Goal: Task Accomplishment & Management: Complete application form

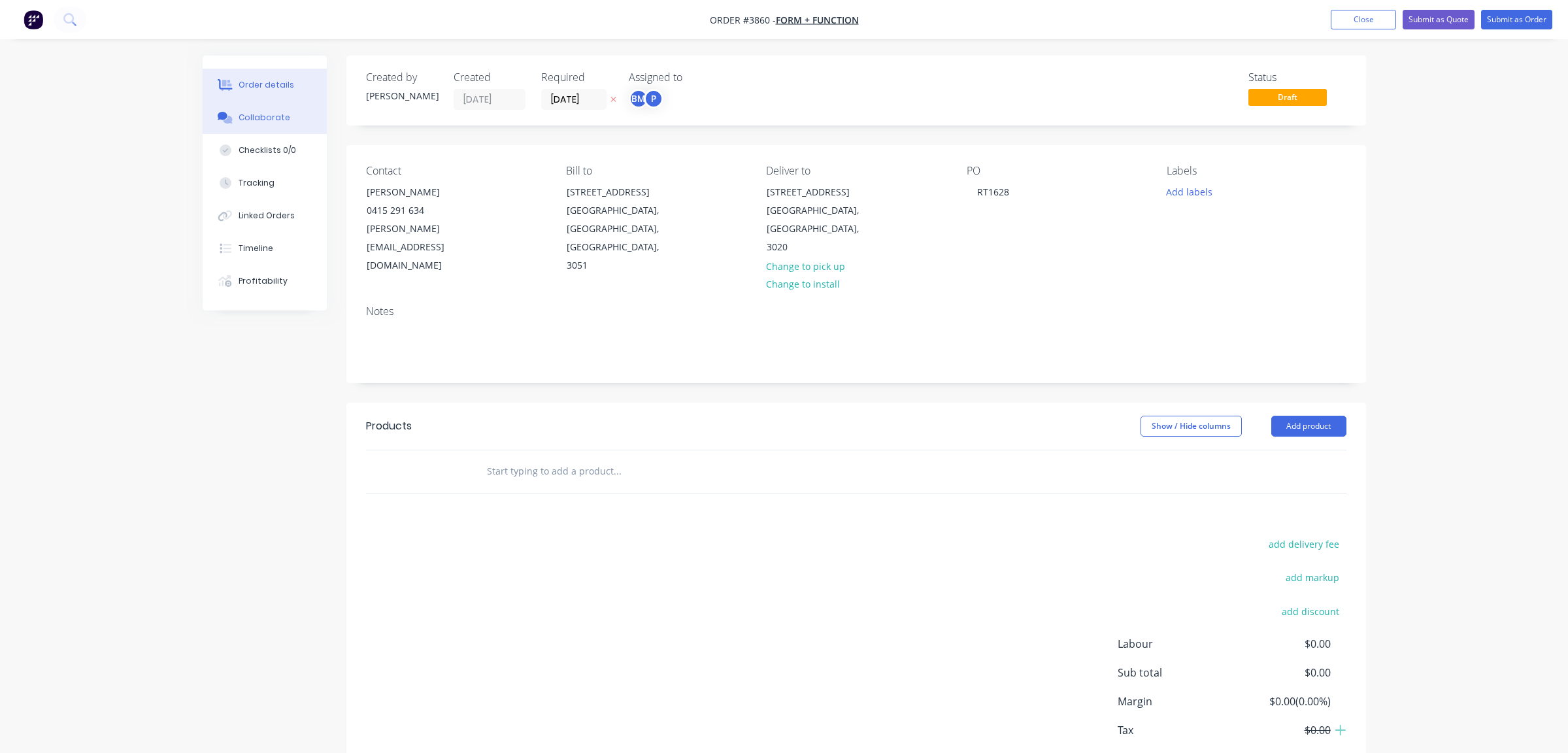
click at [267, 117] on div "Collaborate" at bounding box center [264, 118] width 52 height 12
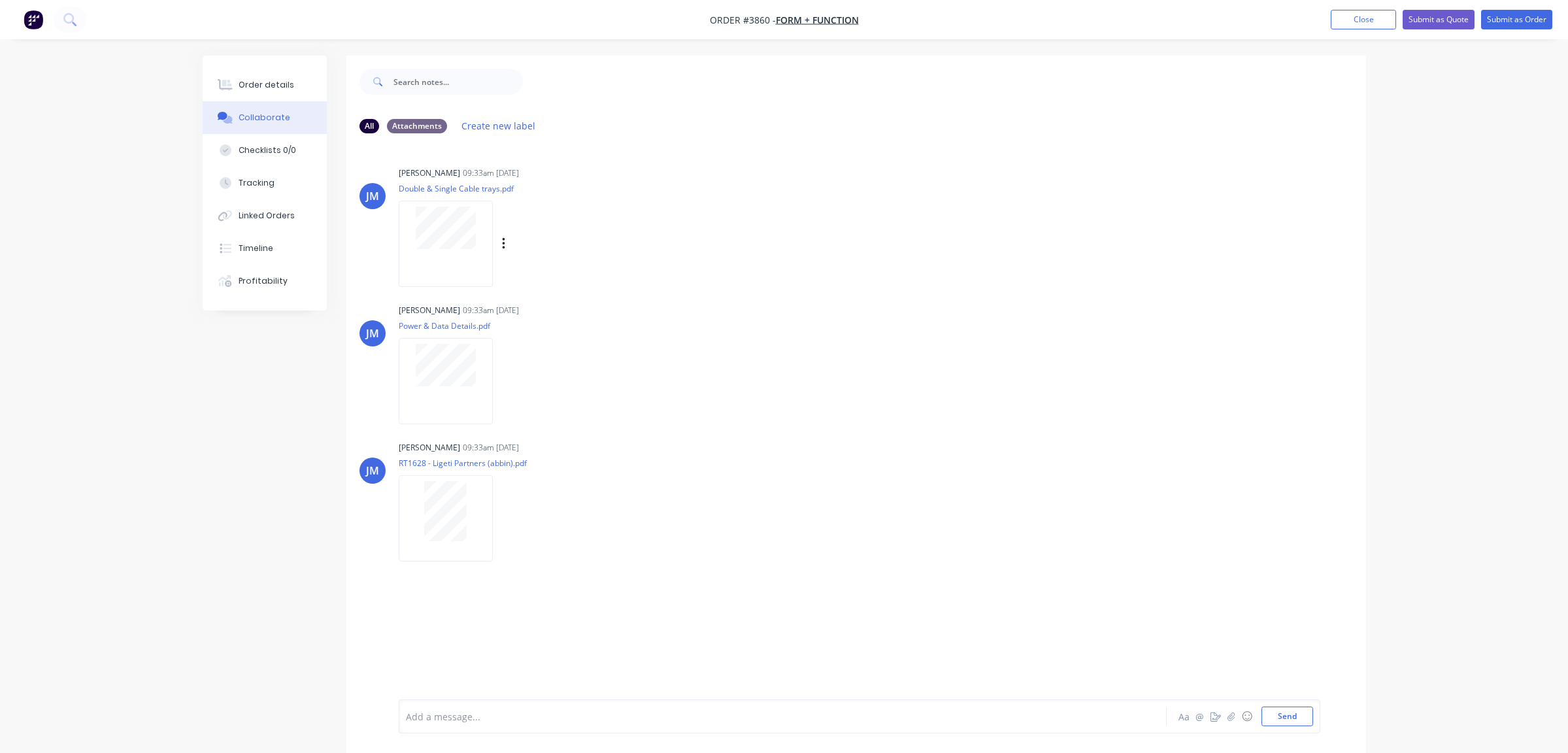
click at [442, 250] on div at bounding box center [445, 243] width 94 height 85
click at [476, 255] on div at bounding box center [445, 243] width 94 height 85
click at [267, 74] on button "Order details" at bounding box center [264, 85] width 124 height 33
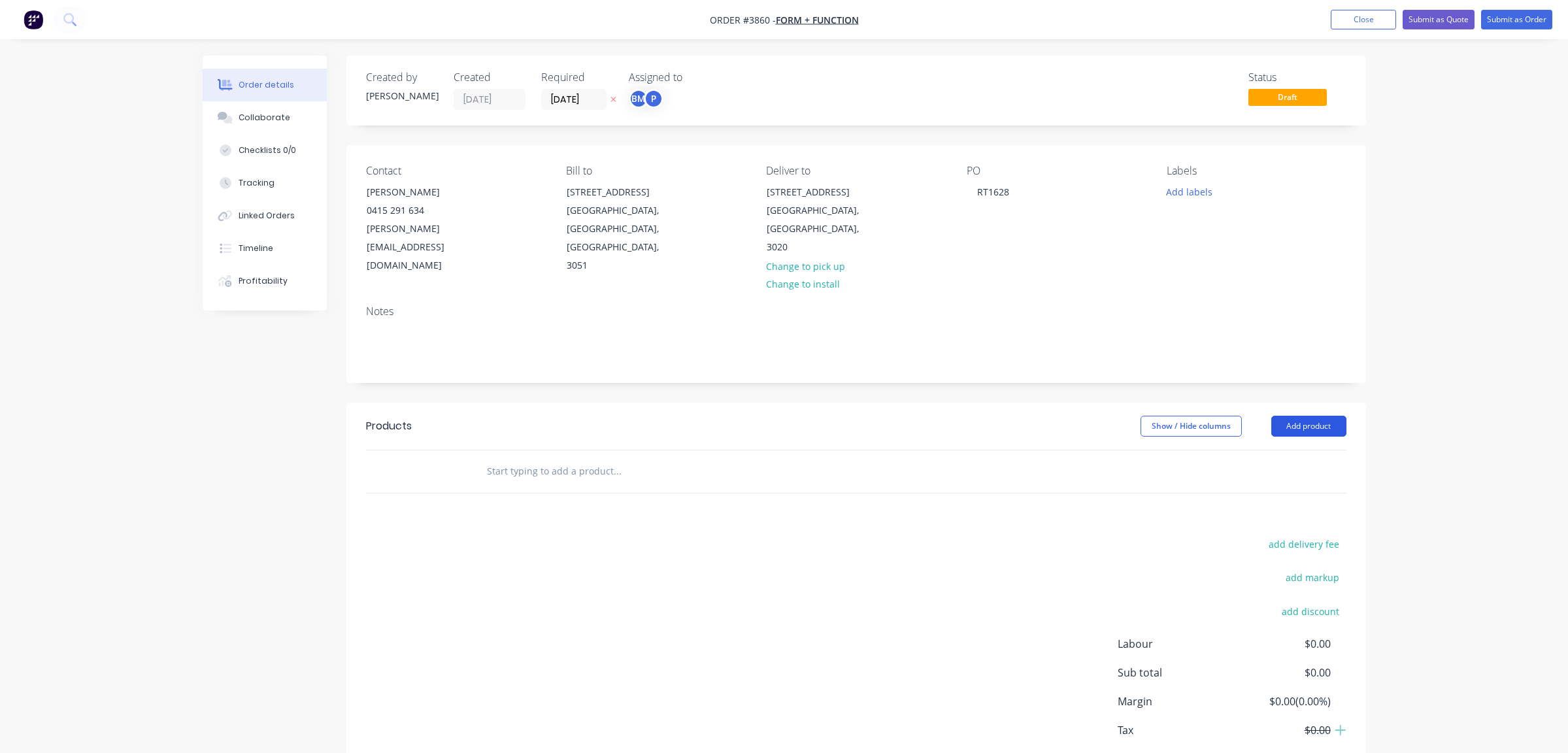
click at [1323, 415] on button "Add product" at bounding box center [1308, 426] width 75 height 21
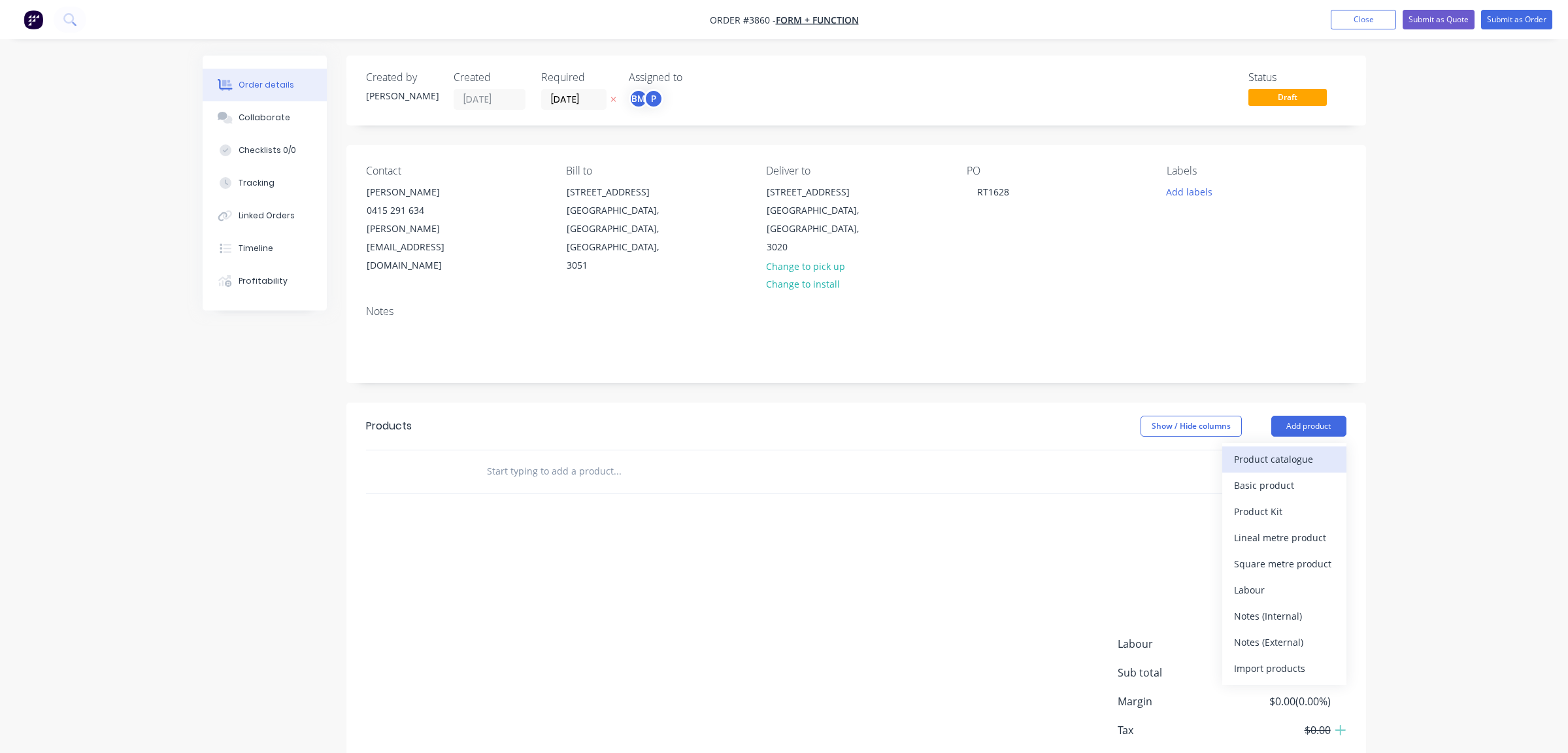
click at [1308, 449] on div "Product catalogue" at bounding box center [1284, 459] width 101 height 19
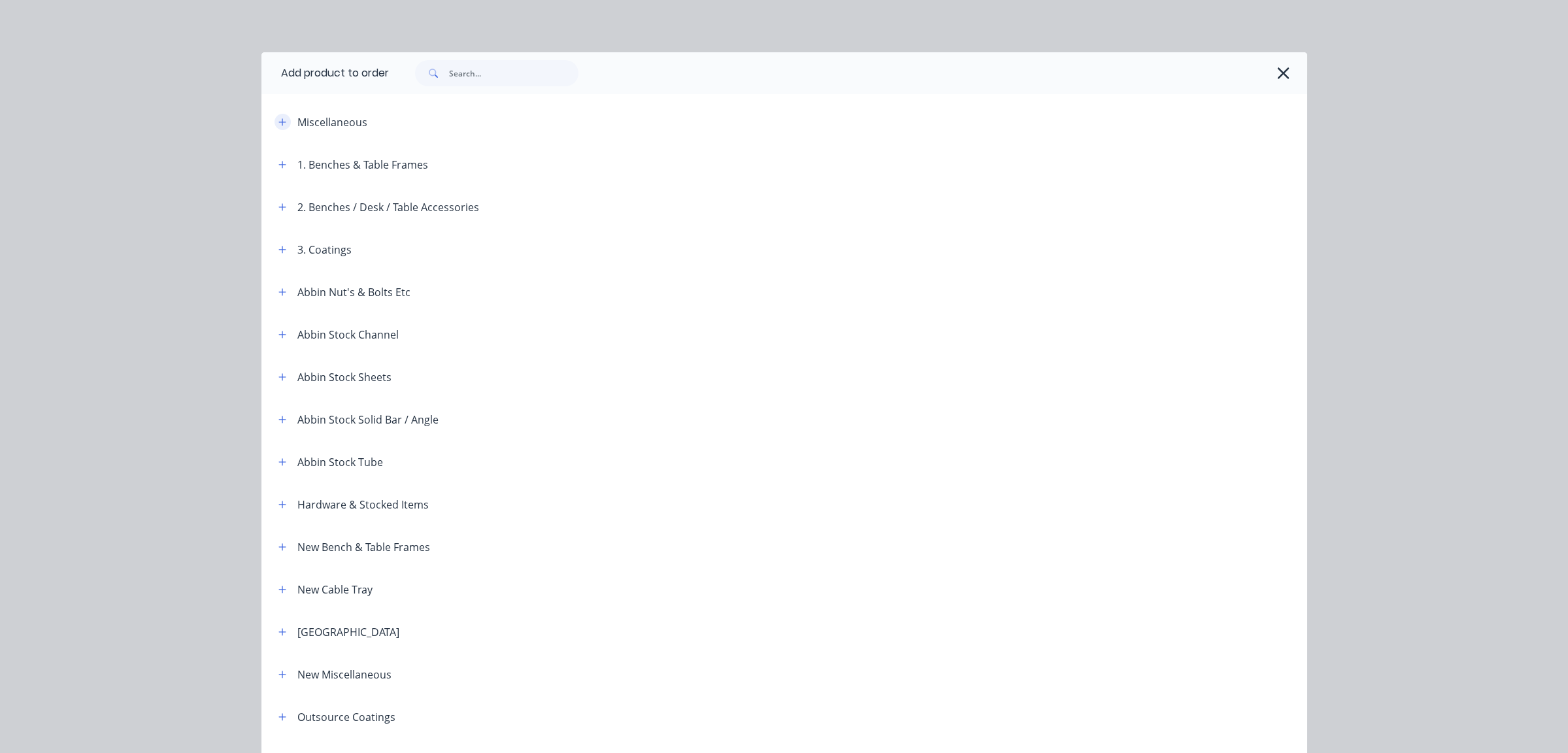
click at [283, 124] on button "button" at bounding box center [282, 121] width 16 height 16
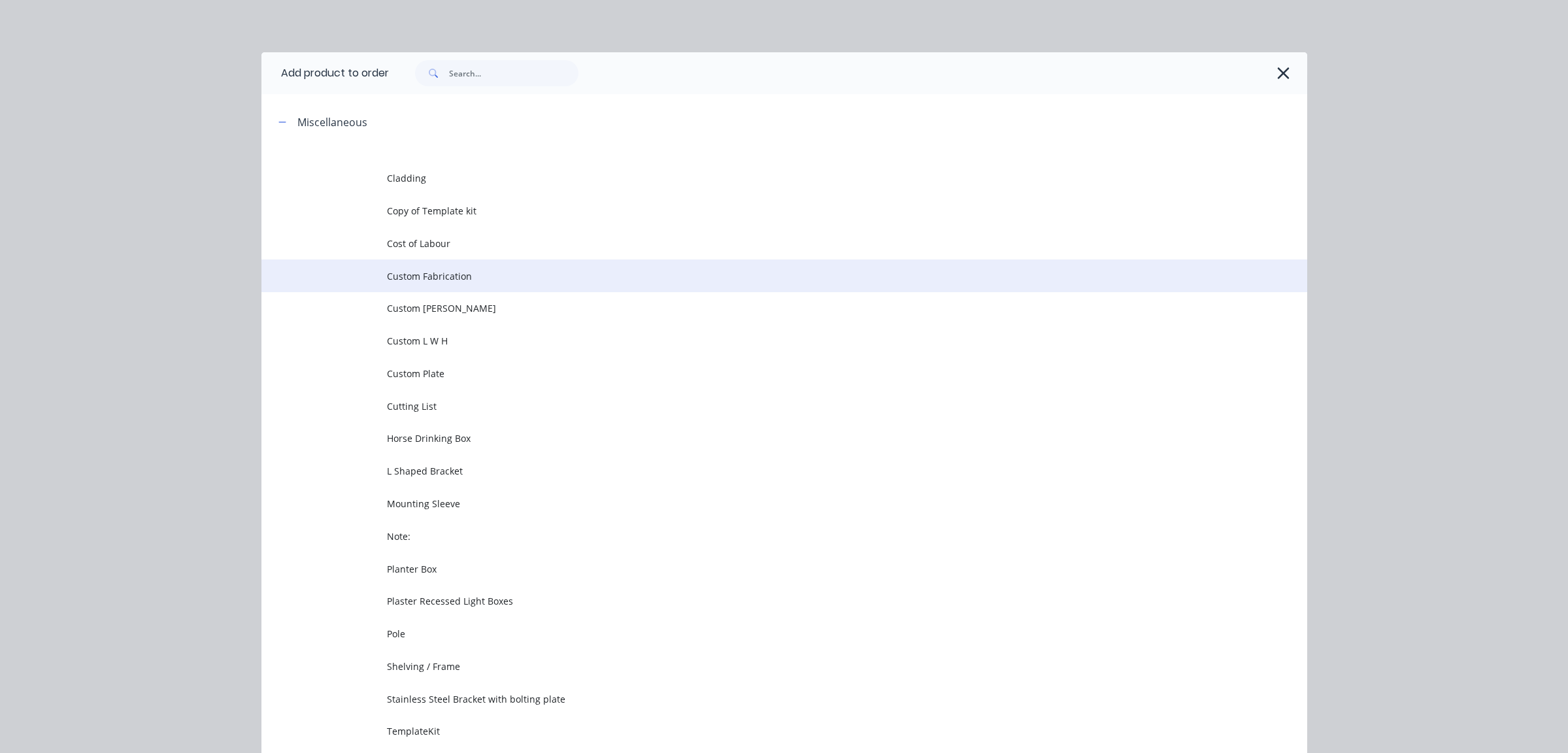
click at [499, 274] on span "Custom Fabrication" at bounding box center [755, 276] width 736 height 14
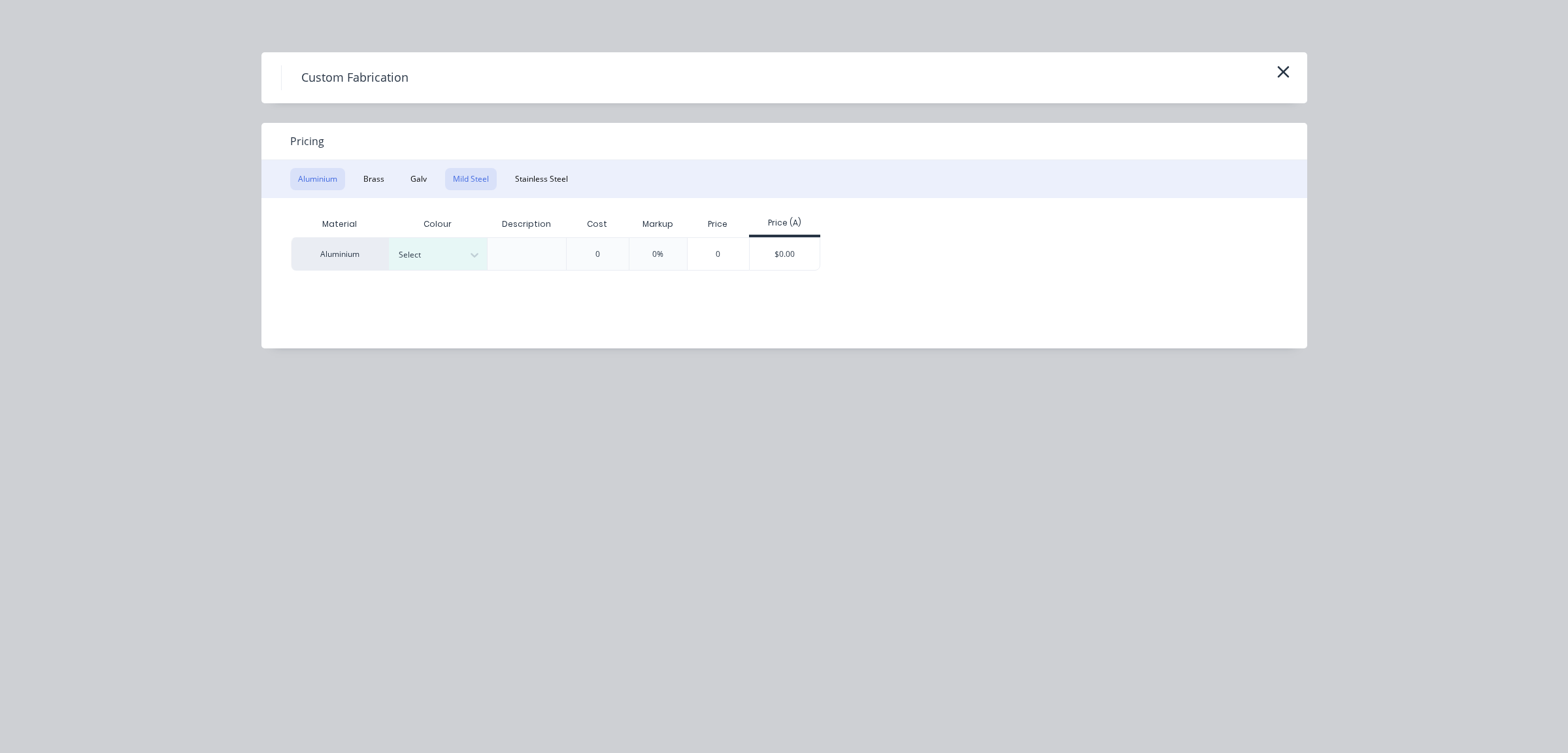
click at [469, 178] on button "Mild Steel" at bounding box center [470, 179] width 52 height 22
click at [699, 249] on div "$0.00" at bounding box center [686, 253] width 70 height 31
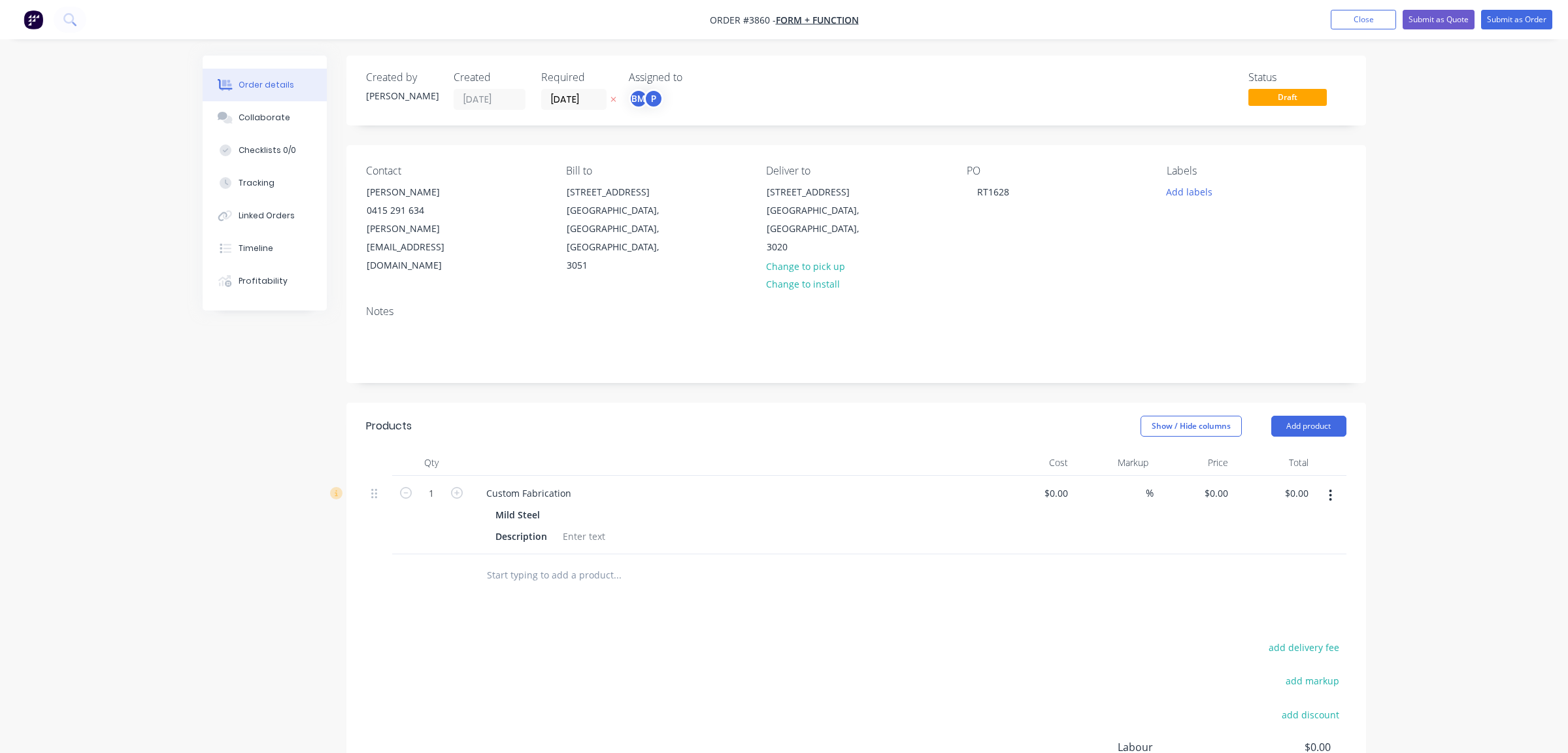
click at [217, 416] on div "Created by [PERSON_NAME] Created [DATE] Required [DATE] Assigned to BM P Status…" at bounding box center [784, 492] width 1164 height 874
click at [300, 102] on button "Collaborate" at bounding box center [264, 118] width 124 height 33
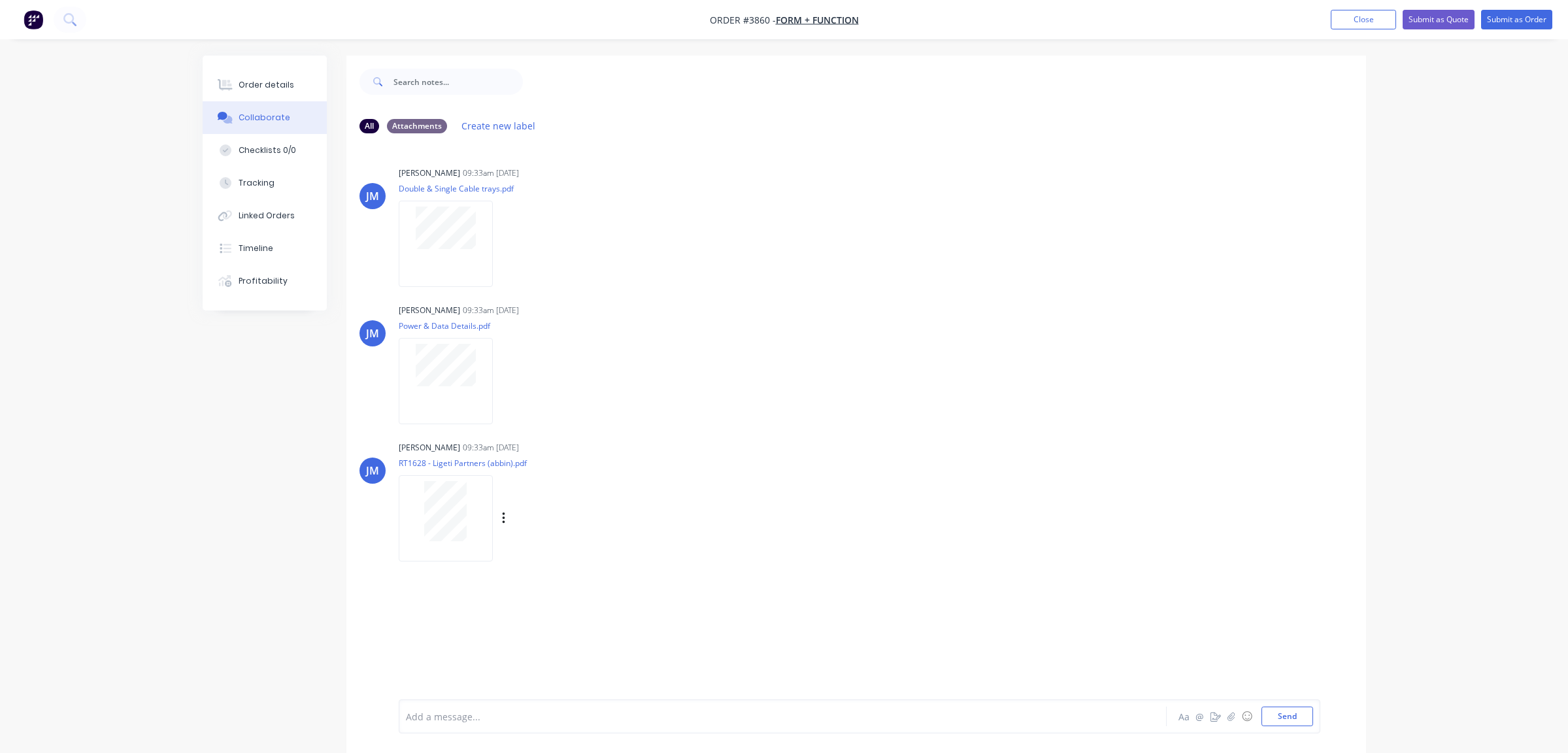
click at [468, 530] on div at bounding box center [445, 510] width 82 height 60
click at [212, 78] on button "Order details" at bounding box center [264, 85] width 124 height 33
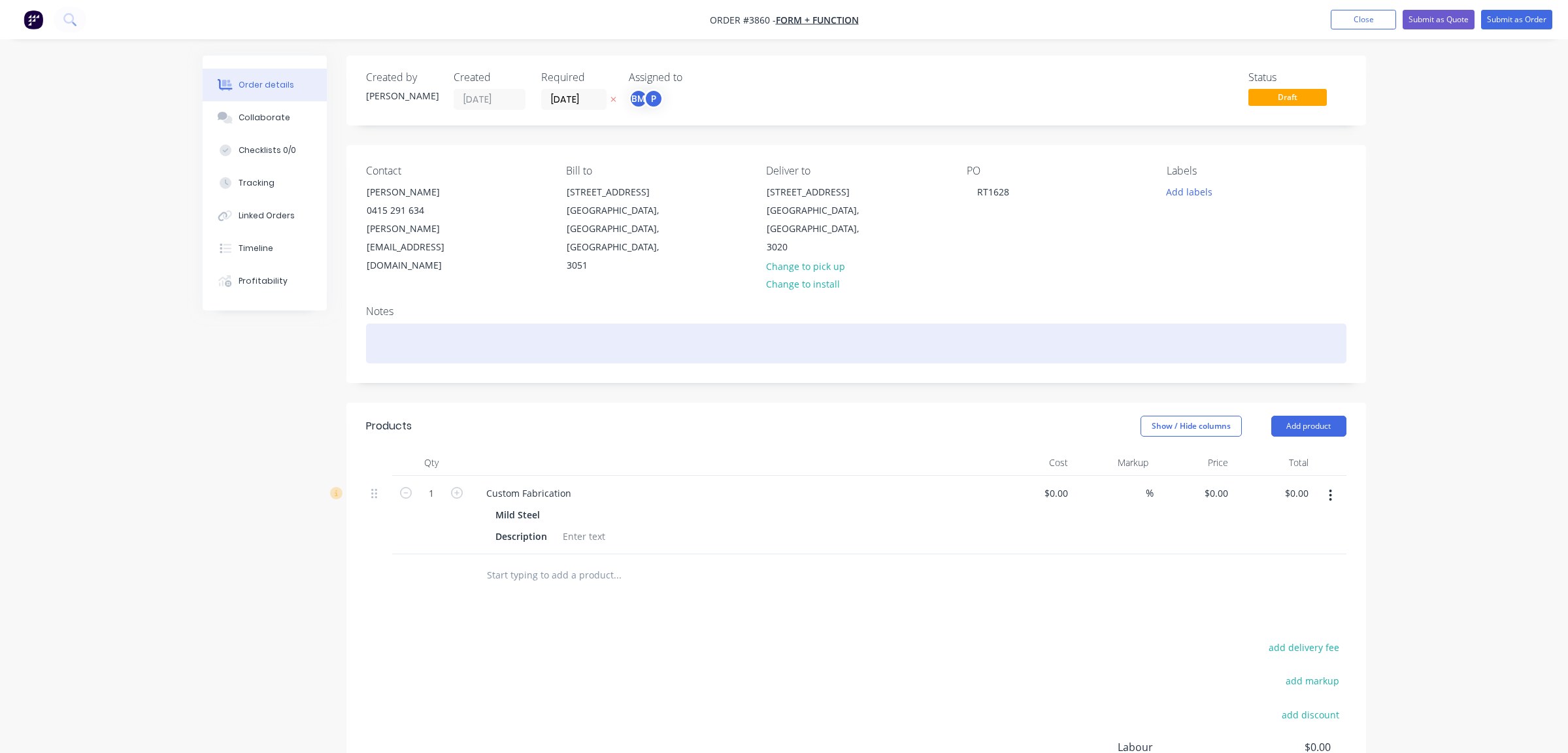
paste div
click at [651, 327] on div at bounding box center [856, 343] width 981 height 40
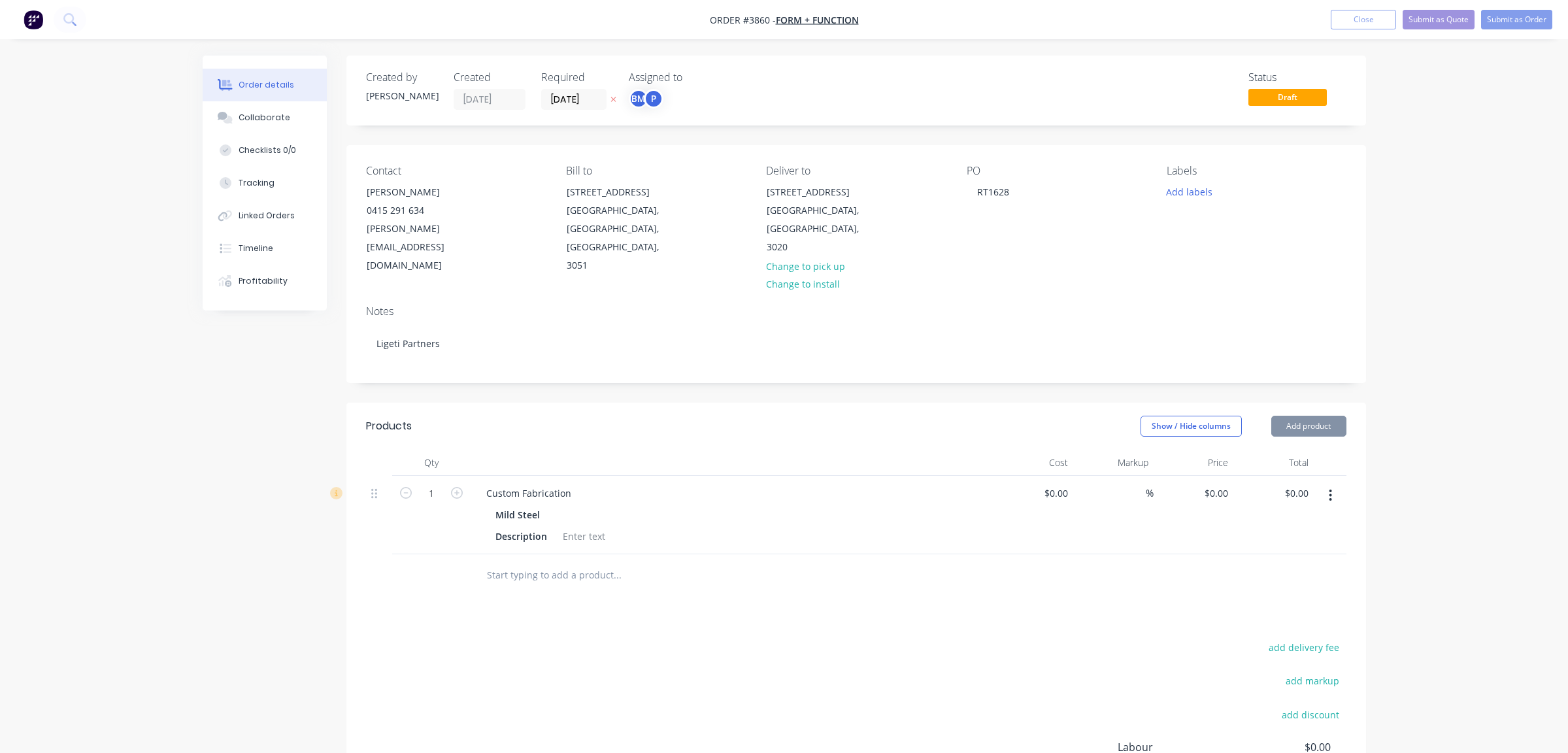
click at [658, 112] on div "Created by [PERSON_NAME] Created [DATE] Required [DATE] Assigned to BM P Status…" at bounding box center [856, 91] width 1020 height 70
click at [636, 94] on div "BM" at bounding box center [638, 98] width 19 height 19
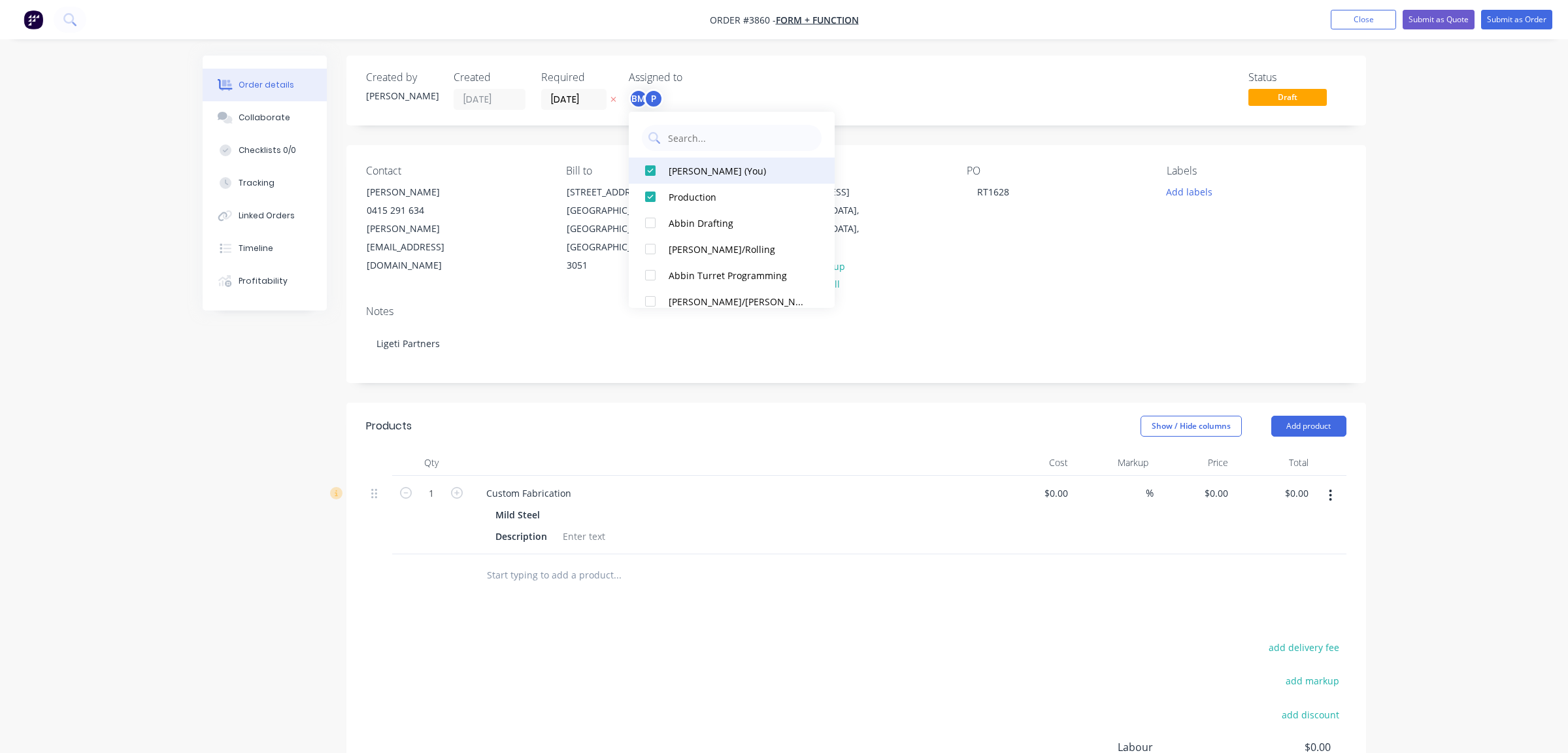
click at [702, 177] on div "[PERSON_NAME] (You)" at bounding box center [738, 171] width 139 height 14
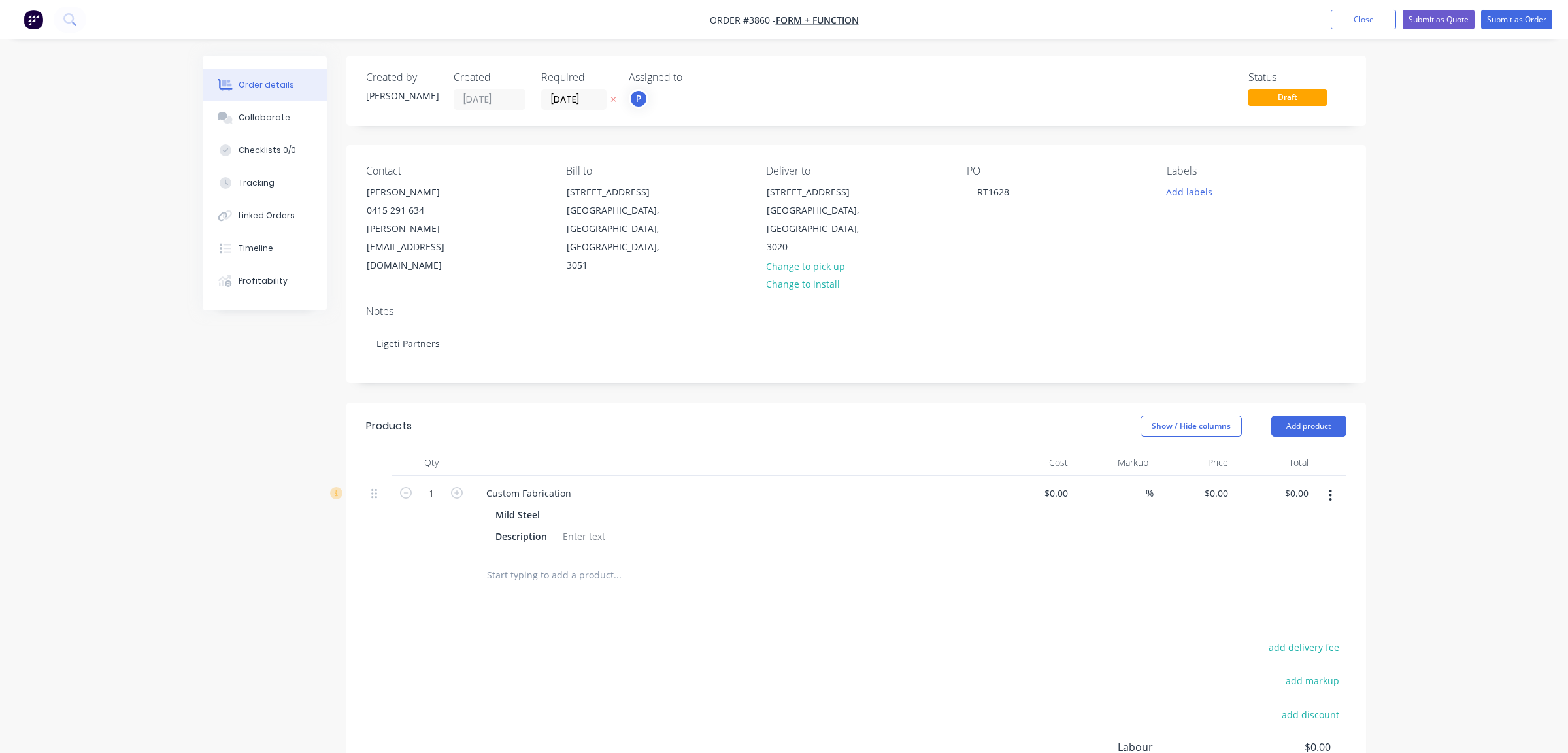
click at [954, 81] on div "Status Draft" at bounding box center [1054, 91] width 587 height 39
click at [564, 484] on div "Custom Fabrication" at bounding box center [528, 493] width 106 height 19
click at [547, 456] on div at bounding box center [732, 462] width 523 height 26
click at [383, 456] on div "Qty Cost Markup Price Total 1 Custom Fabrication Mild Steel Description $0.00 $…" at bounding box center [856, 502] width 981 height 105
drag, startPoint x: 383, startPoint y: 455, endPoint x: 667, endPoint y: 511, distance: 289.5
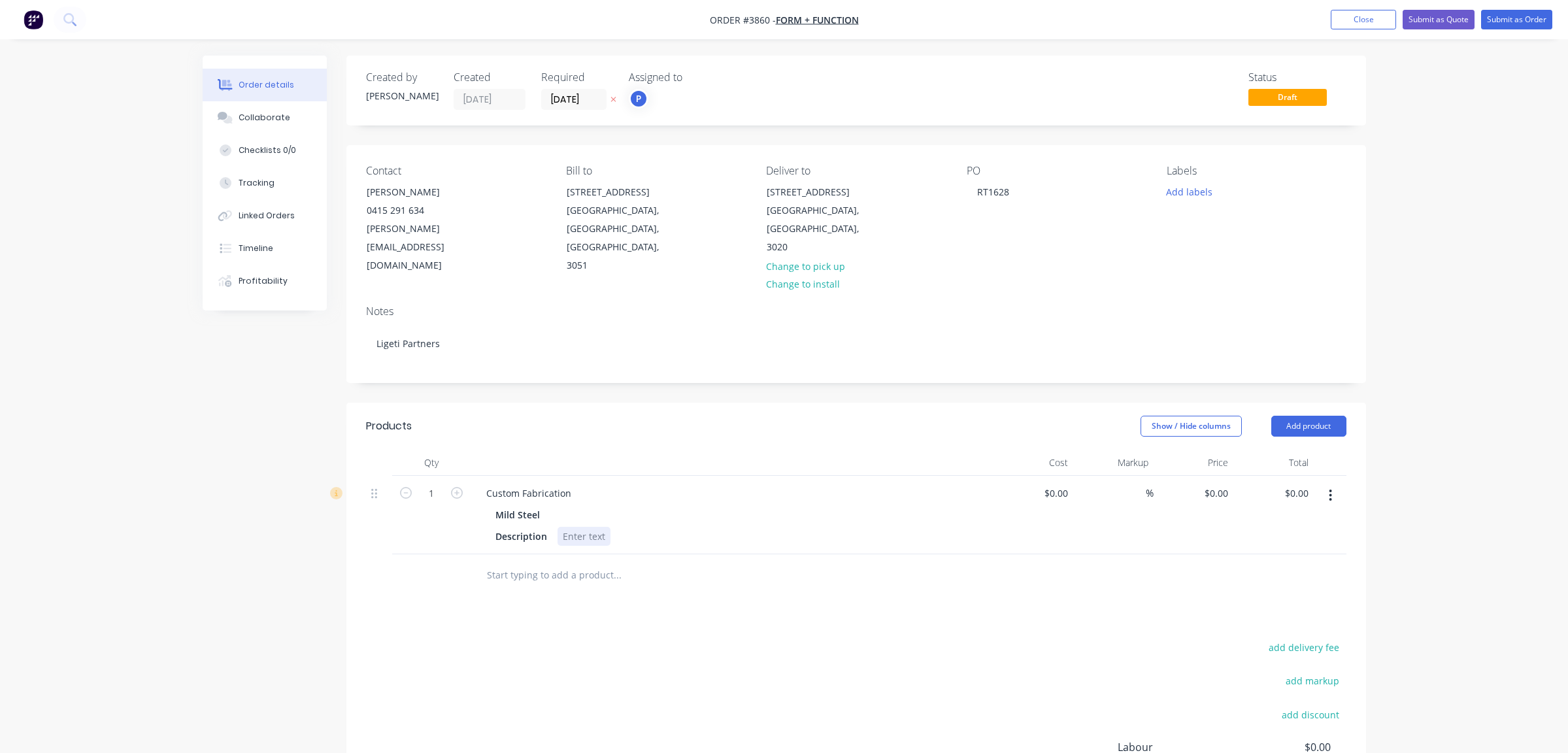
click at [777, 527] on div "Description" at bounding box center [729, 536] width 478 height 19
drag, startPoint x: 485, startPoint y: 475, endPoint x: 736, endPoint y: 476, distance: 251.0
click at [736, 484] on div "Custom Fabrication" at bounding box center [732, 493] width 513 height 19
paste div
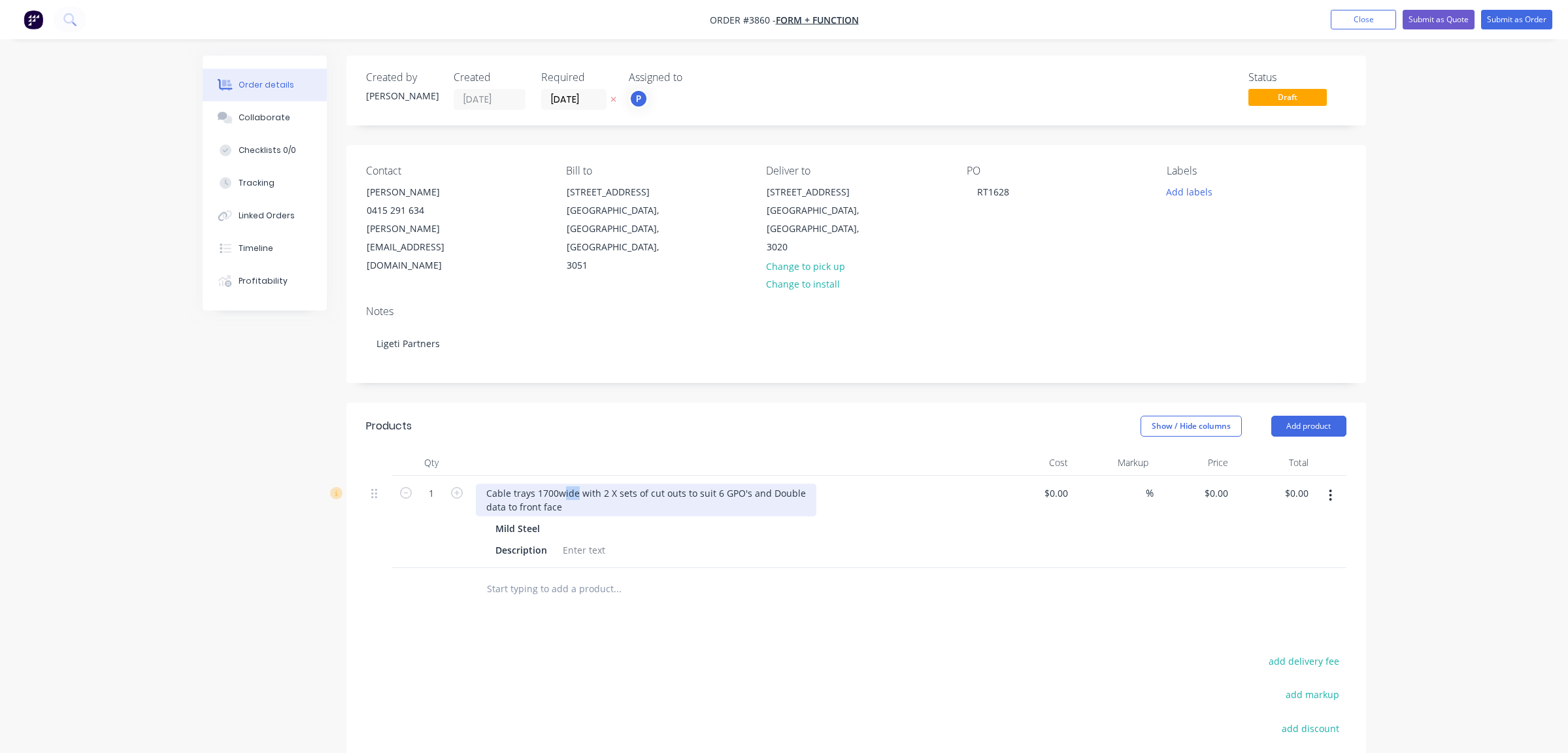
drag, startPoint x: 563, startPoint y: 475, endPoint x: 575, endPoint y: 478, distance: 12.4
click at [575, 484] on div "Cable trays 1700wide with 2 X sets of cut outs to suit 6 GPO's and Double data …" at bounding box center [646, 500] width 340 height 33
click at [564, 484] on div "Cable trays 1700W with 2 X sets of cut outs to suit 6 GPO's and Double data to …" at bounding box center [640, 500] width 328 height 33
click at [889, 633] on div "Products Show / Hide columns Add product Qty Cost Markup Price Total 1 Cable tr…" at bounding box center [856, 663] width 1020 height 521
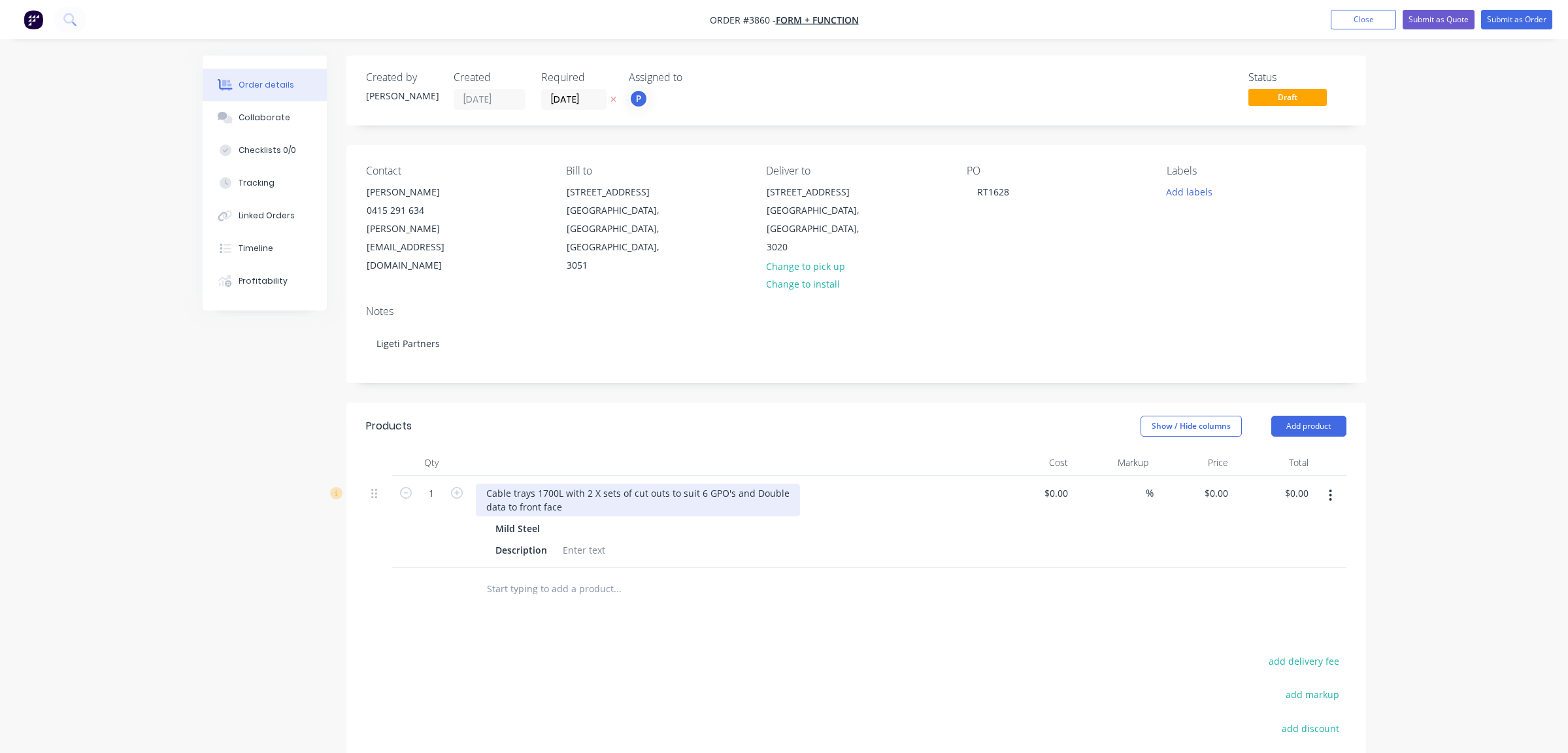
click at [556, 484] on div "Cable trays 1700L with 2 X sets of cut outs to suit 6 GPO's and Double data to …" at bounding box center [637, 500] width 324 height 33
click at [685, 541] on div "Description" at bounding box center [729, 550] width 478 height 19
click at [561, 484] on div "Cable trays 1700 L with 2 X sets of cut outs to suit 6 GPO's and Double data to…" at bounding box center [639, 500] width 327 height 33
click at [428, 484] on input "1" at bounding box center [432, 493] width 34 height 19
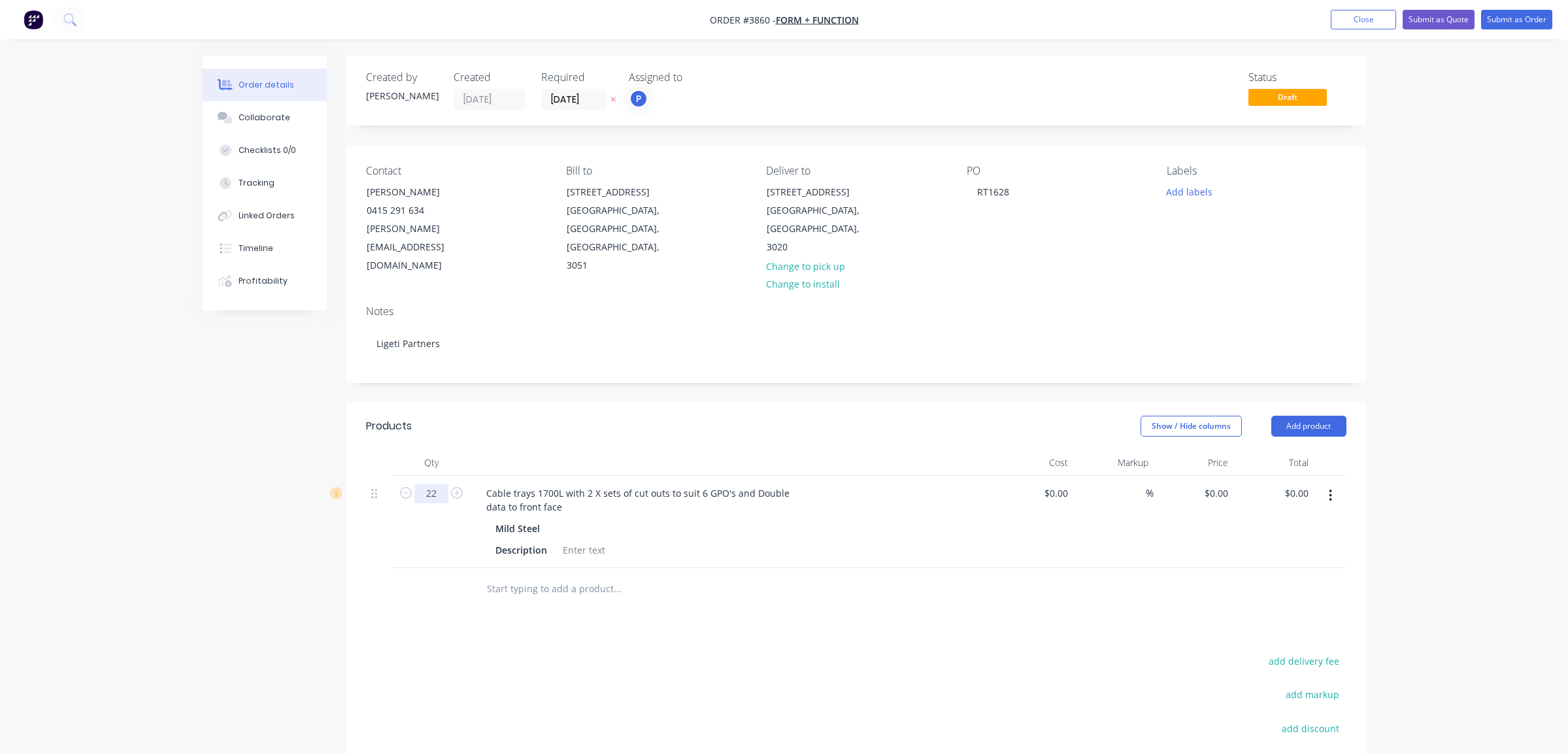
type input "22"
click at [792, 629] on div "Products Show / Hide columns Add product Qty Cost Markup Price Total 22 Cable t…" at bounding box center [856, 663] width 1020 height 521
click at [606, 542] on div "Cable trays 1700L with 2 X sets of cut outs to suit 6 GPO's and Double data to …" at bounding box center [732, 521] width 523 height 92
click at [642, 591] on div at bounding box center [706, 589] width 470 height 42
click at [1328, 484] on button "button" at bounding box center [1330, 496] width 30 height 24
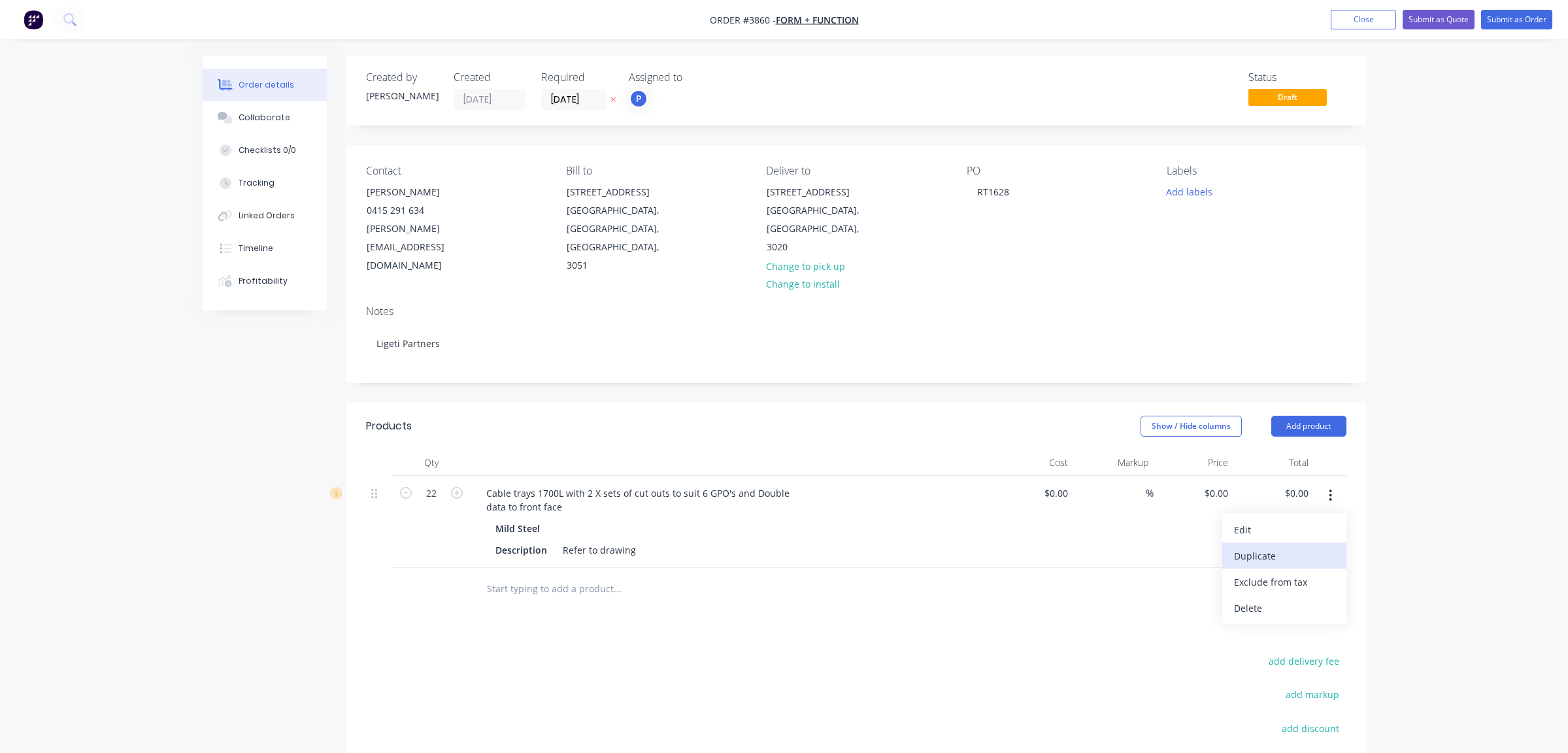
click at [1300, 547] on div "Duplicate" at bounding box center [1284, 556] width 101 height 19
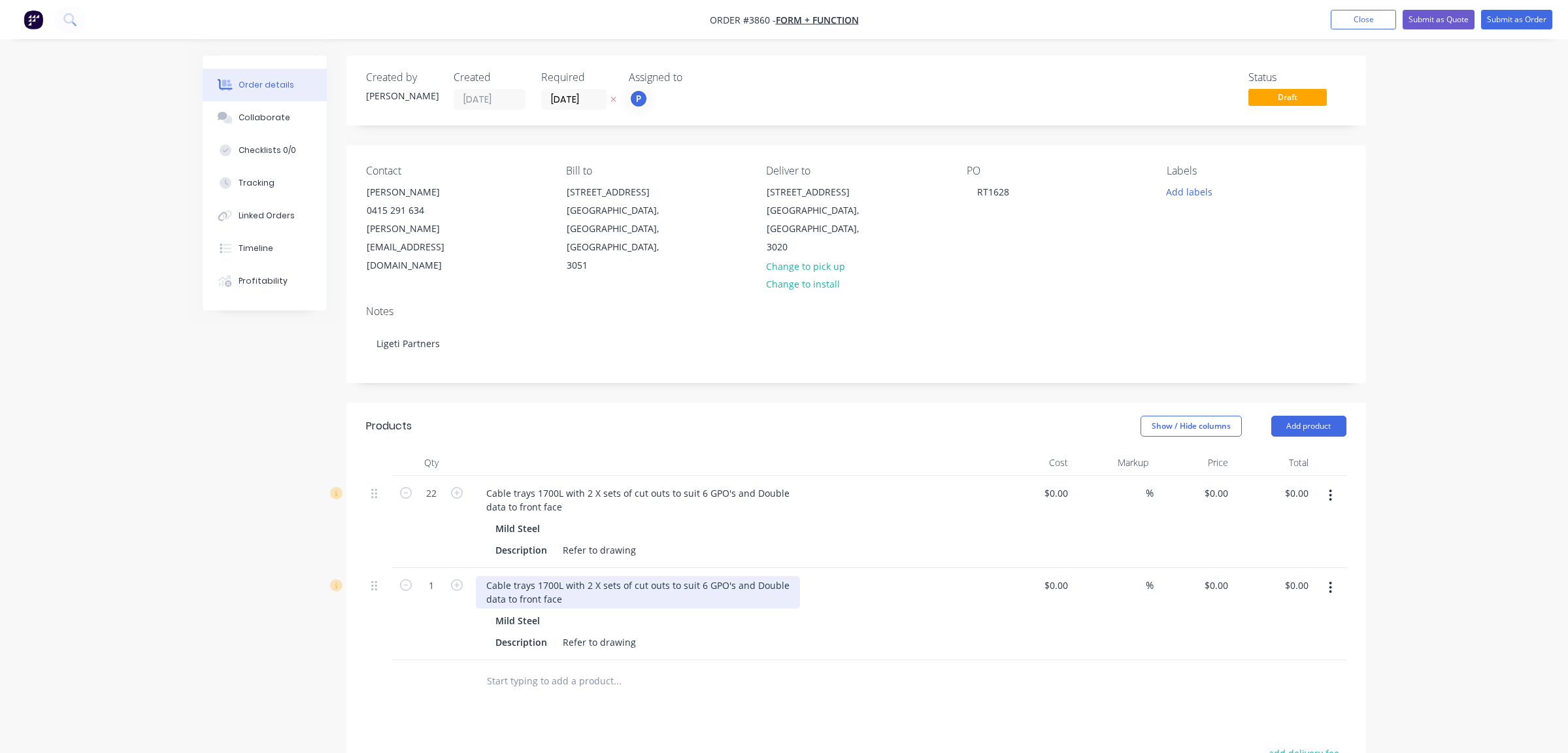
click at [492, 575] on div "Cable trays 1700L with 2 X sets of cut outs to suit 6 GPO's and Double data to …" at bounding box center [637, 591] width 324 height 33
drag, startPoint x: 483, startPoint y: 563, endPoint x: 605, endPoint y: 592, distance: 125.4
click at [605, 592] on div "Cable trays 1700L with 2 X sets of cut outs to suit 6 GPO's and Double data to …" at bounding box center [732, 613] width 523 height 92
paste div
drag, startPoint x: 558, startPoint y: 571, endPoint x: 574, endPoint y: 575, distance: 16.5
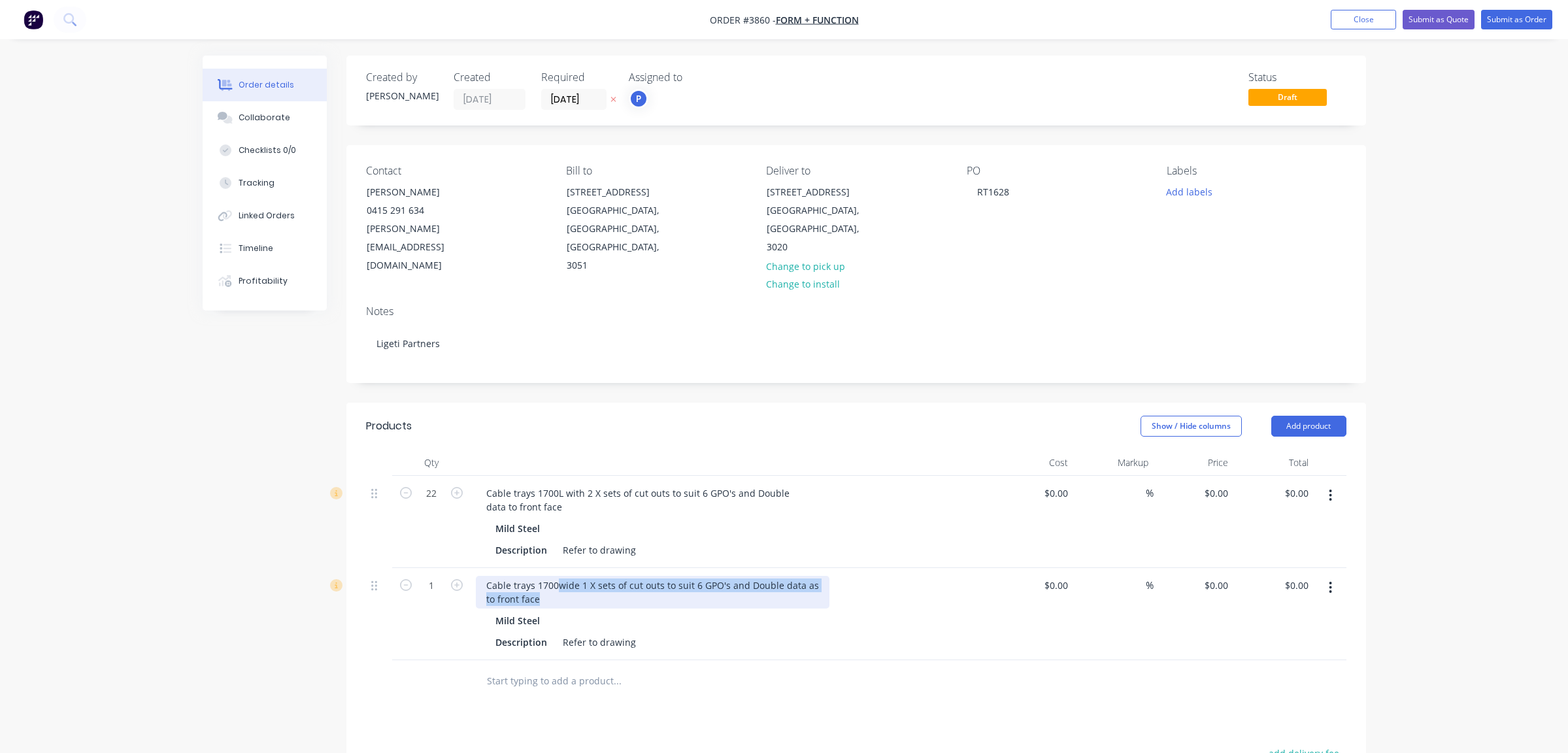
click at [574, 575] on div "Cable trays 1700wide 1 X sets of cut outs to suit 6 GPO's and Double data as to…" at bounding box center [652, 591] width 354 height 33
click at [573, 612] on div "Mild Steel Description Refer to drawing" at bounding box center [732, 631] width 513 height 41
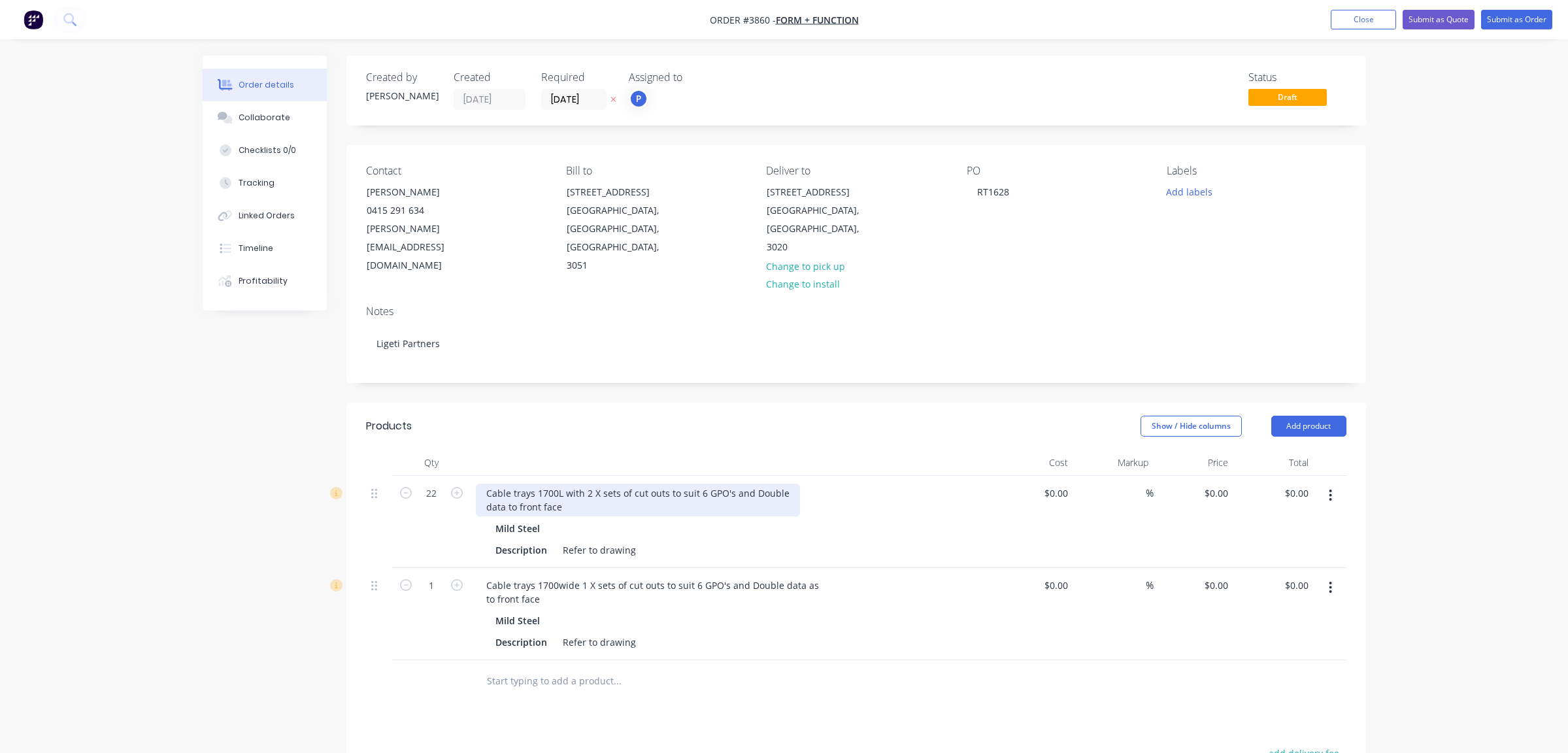
click at [557, 484] on div "Cable trays 1700L with 2 X sets of cut outs to suit 6 GPO's and Double data to …" at bounding box center [637, 500] width 324 height 33
click at [641, 633] on div "Description Refer to drawing" at bounding box center [729, 642] width 478 height 19
click at [438, 503] on input "1" at bounding box center [432, 493] width 34 height 19
type input "10"
click at [1331, 684] on div "Products Show / Hide columns Add product Qty Cost Markup Price Total 22 Cable t…" at bounding box center [856, 709] width 1020 height 613
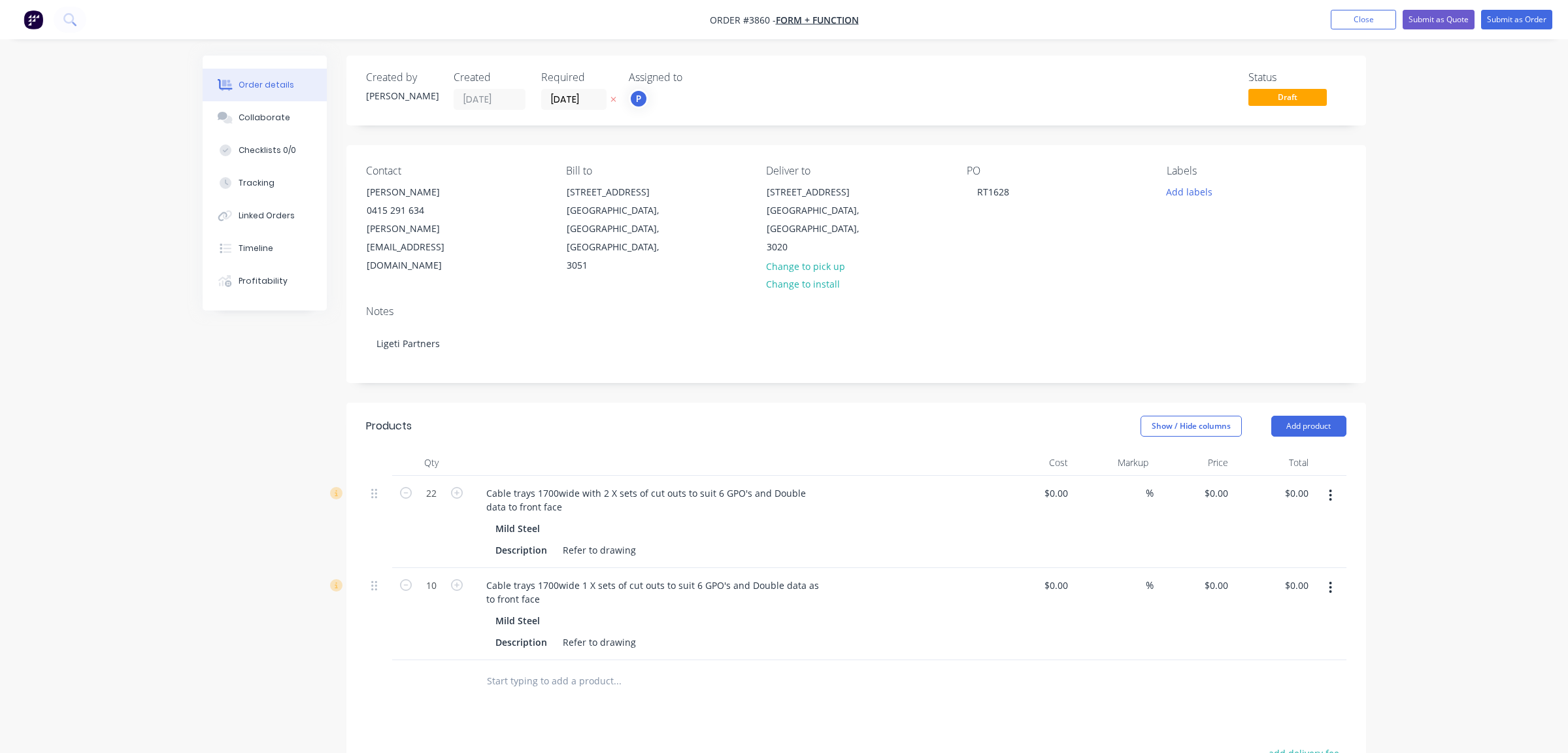
click at [1329, 575] on button "button" at bounding box center [1330, 587] width 30 height 24
click at [1311, 639] on div "Duplicate" at bounding box center [1284, 648] width 101 height 19
click at [431, 503] on input "1" at bounding box center [432, 493] width 34 height 19
type input "11"
click at [276, 599] on div "Created by [PERSON_NAME] Created [DATE] Required [DATE] Assigned to P Status Dr…" at bounding box center [784, 592] width 1164 height 1073
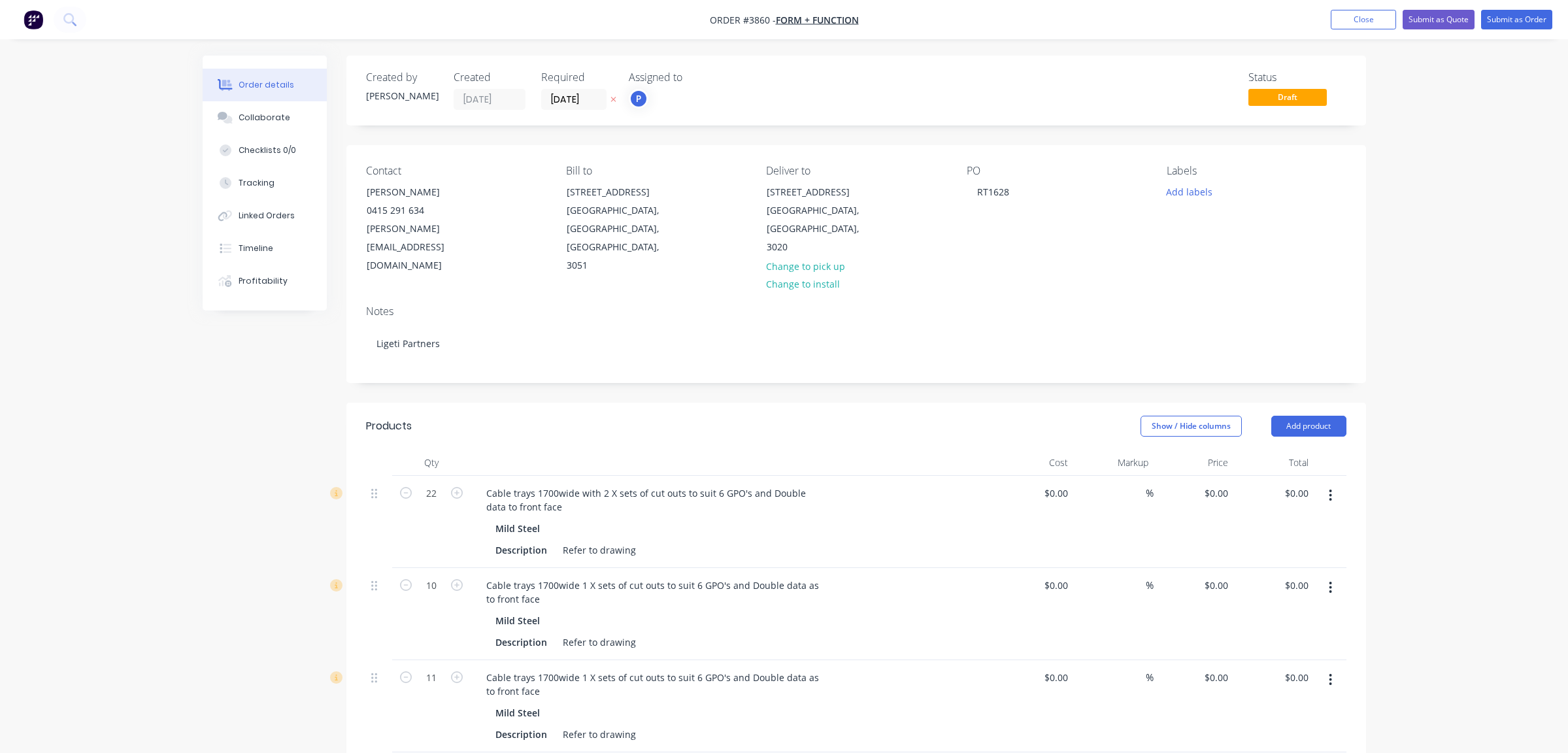
scroll to position [327, 0]
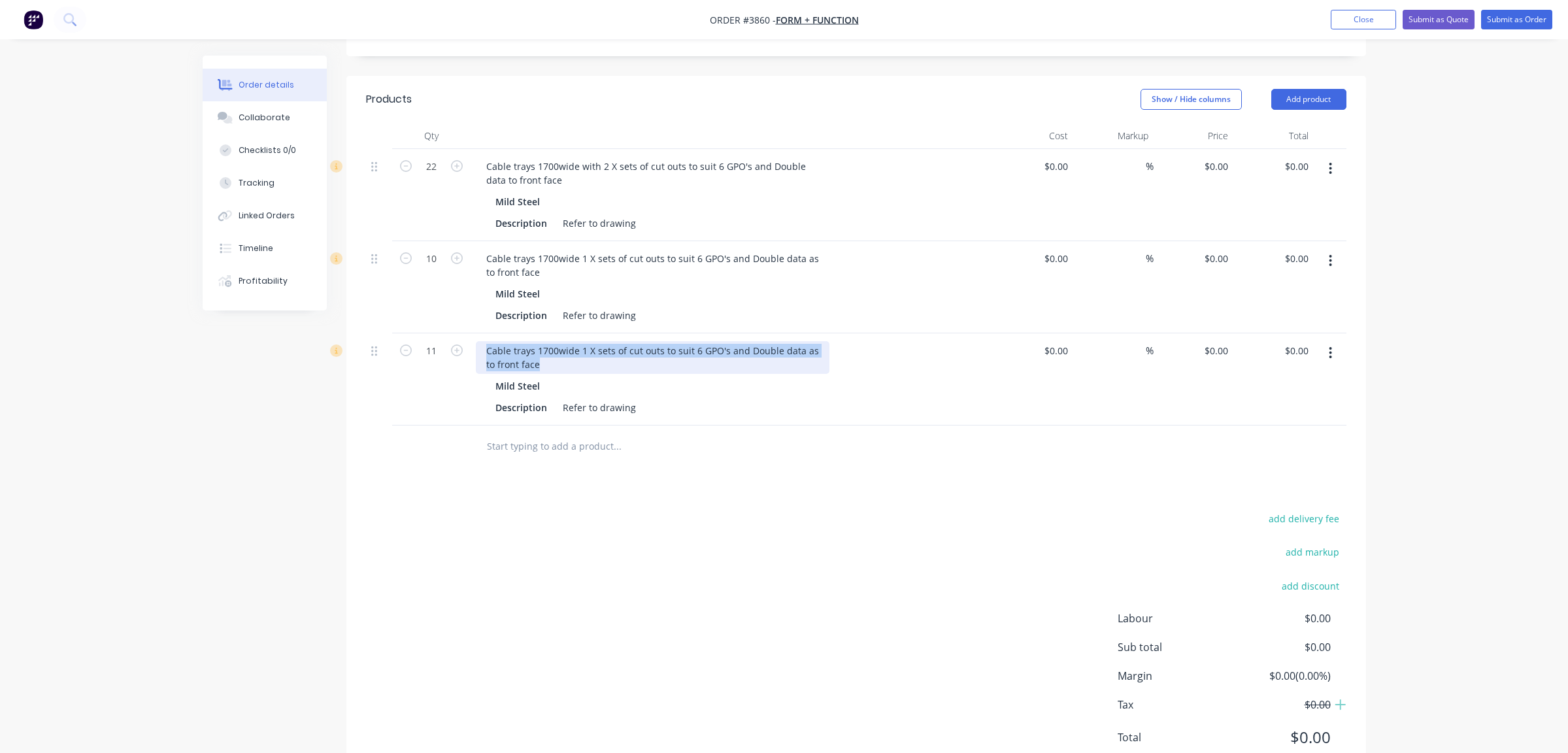
drag, startPoint x: 484, startPoint y: 329, endPoint x: 581, endPoint y: 373, distance: 106.5
click at [581, 373] on div "Cable trays 1700wide 1 X sets of cut outs to suit 6 GPO's and Double data as to…" at bounding box center [732, 379] width 523 height 92
paste div
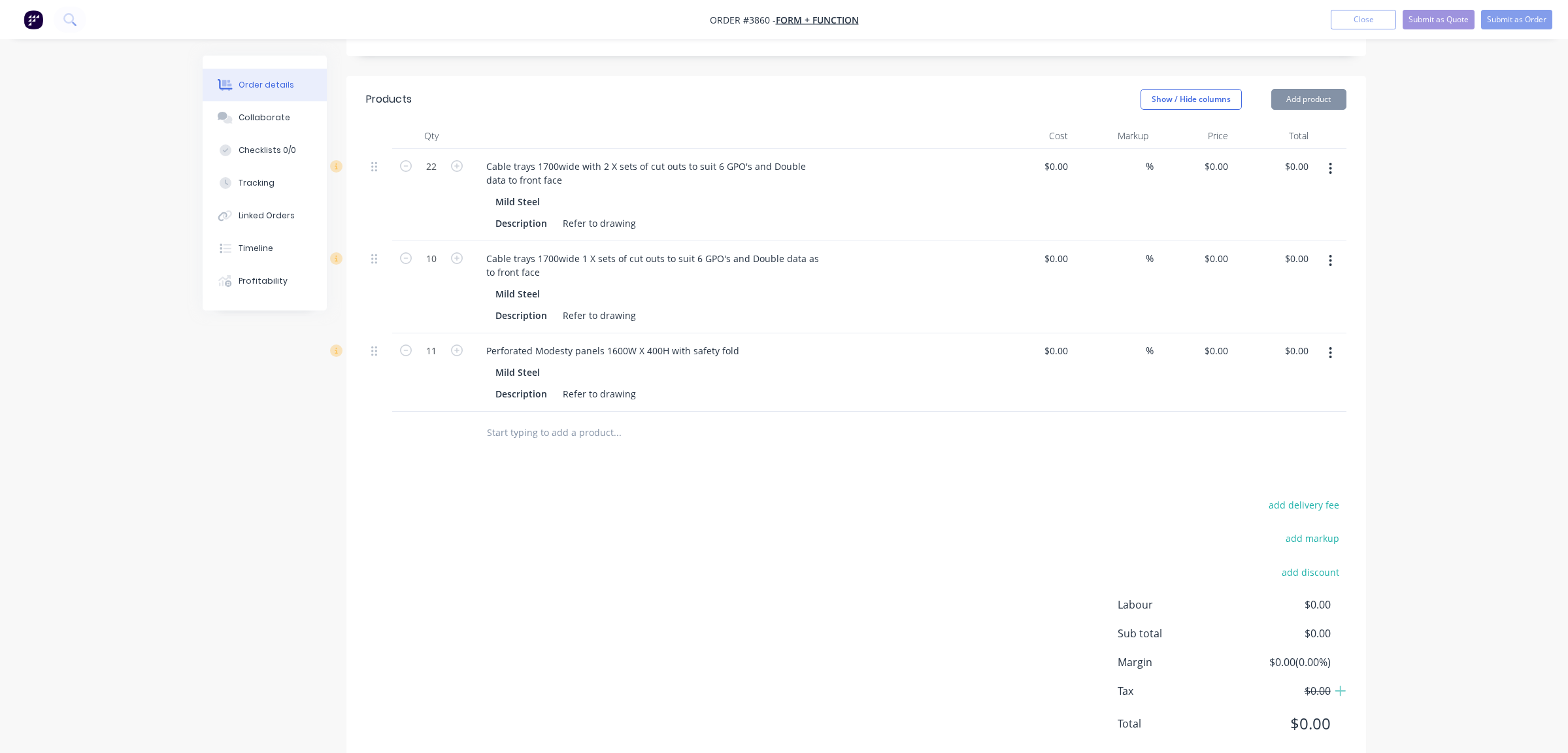
click at [611, 524] on div "add delivery fee add markup add discount Labour $0.00 Sub total $0.00 Margin $0…" at bounding box center [856, 622] width 981 height 252
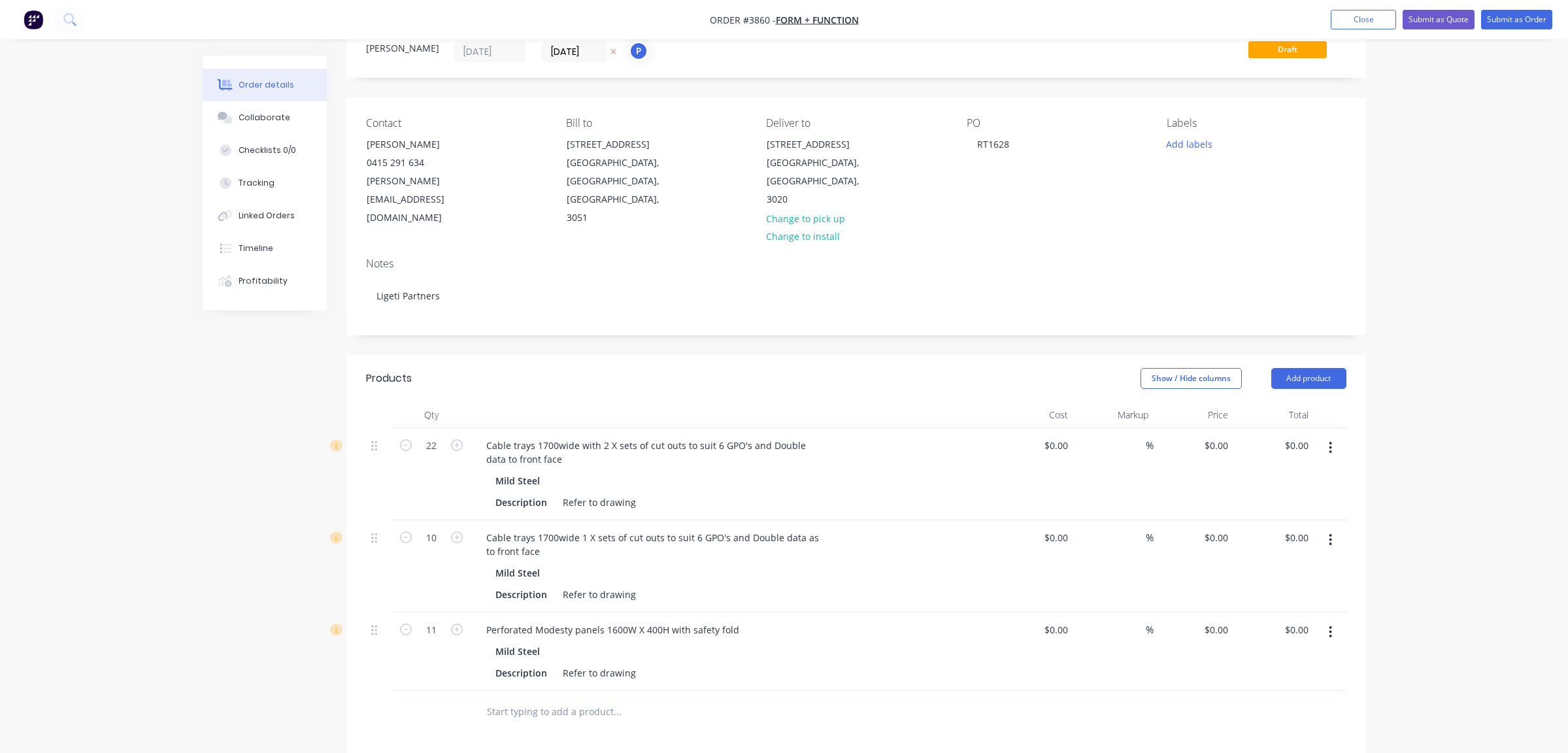
scroll to position [0, 0]
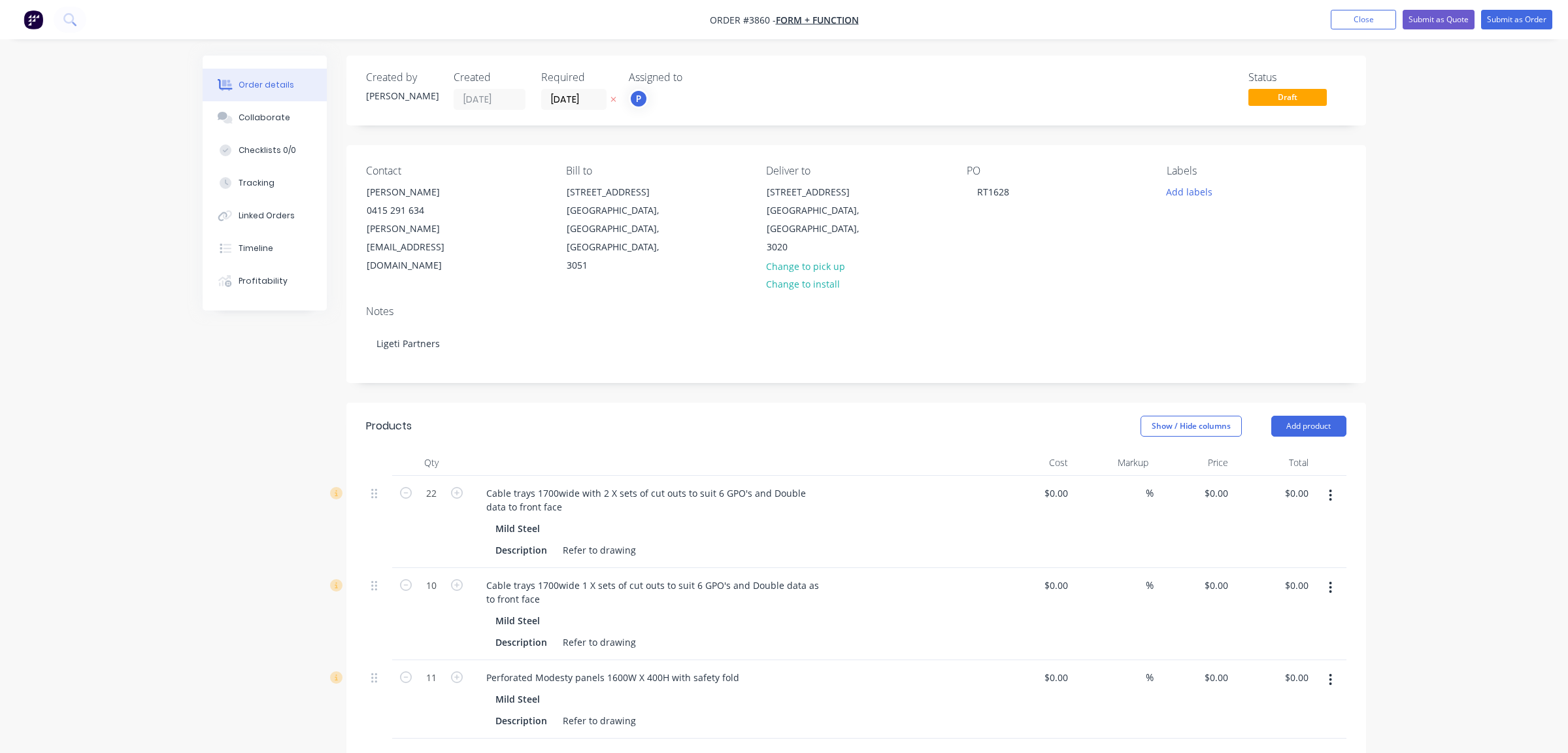
click at [578, 111] on div "Created by [PERSON_NAME] Created [DATE] Required [DATE] Assigned to P Status Dr…" at bounding box center [856, 91] width 1020 height 70
click at [571, 102] on input "[DATE]" at bounding box center [574, 99] width 64 height 19
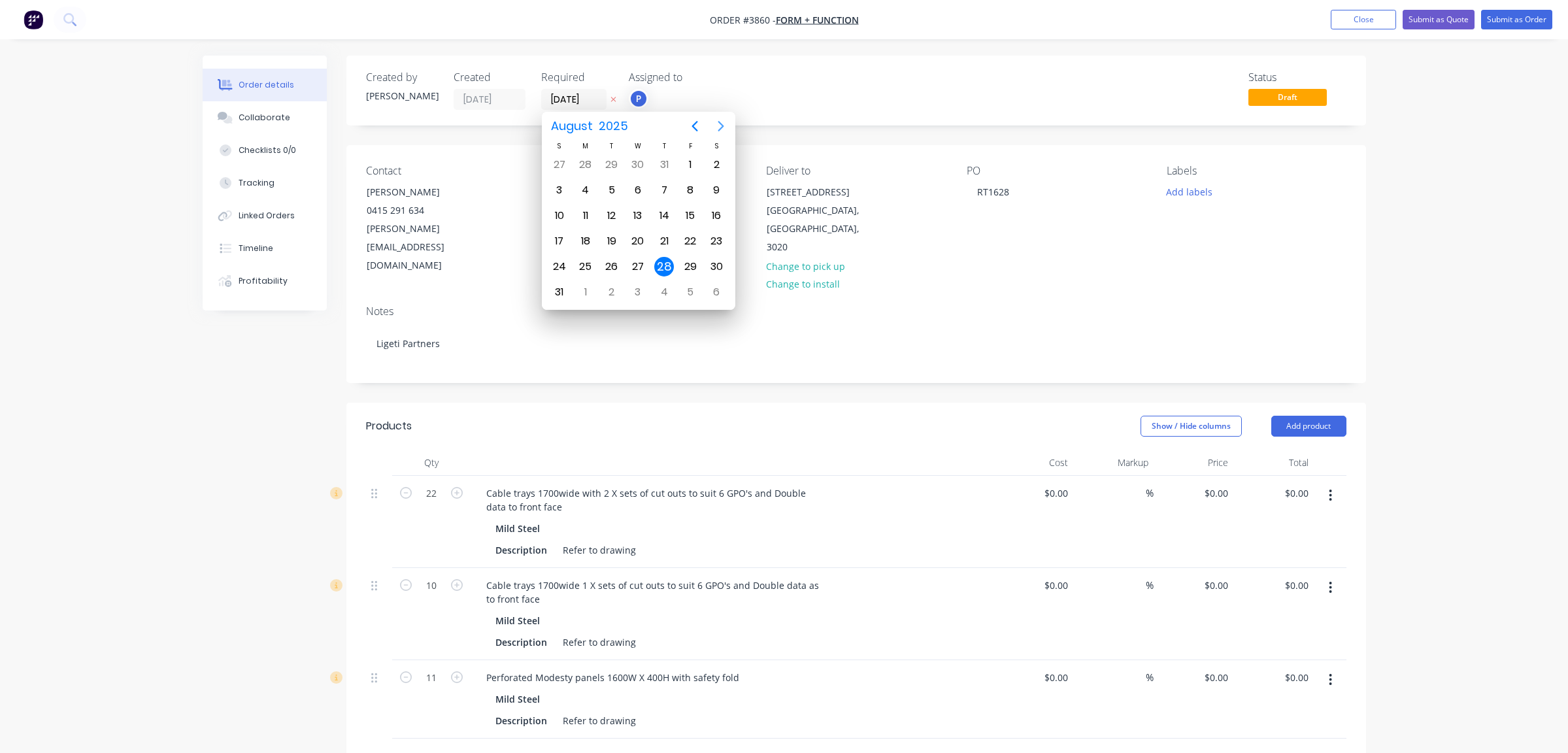
click at [717, 117] on button "Next page" at bounding box center [721, 126] width 26 height 26
click at [718, 122] on icon "Next page" at bounding box center [720, 126] width 6 height 10
click at [583, 236] on div "20" at bounding box center [585, 240] width 19 height 19
type input "[DATE]"
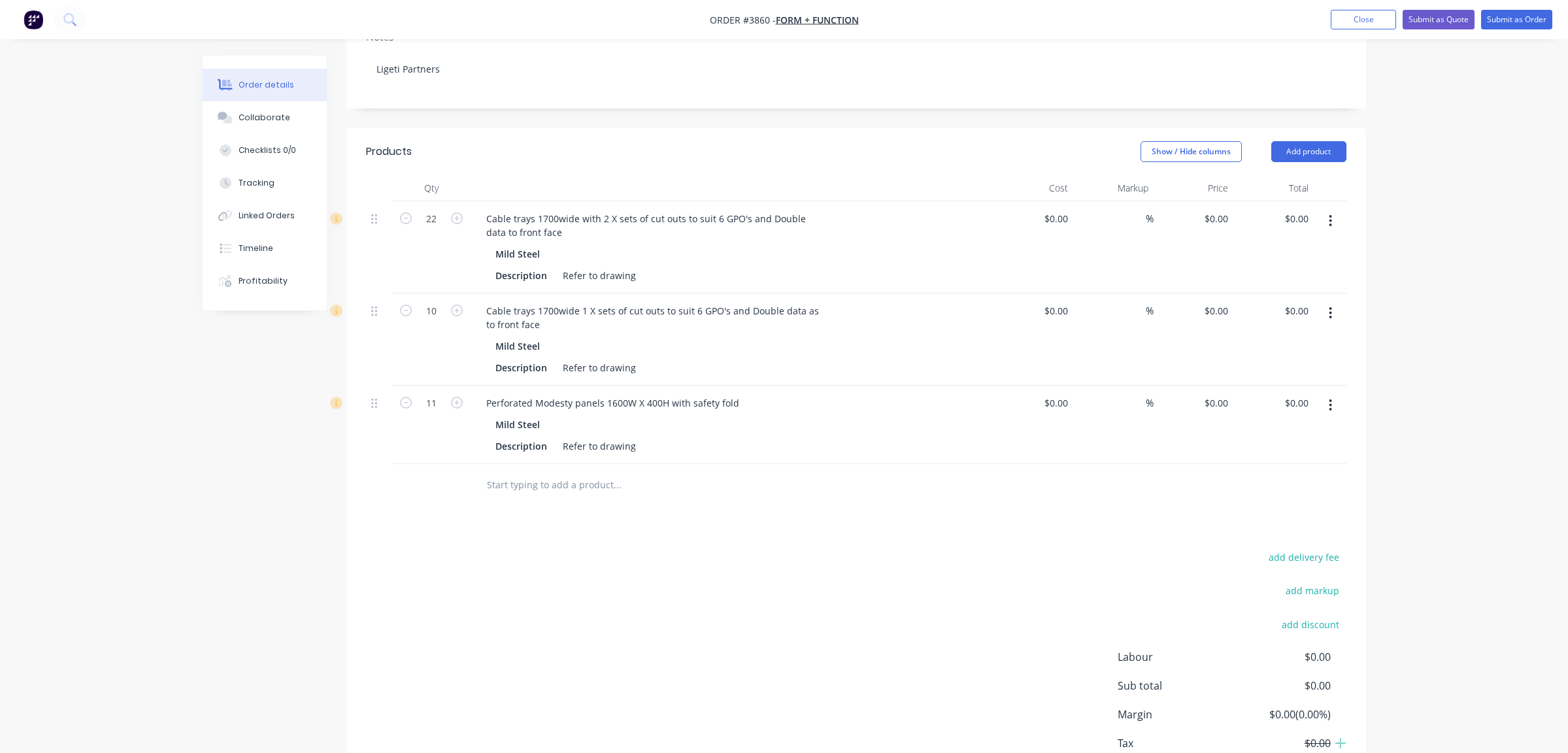
scroll to position [344, 0]
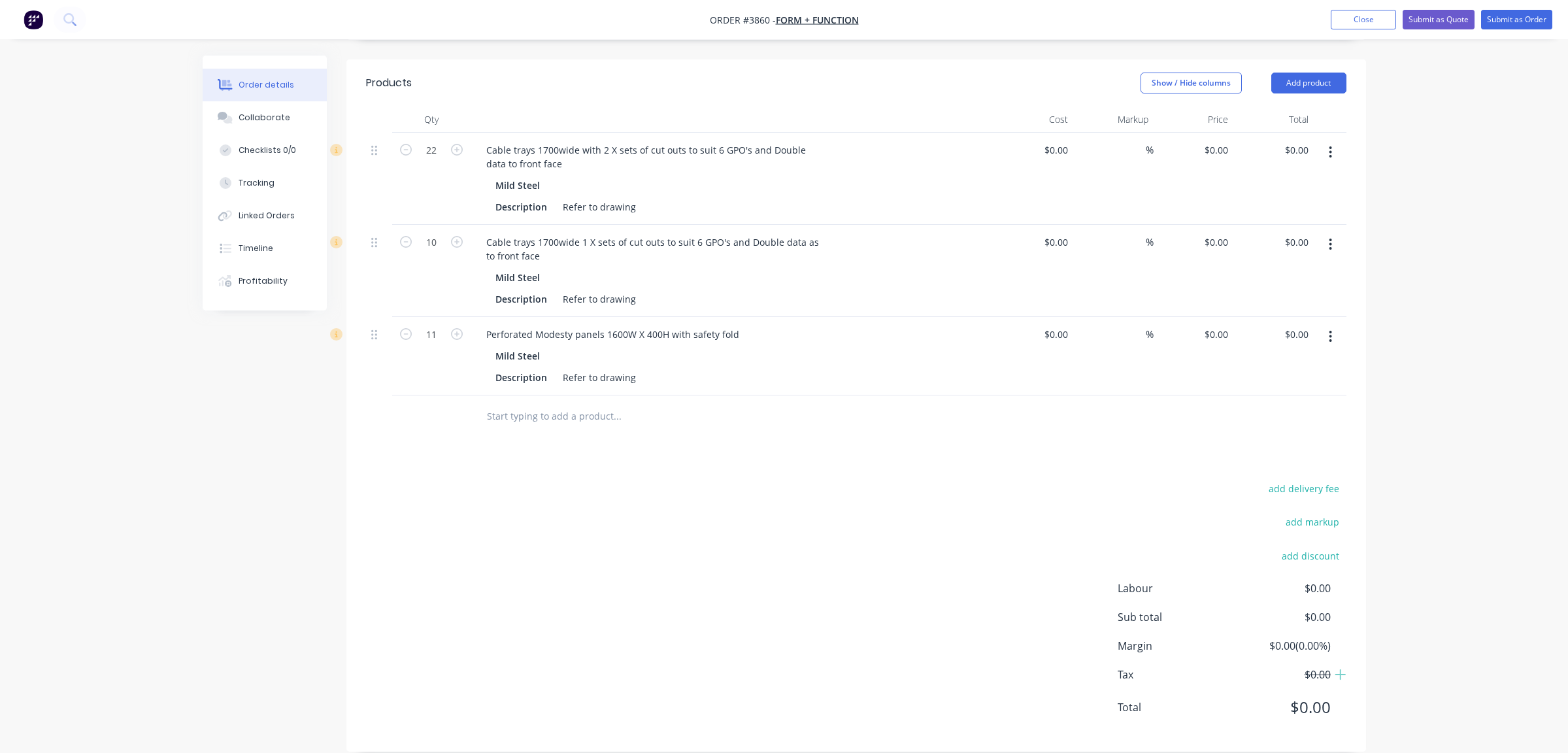
drag, startPoint x: 631, startPoint y: 663, endPoint x: 501, endPoint y: 387, distance: 305.1
click at [501, 404] on input "text" at bounding box center [617, 416] width 261 height 26
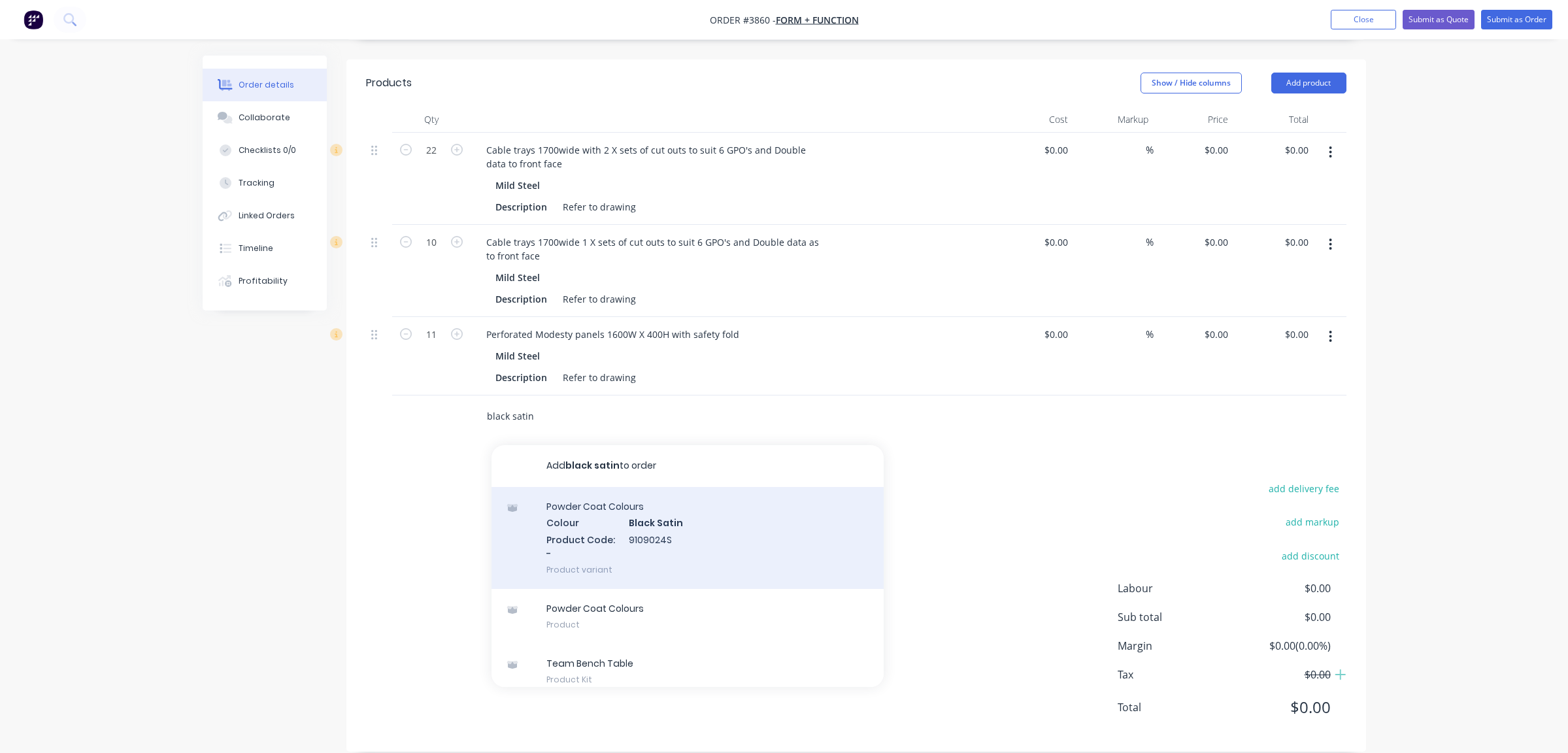
type input "black satin"
click at [629, 526] on div "Powder Coat Colours Colour Black Satin Product Code: - 9109024S Product variant" at bounding box center [687, 537] width 392 height 102
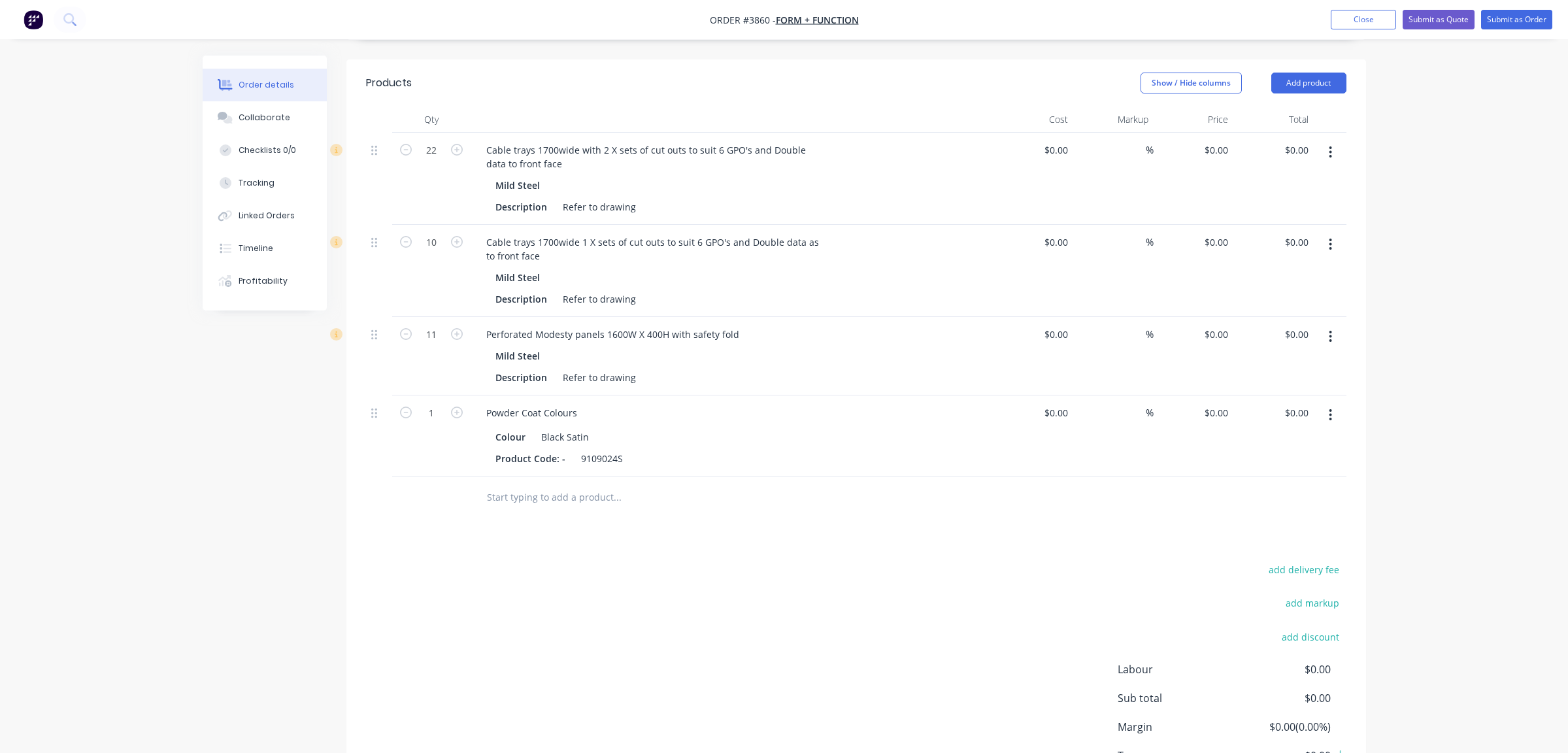
scroll to position [16, 0]
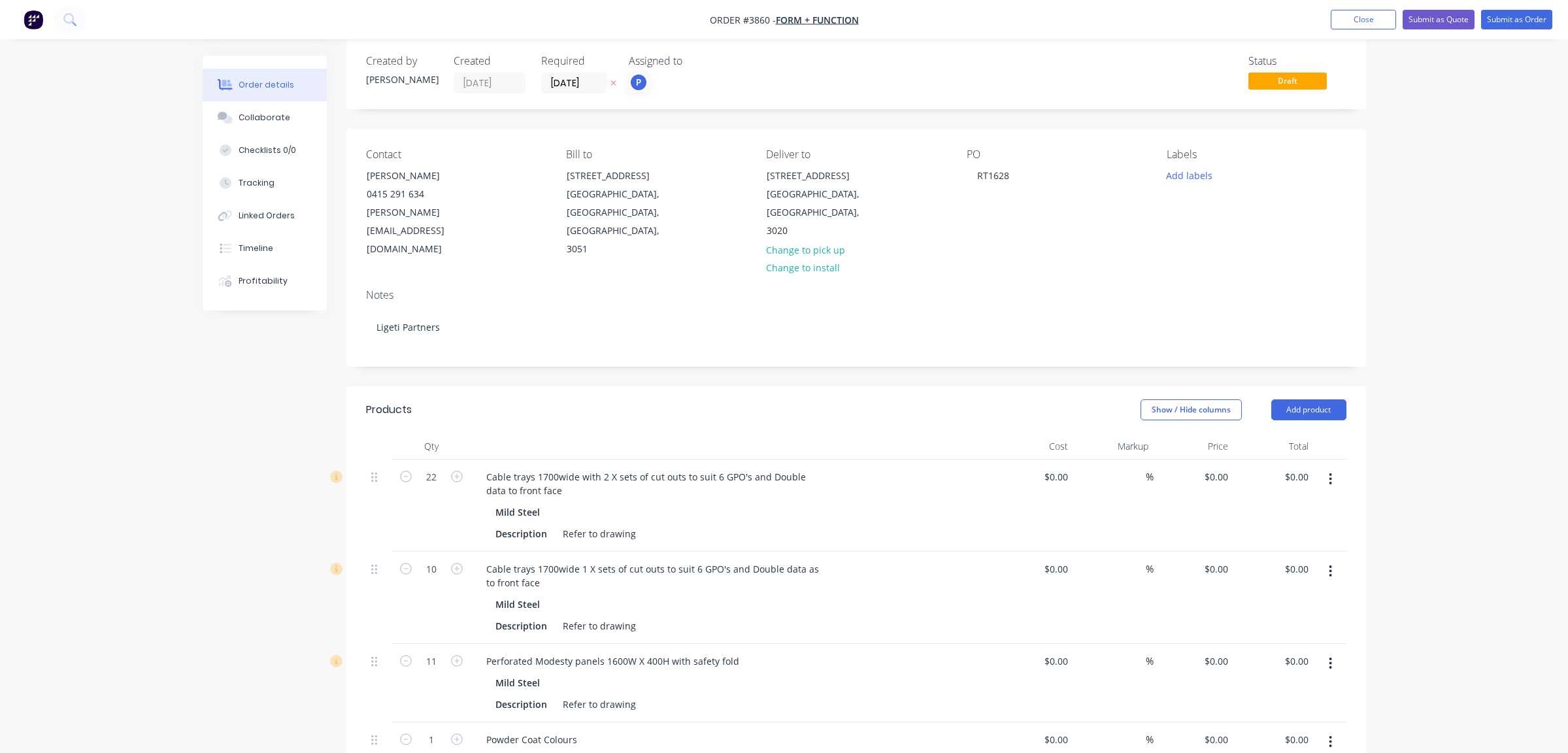
click at [1187, 162] on div "Labels Add labels" at bounding box center [1257, 203] width 179 height 111
click at [1190, 176] on button "Add labels" at bounding box center [1189, 174] width 60 height 18
click at [1225, 376] on div "A3-Laser" at bounding box center [1224, 370] width 44 height 14
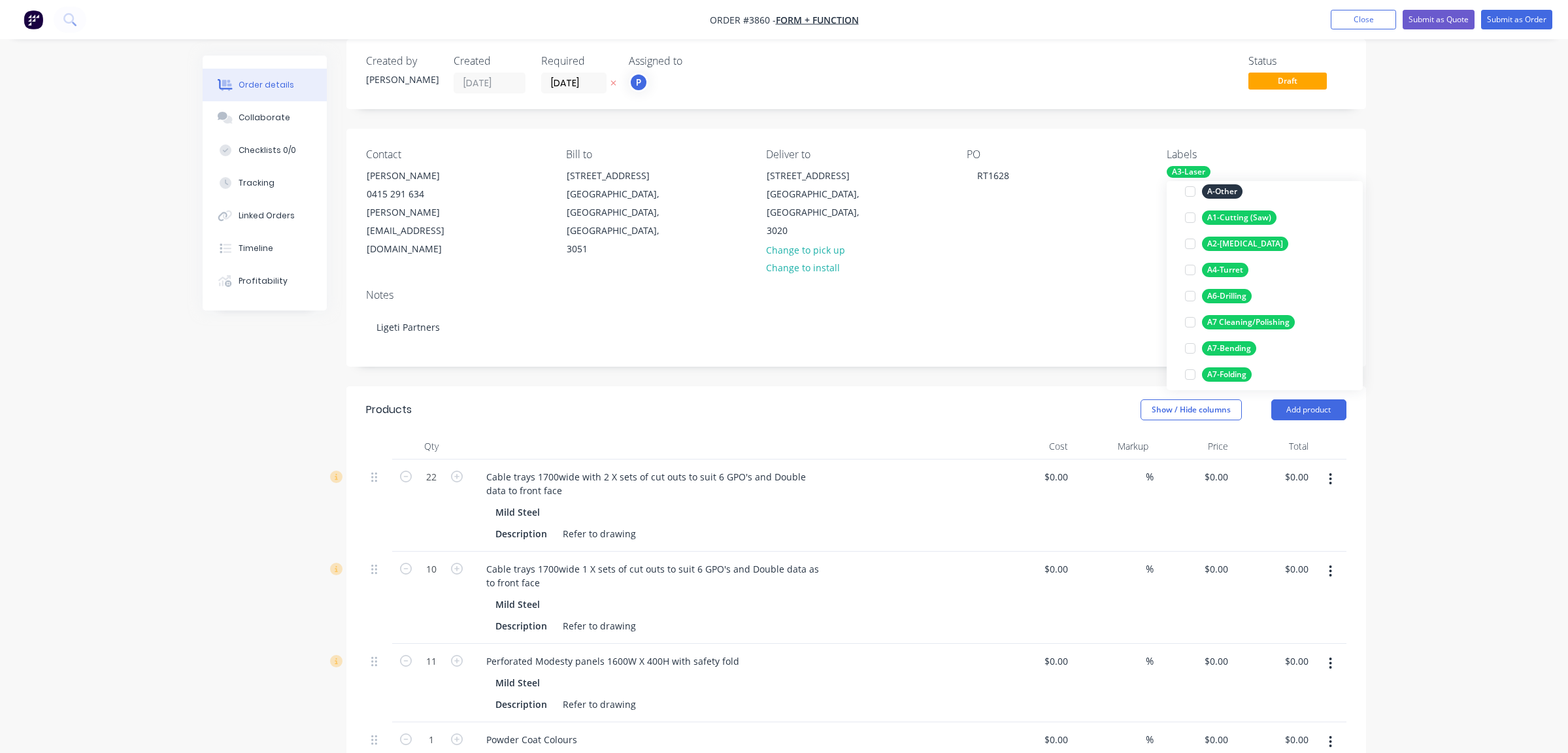
scroll to position [0, 0]
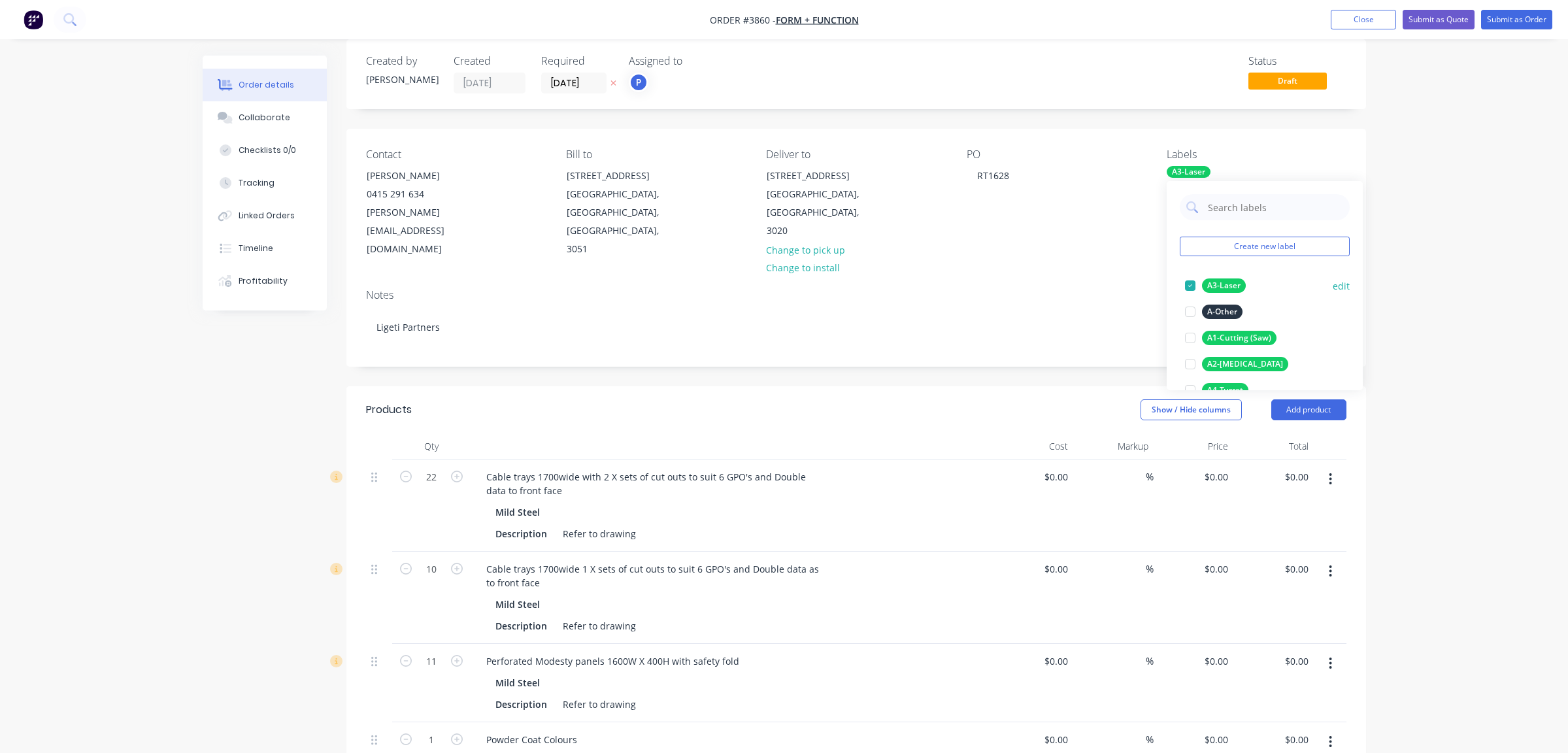
click at [1233, 288] on div "A3-Laser" at bounding box center [1224, 285] width 44 height 14
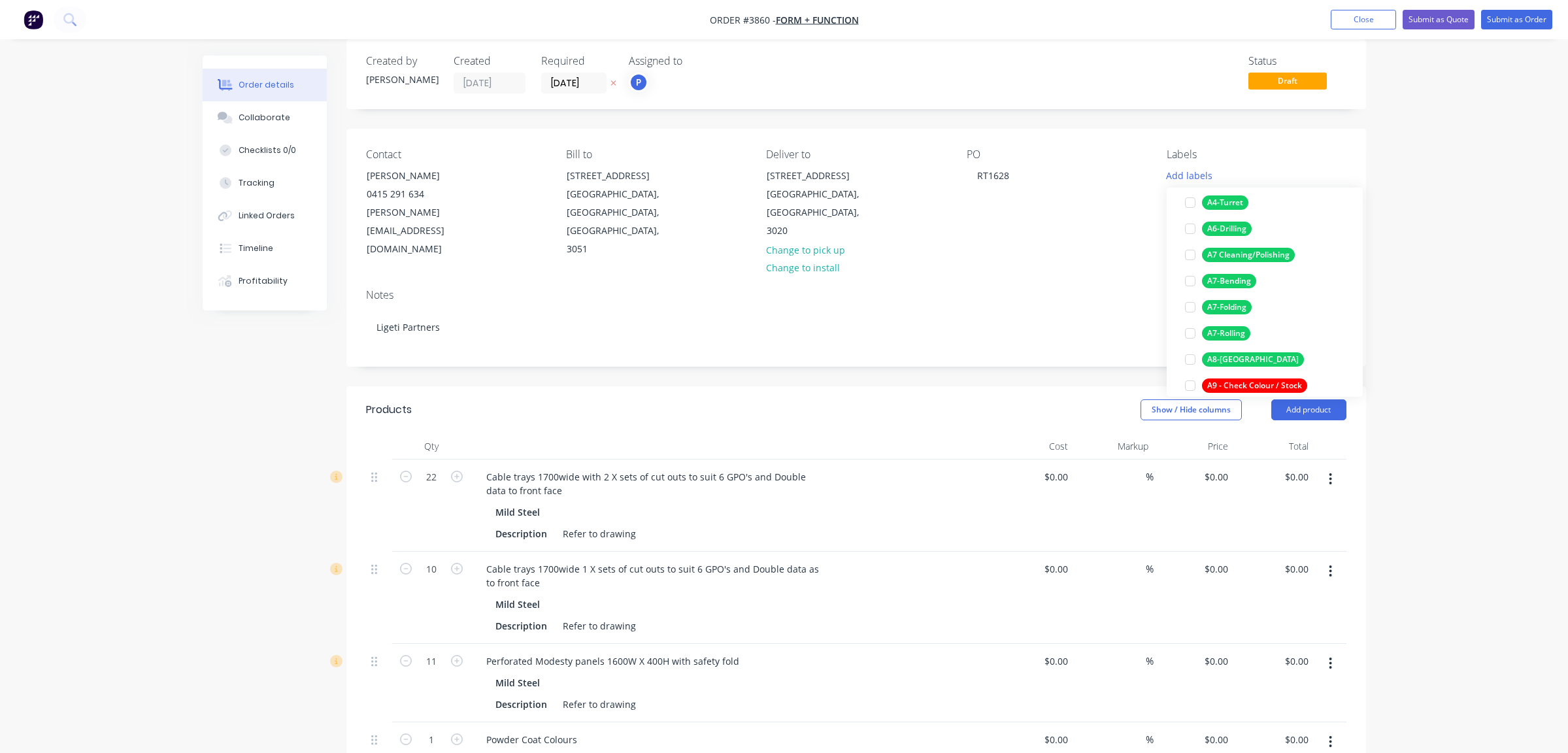
scroll to position [196, 0]
click at [1241, 303] on div "A7-Folding" at bounding box center [1226, 305] width 50 height 14
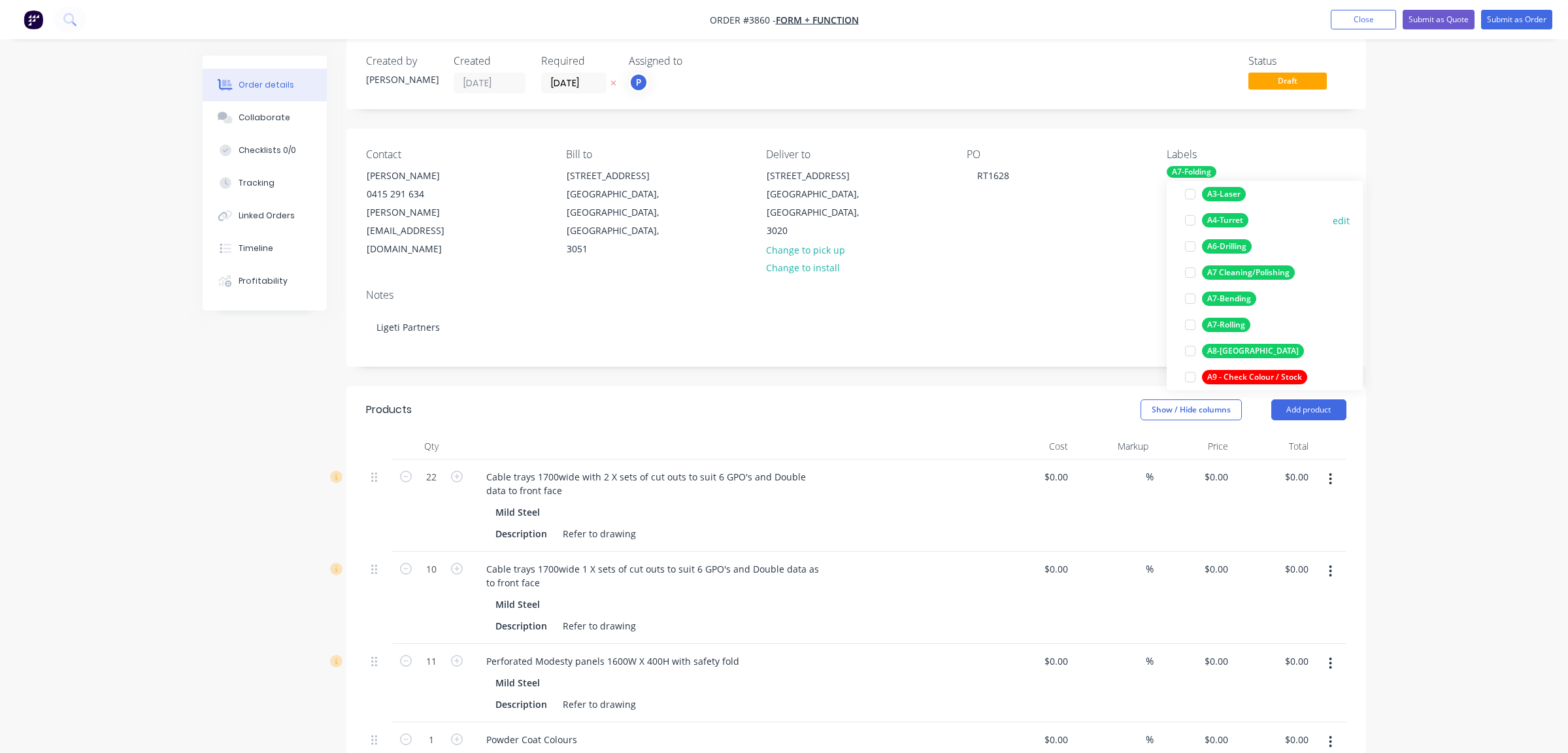
click at [1234, 222] on div "A4-Turret" at bounding box center [1224, 220] width 47 height 14
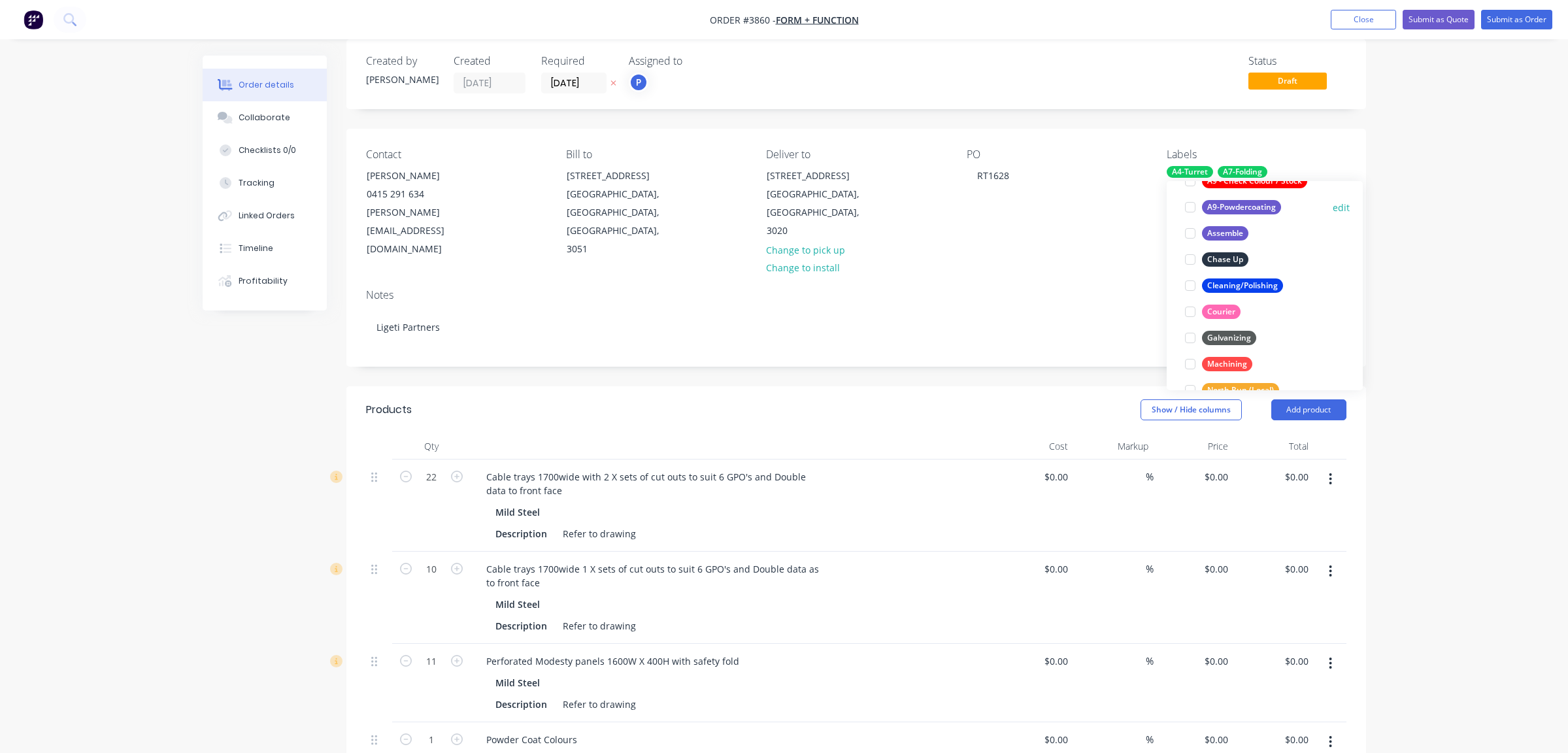
click at [1236, 206] on div "A9-Powdercoating" at bounding box center [1241, 206] width 79 height 14
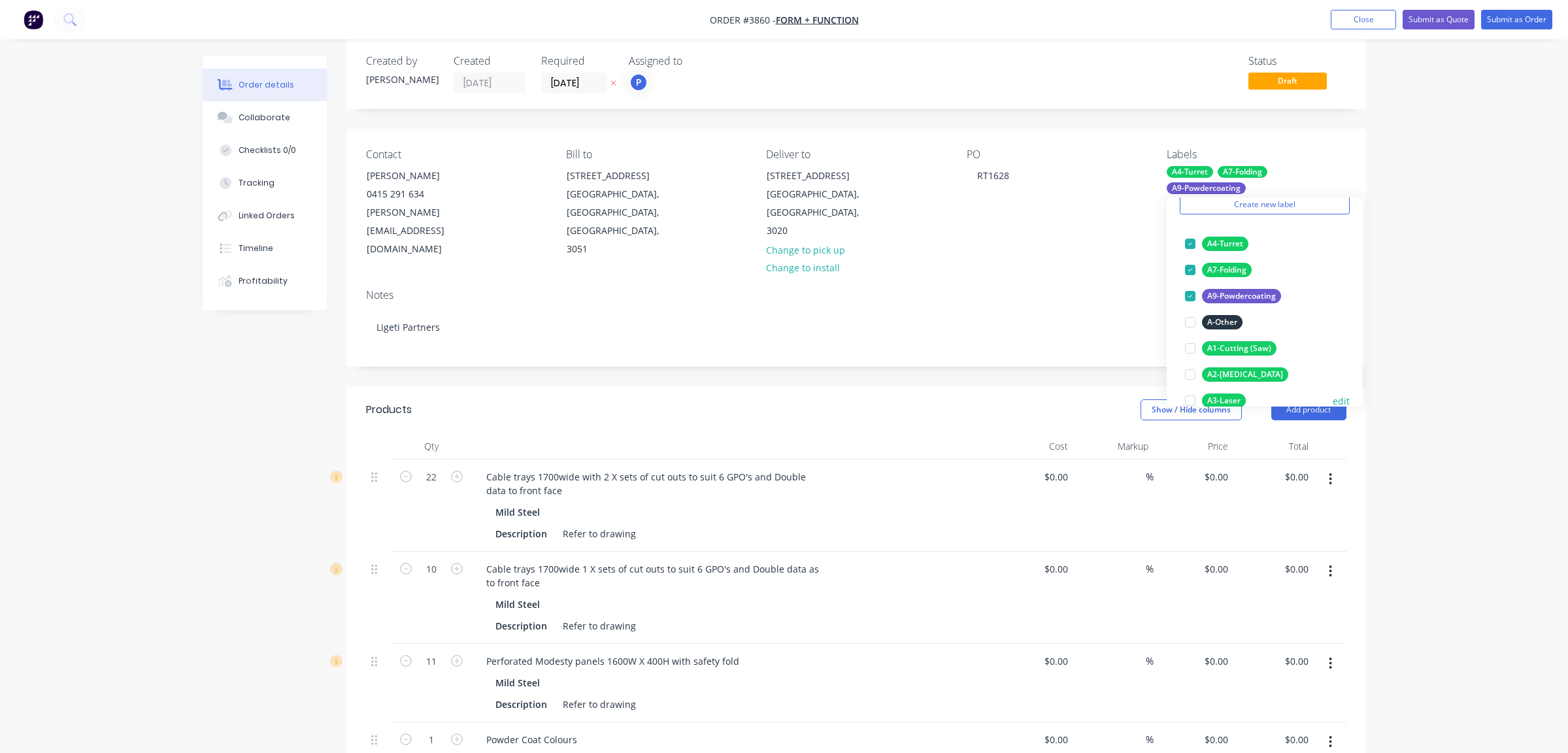
scroll to position [0, 0]
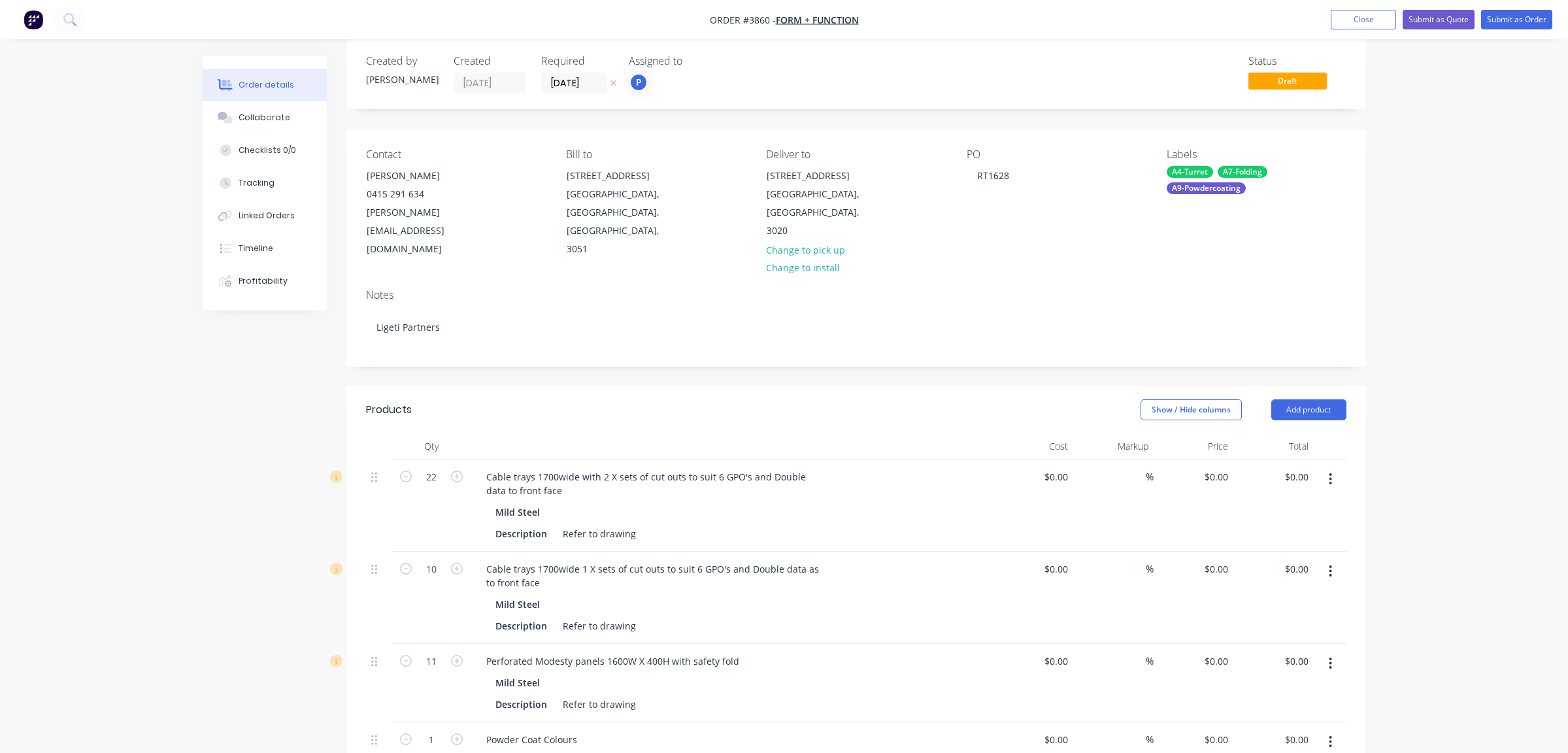
click at [1483, 327] on div "Order details Collaborate Checklists 0/0 Tracking Linked Orders Timeline Profit…" at bounding box center [784, 581] width 1568 height 1195
click at [1537, 30] on nav "Order #3860 - Form + Function Add product Close Submit as Quote Submit as Order" at bounding box center [784, 19] width 1568 height 39
click at [1504, 16] on button "Submit as Order" at bounding box center [1516, 19] width 71 height 19
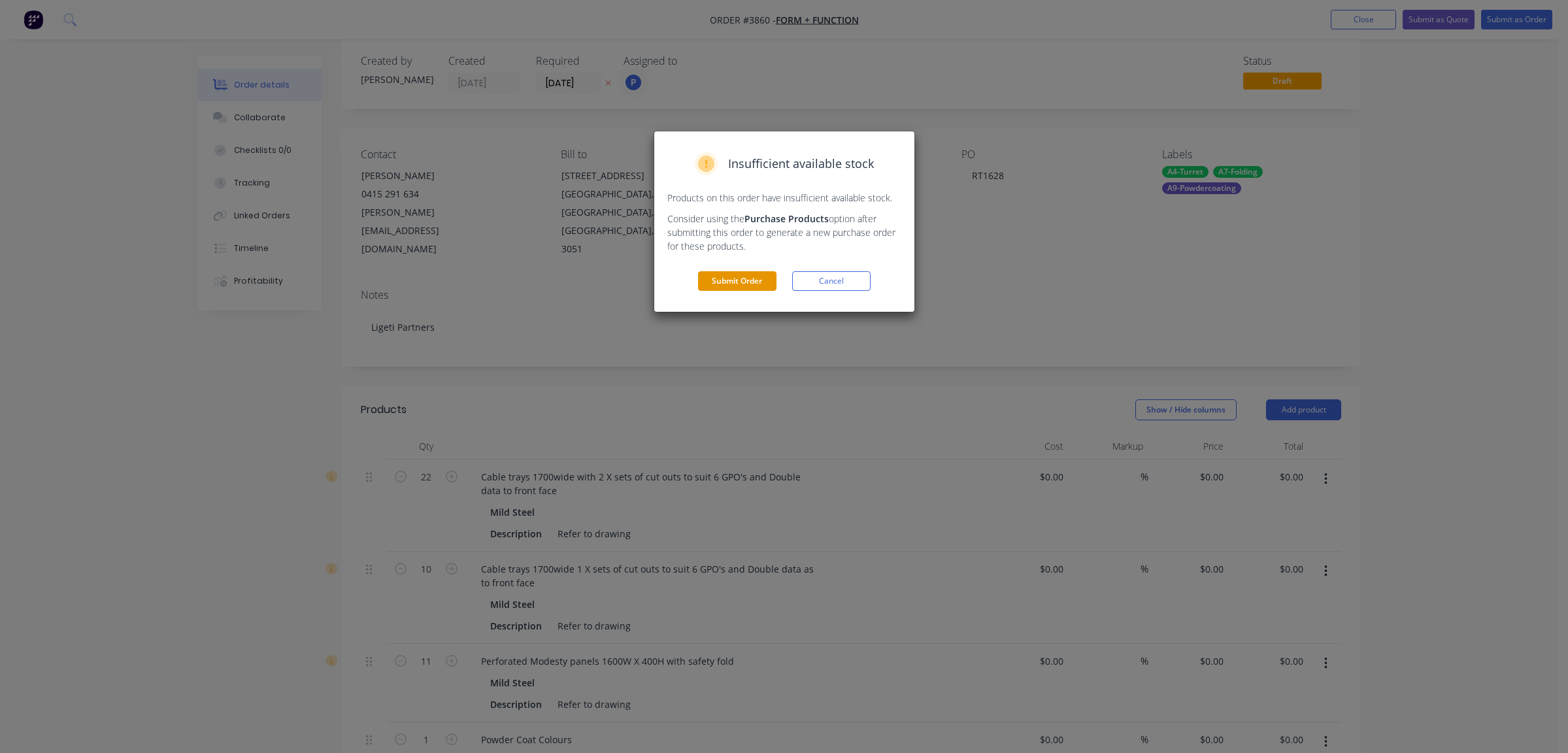
click at [718, 286] on button "Submit Order" at bounding box center [737, 281] width 79 height 19
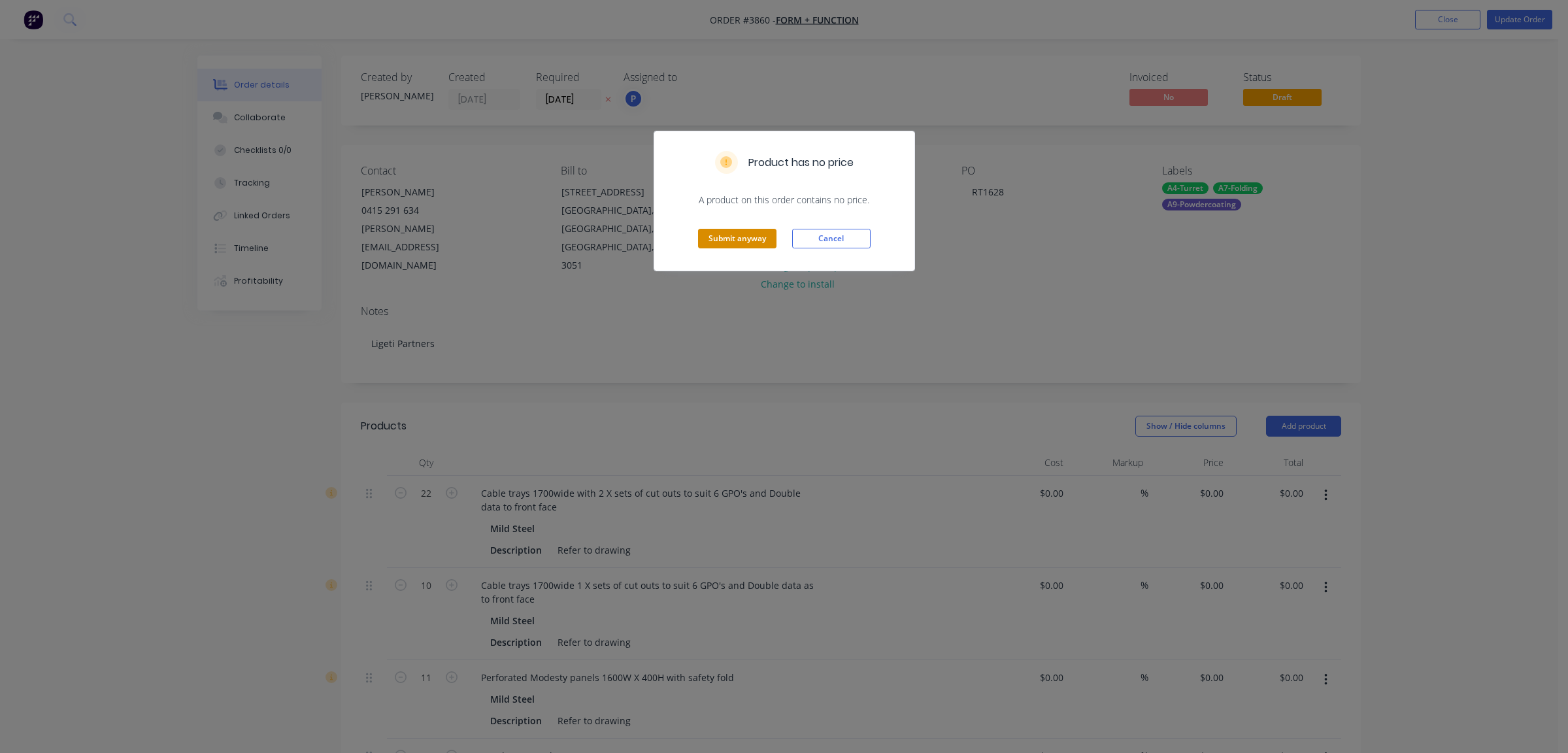
click at [728, 248] on button "Submit anyway" at bounding box center [737, 238] width 79 height 19
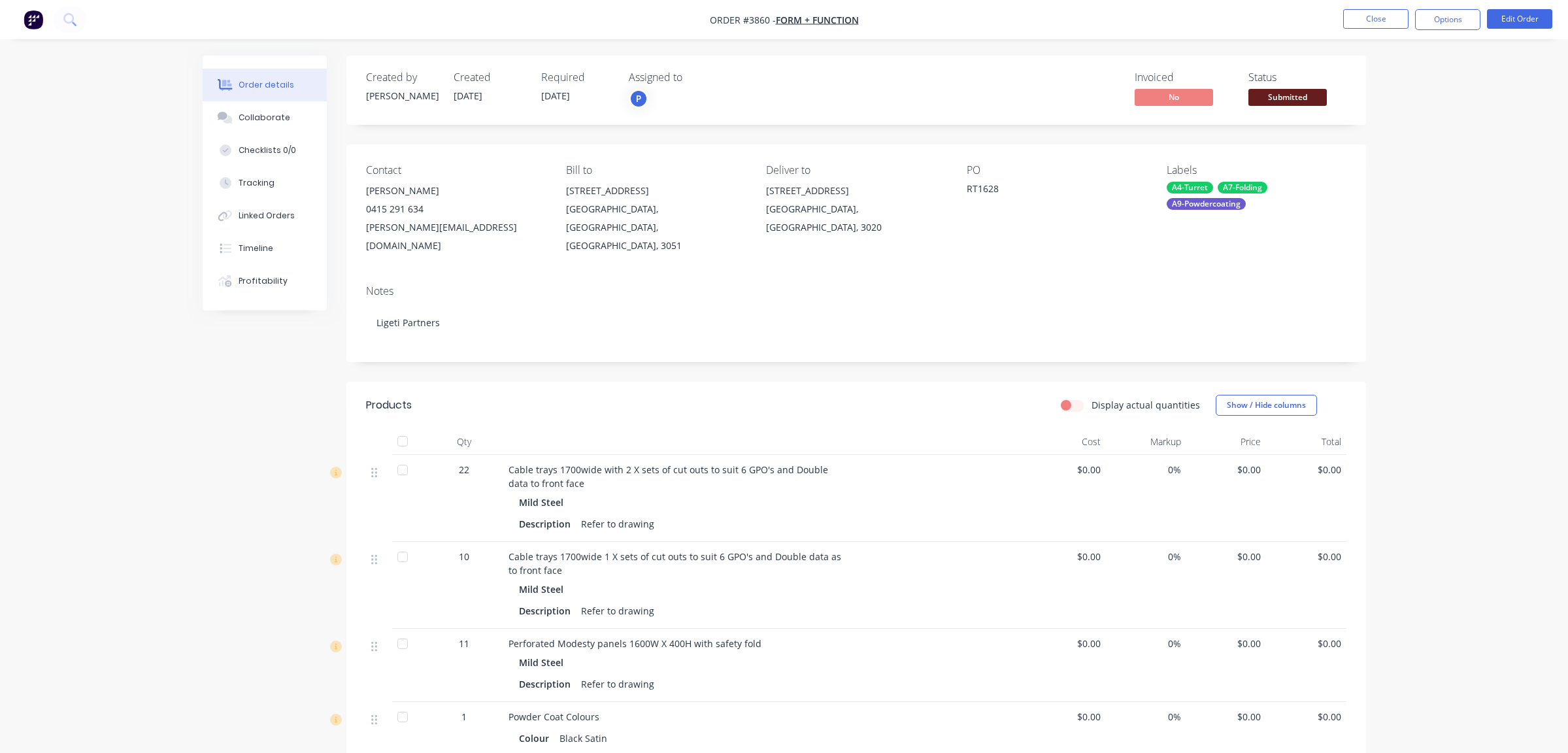
click at [1290, 88] on div "Status Submitted" at bounding box center [1297, 90] width 98 height 38
click at [1282, 108] on button "Submitted" at bounding box center [1287, 98] width 79 height 19
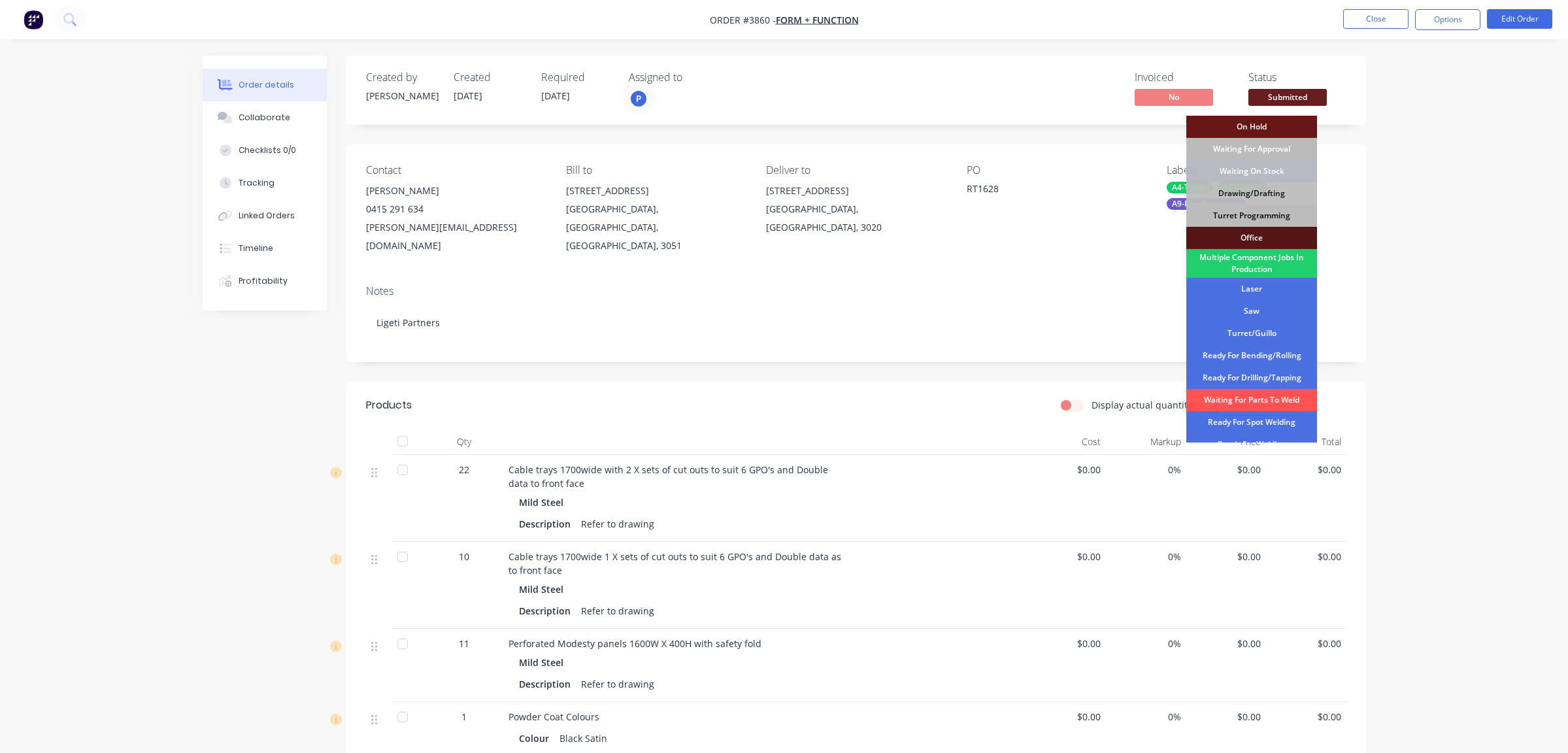
click at [1268, 217] on div "Turret Programming" at bounding box center [1252, 216] width 130 height 22
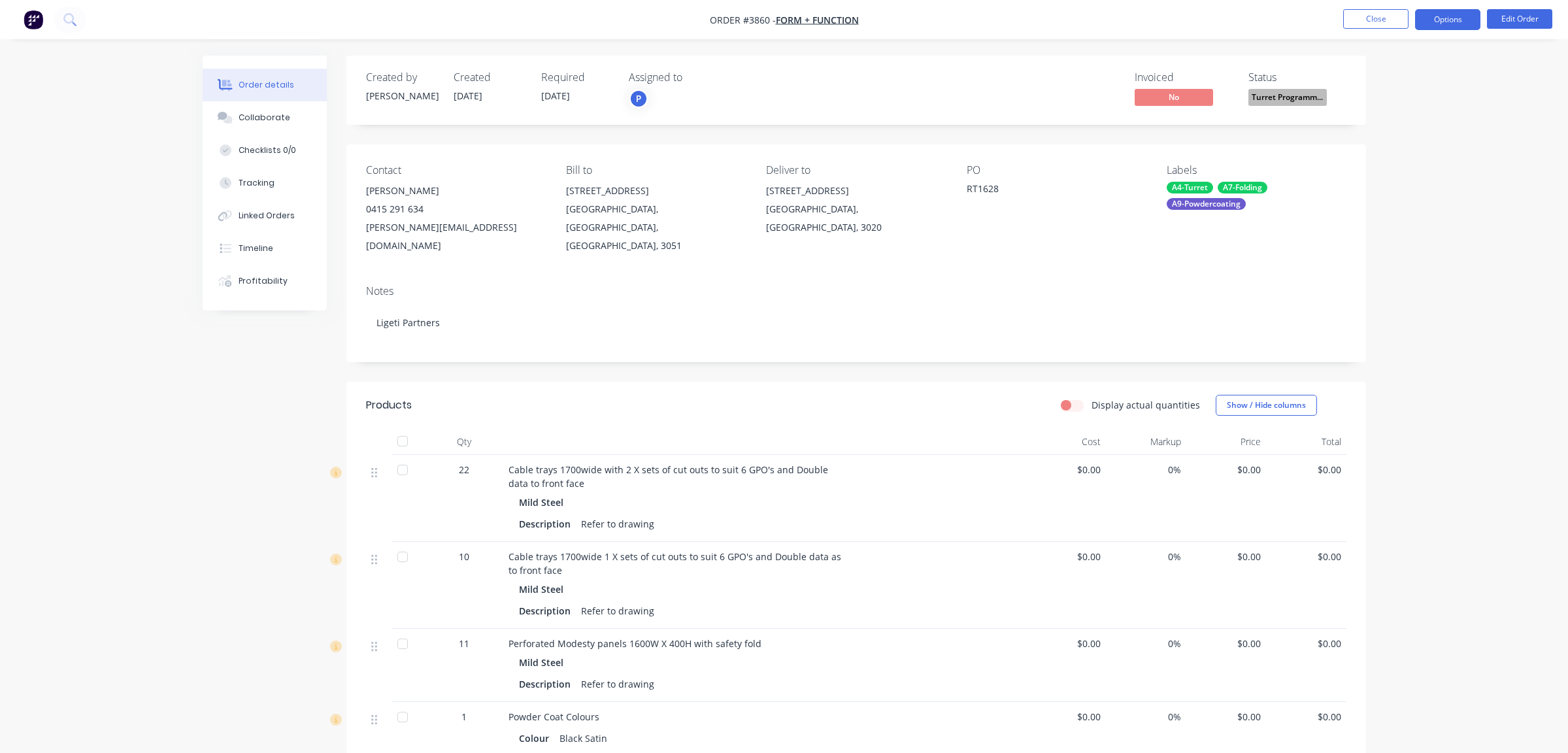
click at [1452, 16] on button "Options" at bounding box center [1447, 19] width 65 height 21
click at [1406, 152] on div "Work Order" at bounding box center [1408, 157] width 120 height 19
click at [1403, 133] on div "Without pricing" at bounding box center [1408, 131] width 120 height 19
click at [958, 205] on div "Contact [PERSON_NAME] [PHONE_NUMBER] [PERSON_NAME][EMAIL_ADDRESS][DOMAIN_NAME] …" at bounding box center [856, 210] width 1020 height 130
click at [161, 470] on div "Order details Collaborate Checklists 0/0 Tracking Linked Orders Timeline Profit…" at bounding box center [784, 505] width 1568 height 1010
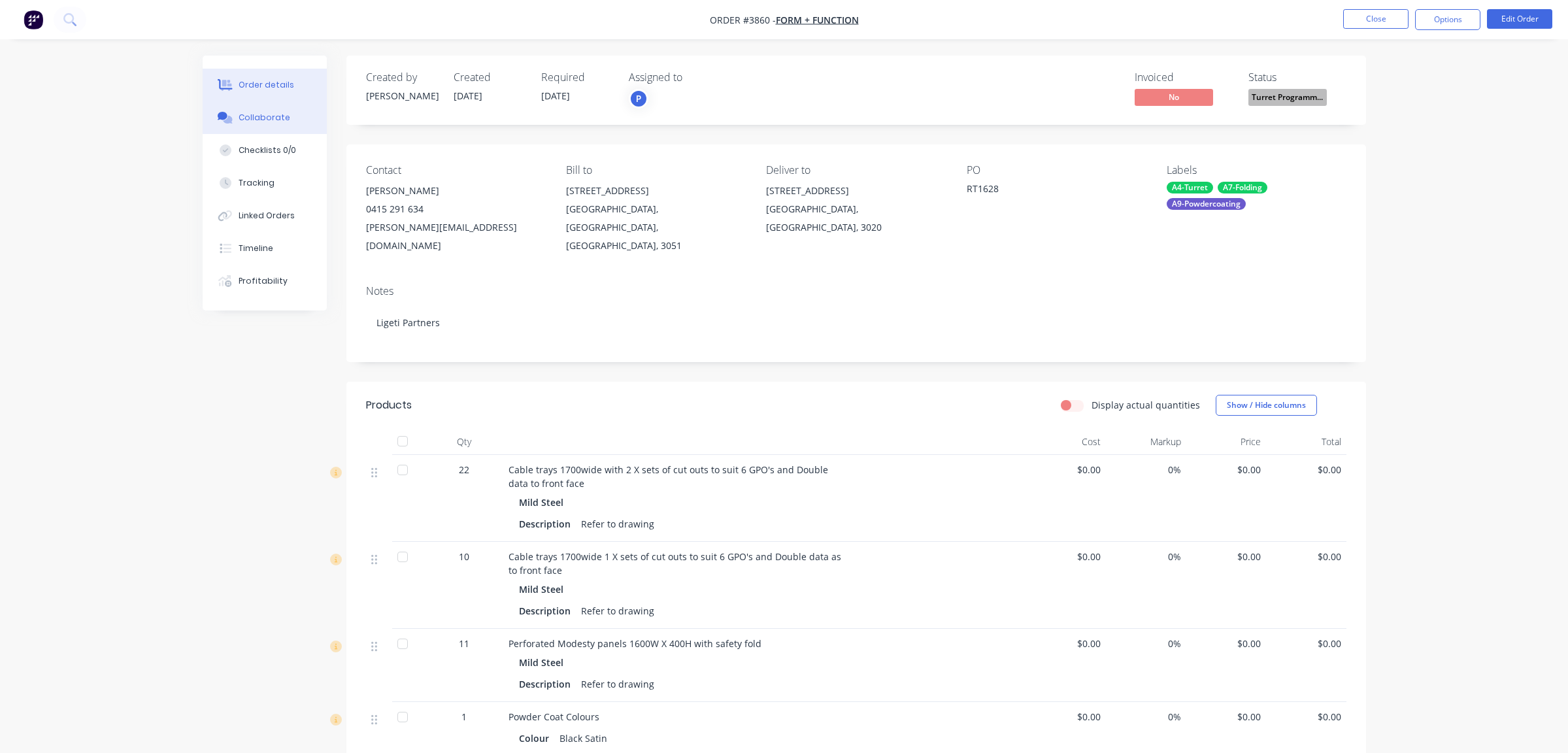
click at [264, 107] on button "Collaborate" at bounding box center [264, 118] width 124 height 33
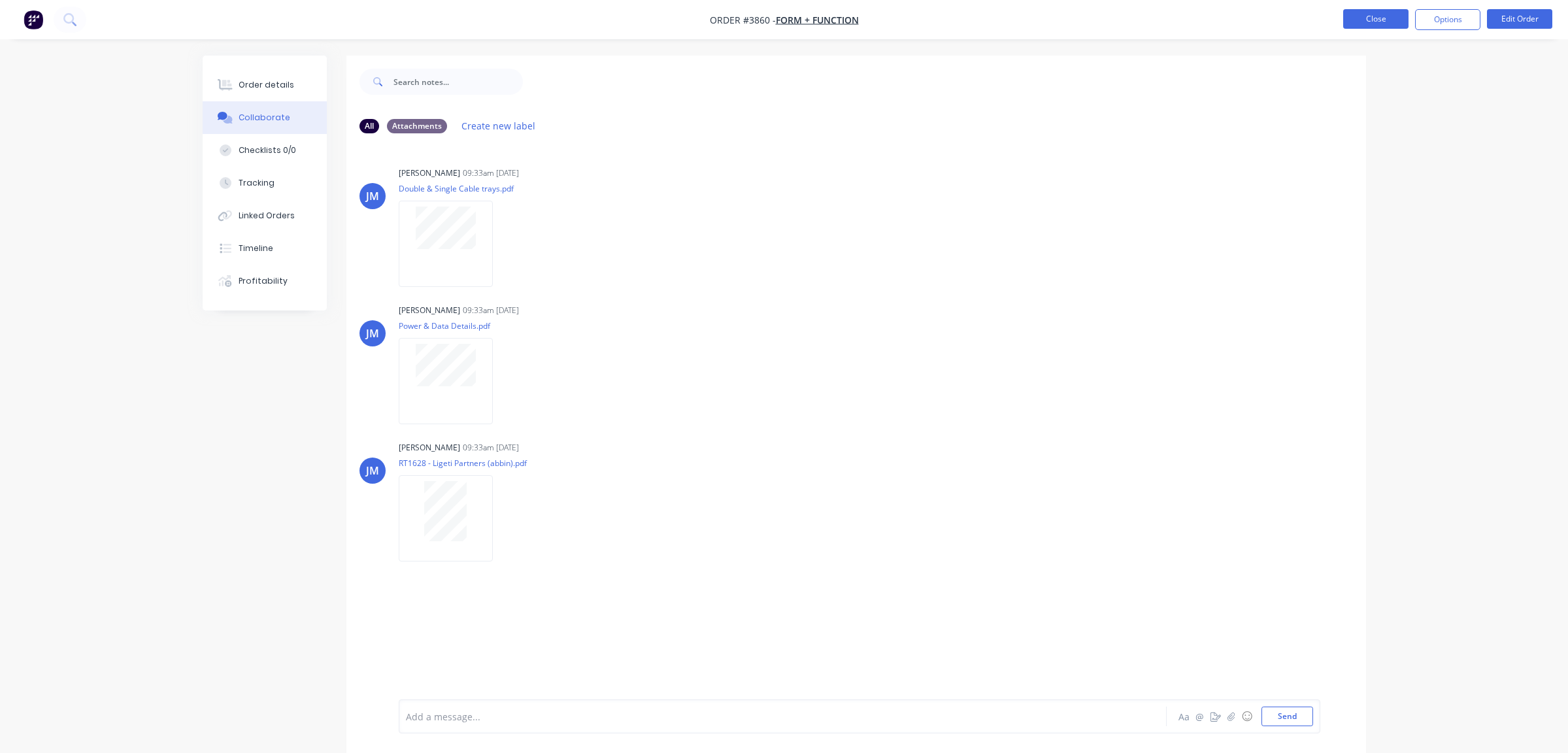
click at [1362, 15] on button "Close" at bounding box center [1375, 19] width 65 height 19
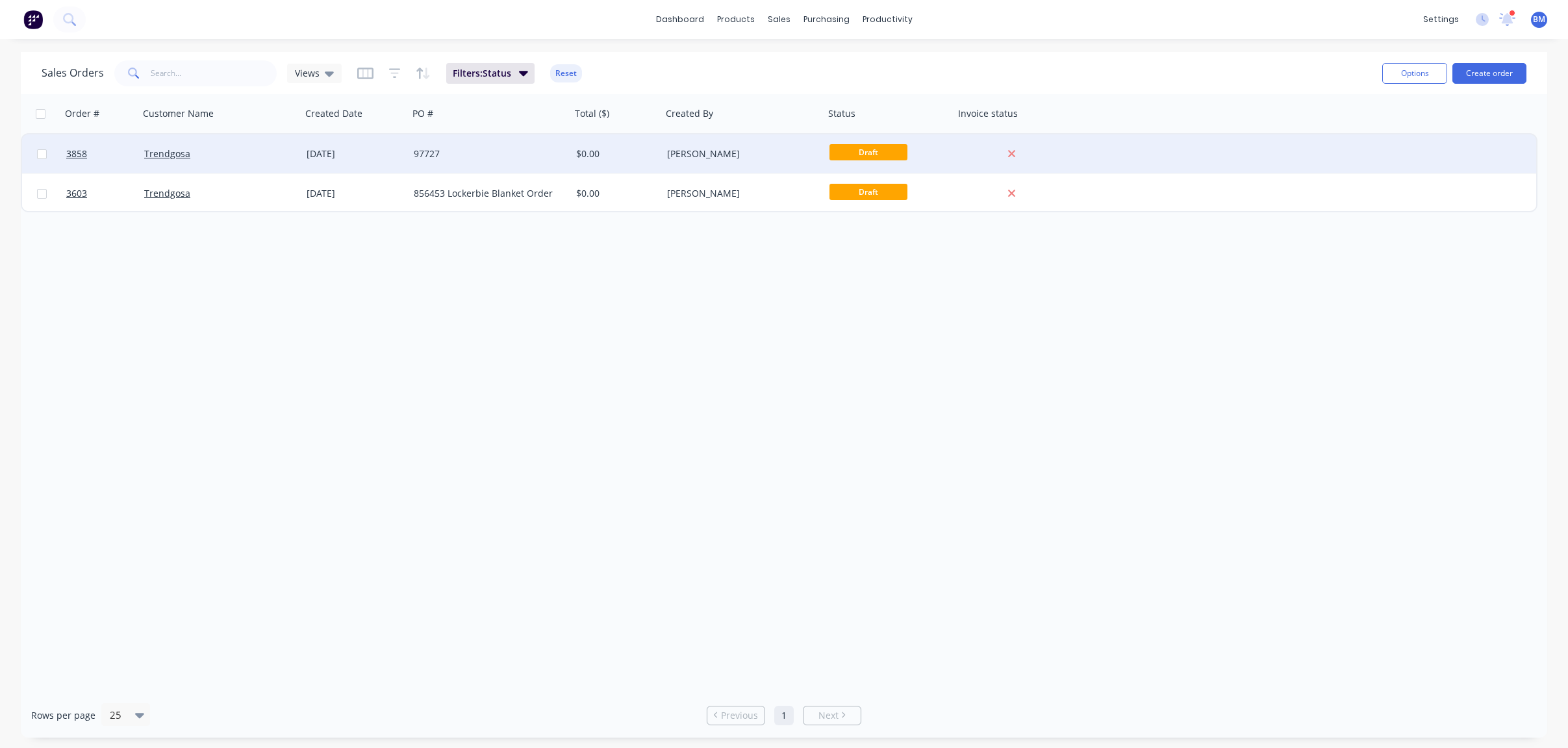
click at [260, 166] on div "Trendgosa" at bounding box center [219, 154] width 162 height 39
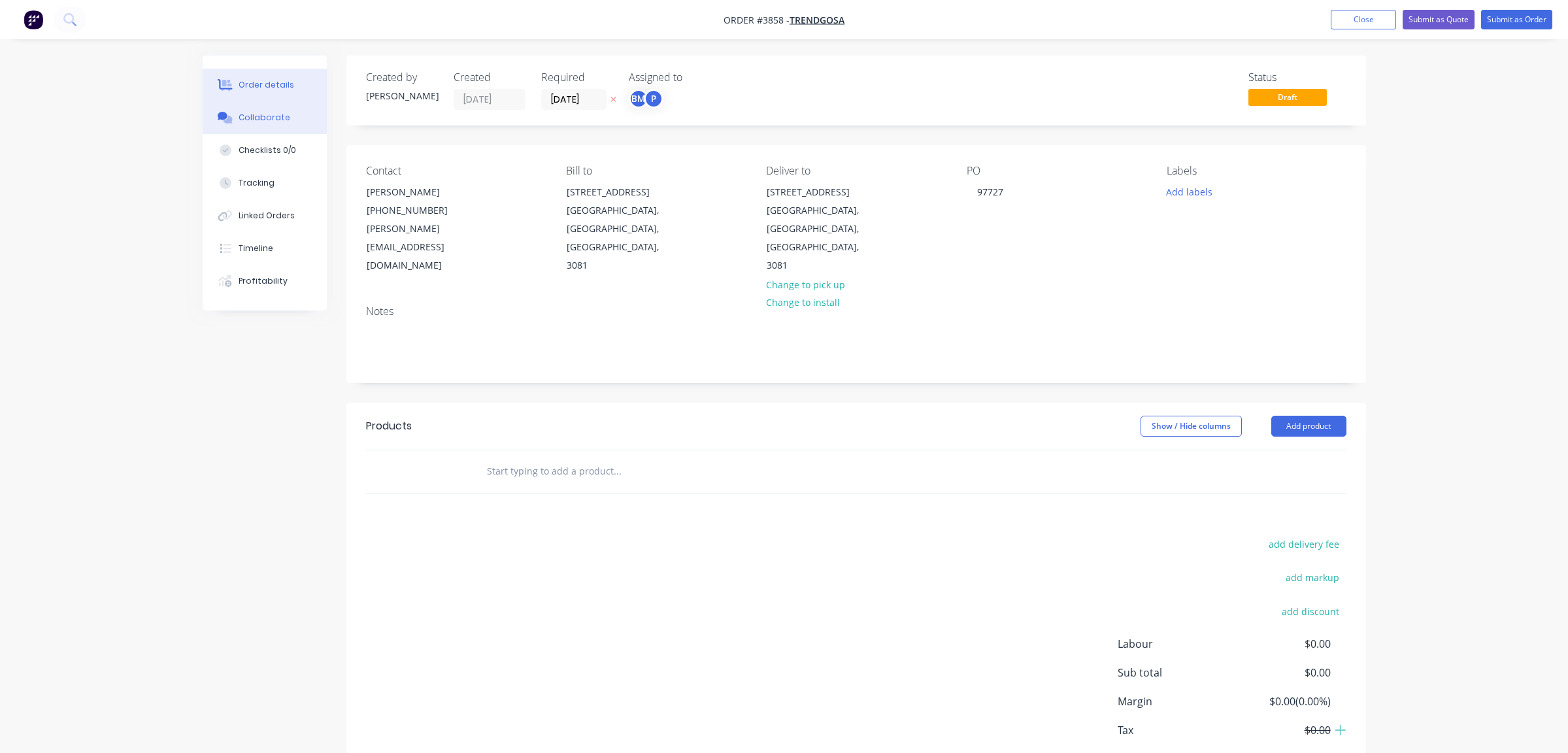
click at [300, 119] on button "Collaborate" at bounding box center [264, 118] width 124 height 33
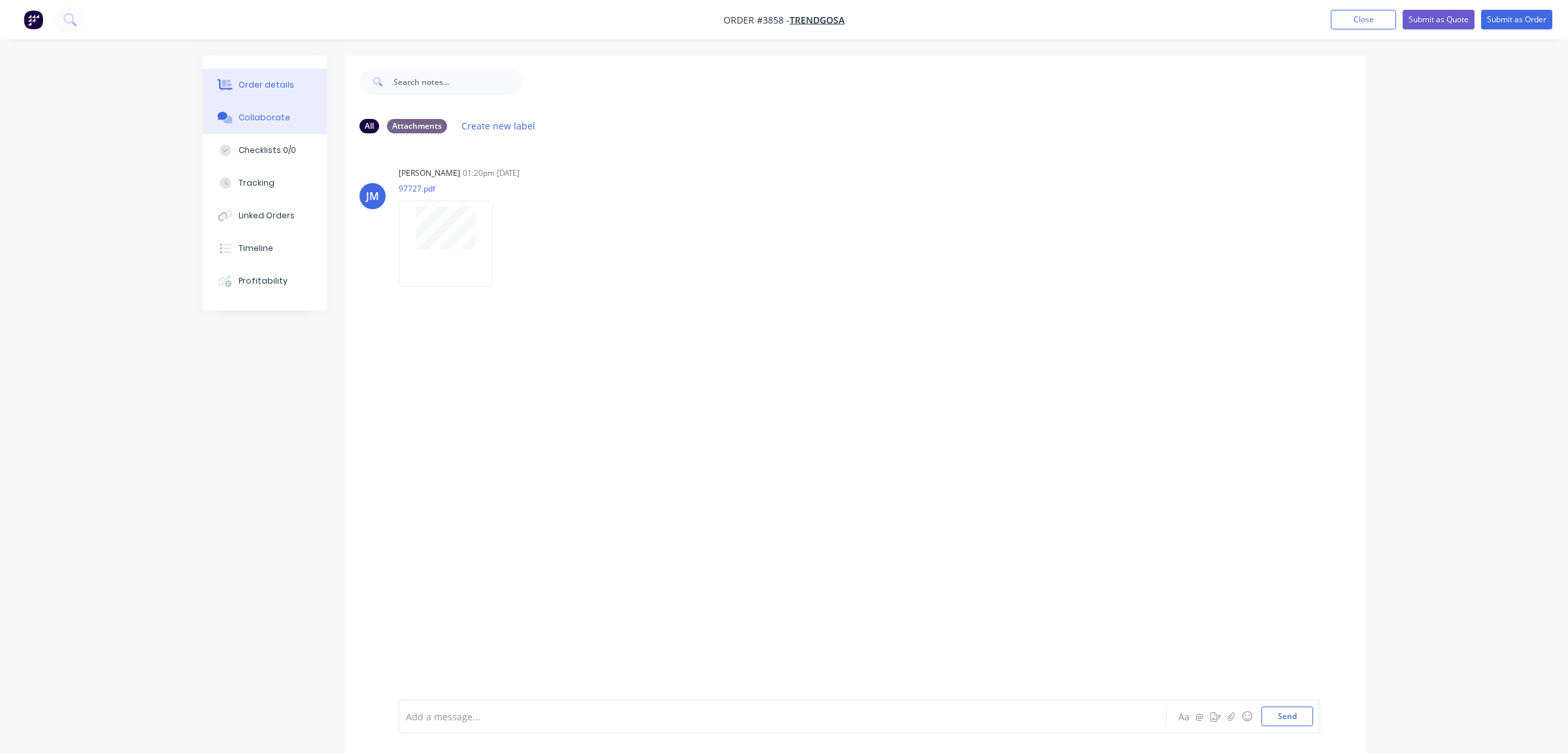
click at [298, 96] on button "Order details" at bounding box center [264, 85] width 124 height 33
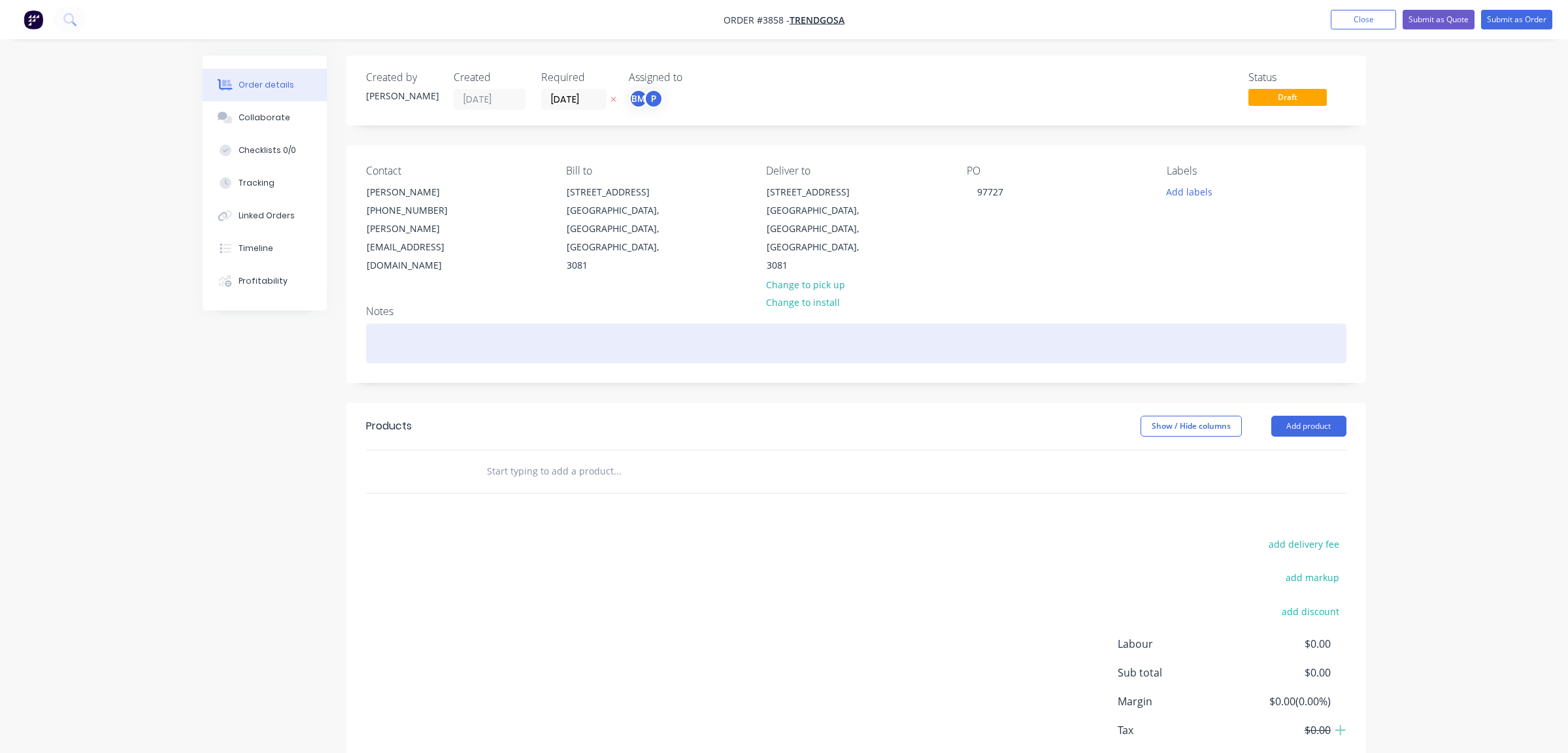
click at [490, 323] on div at bounding box center [856, 343] width 981 height 40
paste div
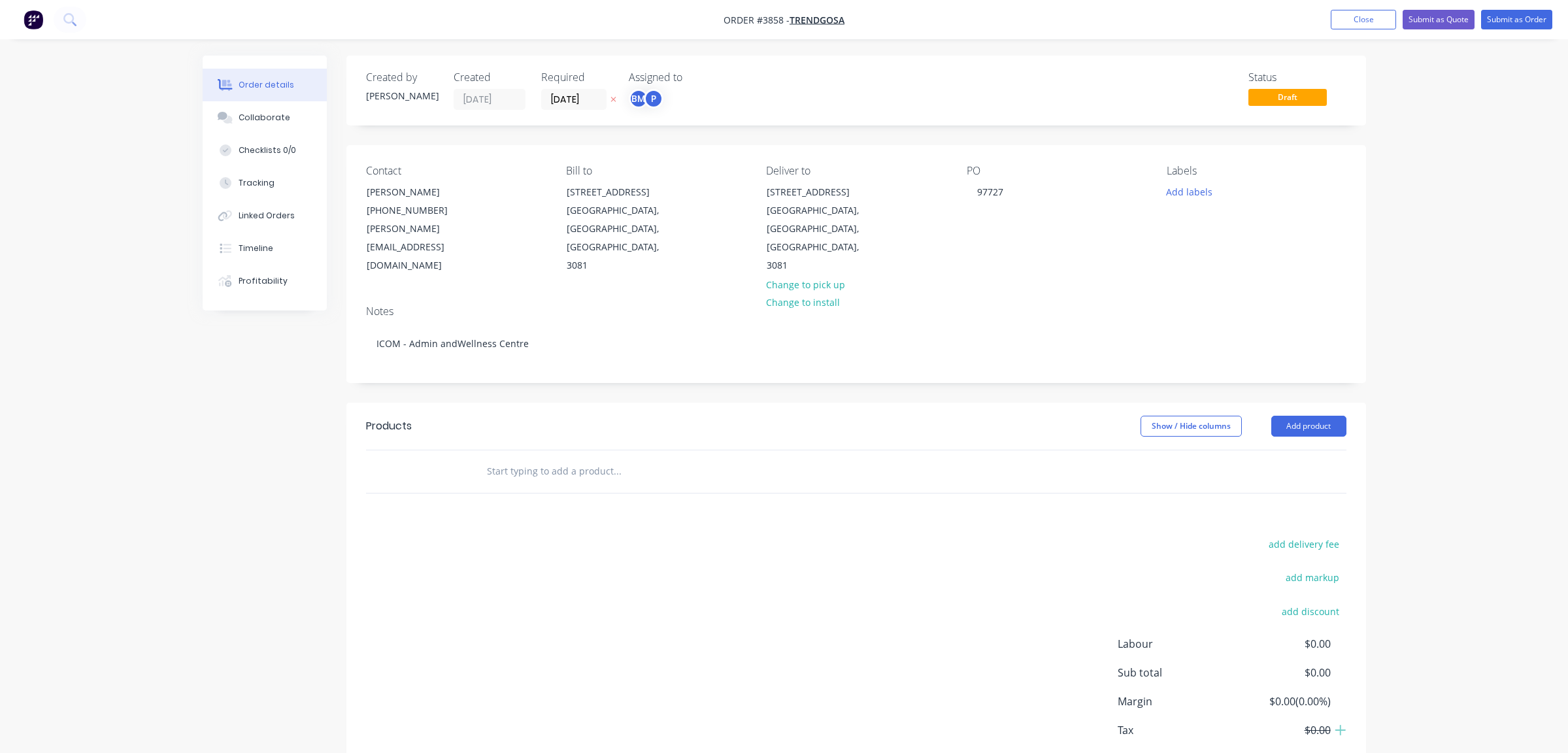
click at [622, 671] on div "add delivery fee add markup add discount Labour $0.00 Sub total $0.00 Margin $0…" at bounding box center [856, 662] width 981 height 252
click at [647, 97] on div "P" at bounding box center [653, 98] width 19 height 19
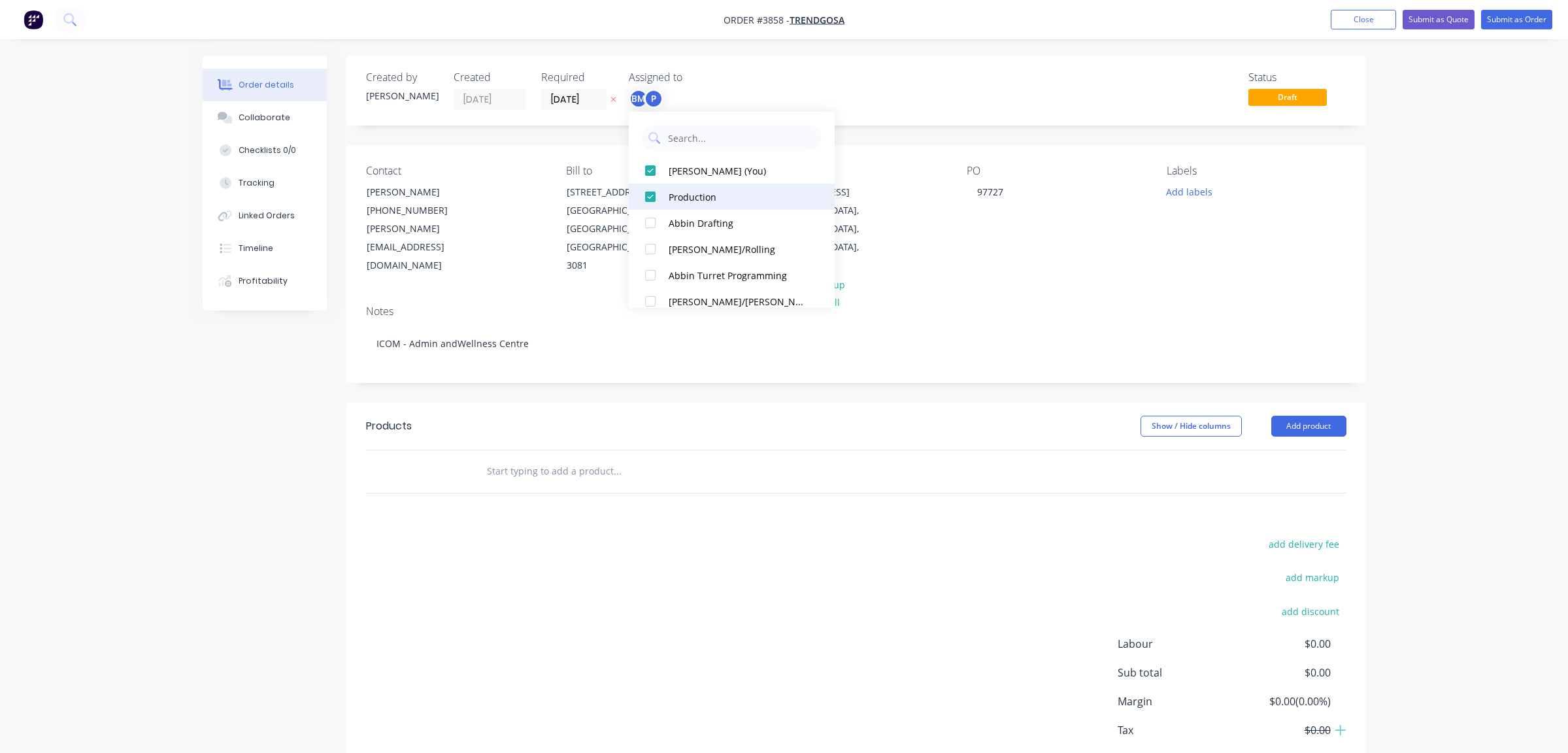
drag, startPoint x: 675, startPoint y: 171, endPoint x: 707, endPoint y: 167, distance: 32.2
click at [676, 172] on div "[PERSON_NAME] (You)" at bounding box center [738, 171] width 139 height 14
click at [897, 122] on div "Created by [PERSON_NAME] Created [DATE] Required [DATE] Assigned to P Status Dr…" at bounding box center [856, 91] width 1020 height 70
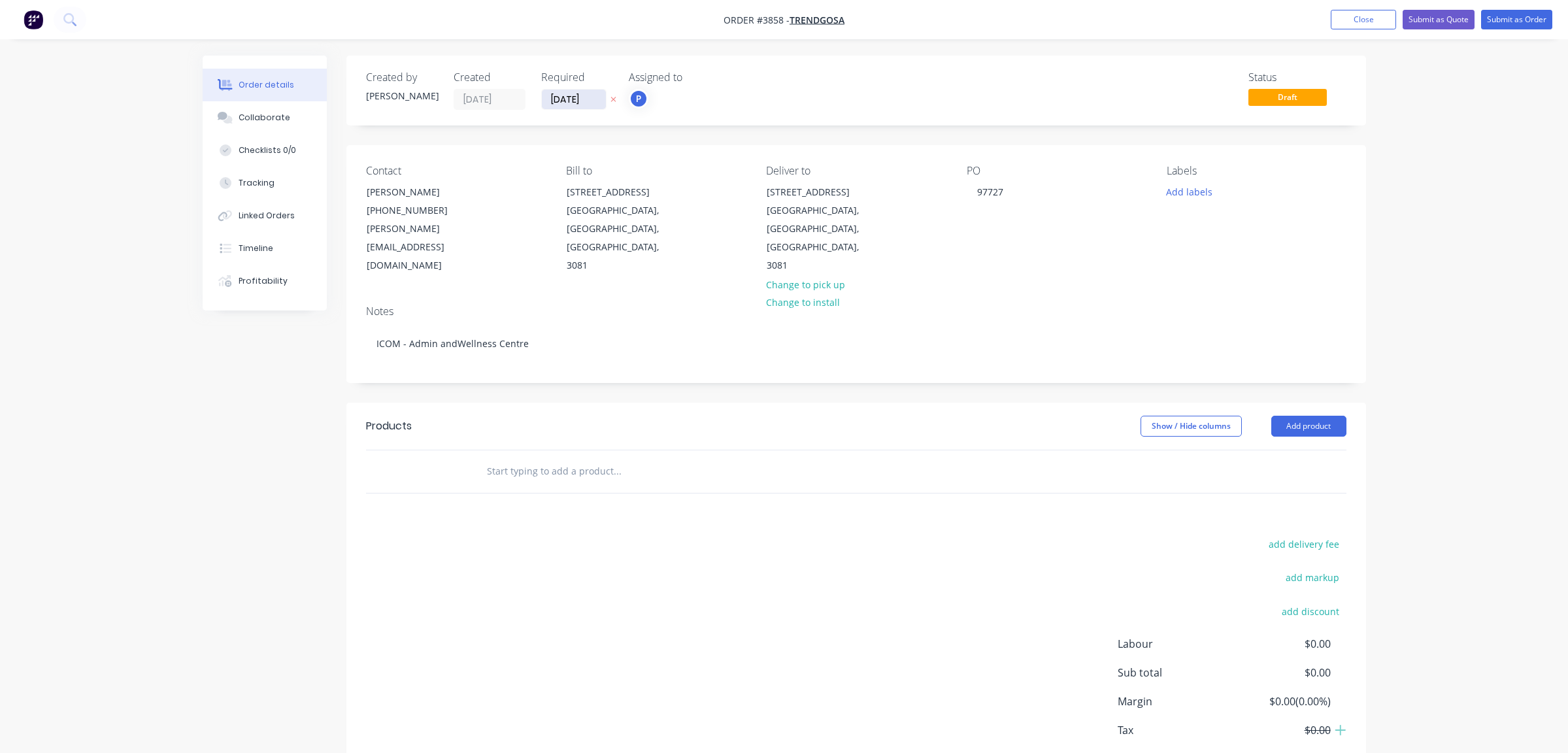
click at [596, 101] on input "[DATE]" at bounding box center [574, 99] width 64 height 19
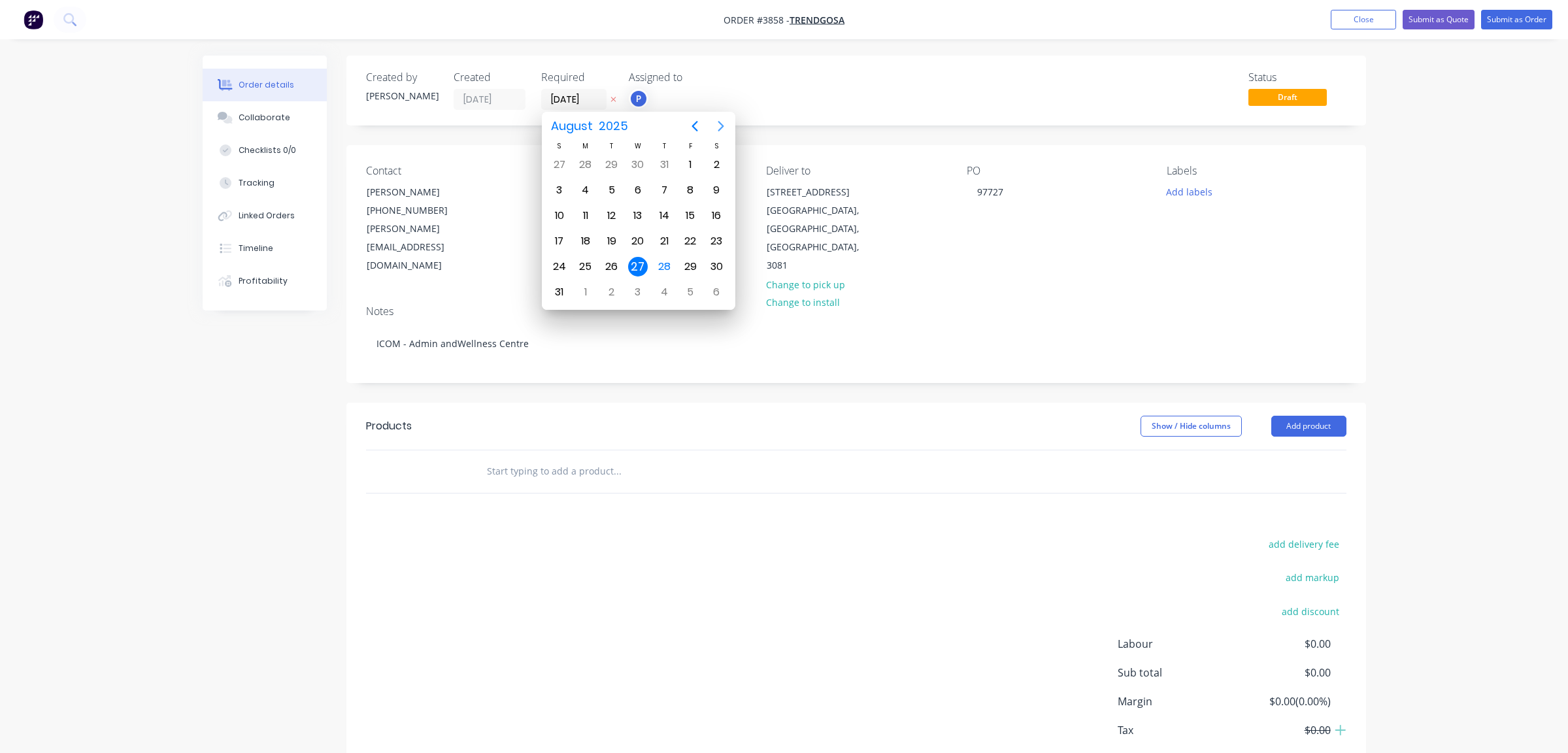
click at [725, 122] on icon "Next page" at bounding box center [721, 126] width 16 height 16
click at [669, 215] on div "18" at bounding box center [663, 215] width 19 height 19
type input "[DATE]"
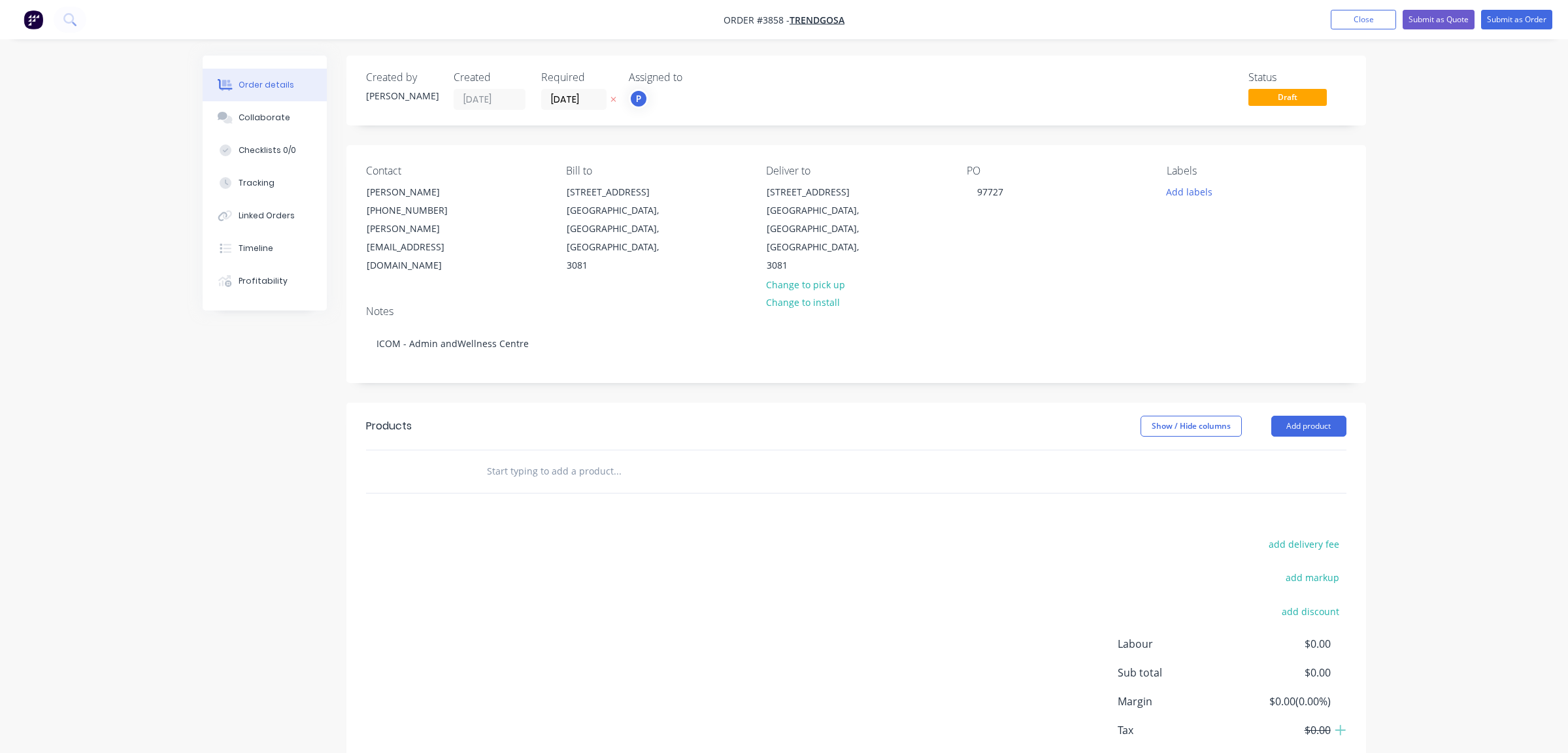
click at [669, 490] on div "Products Show / Hide columns Add product add delivery fee add markup add discou…" at bounding box center [856, 605] width 1020 height 404
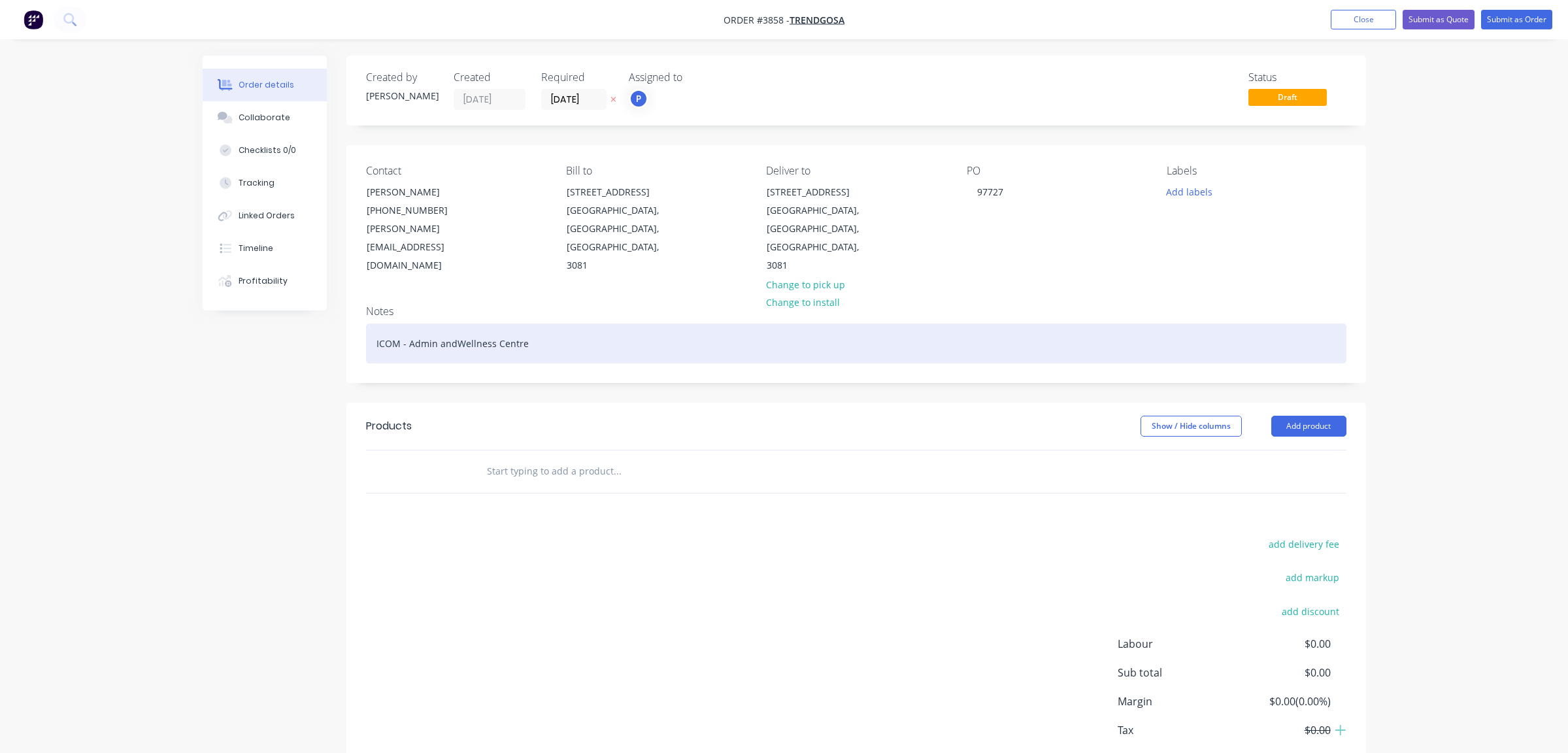
click at [455, 323] on div "ICOM - Admin andWellness Centre" at bounding box center [856, 343] width 981 height 40
click at [674, 323] on div "ICOM - Admin and Wellness Centre" at bounding box center [856, 343] width 981 height 40
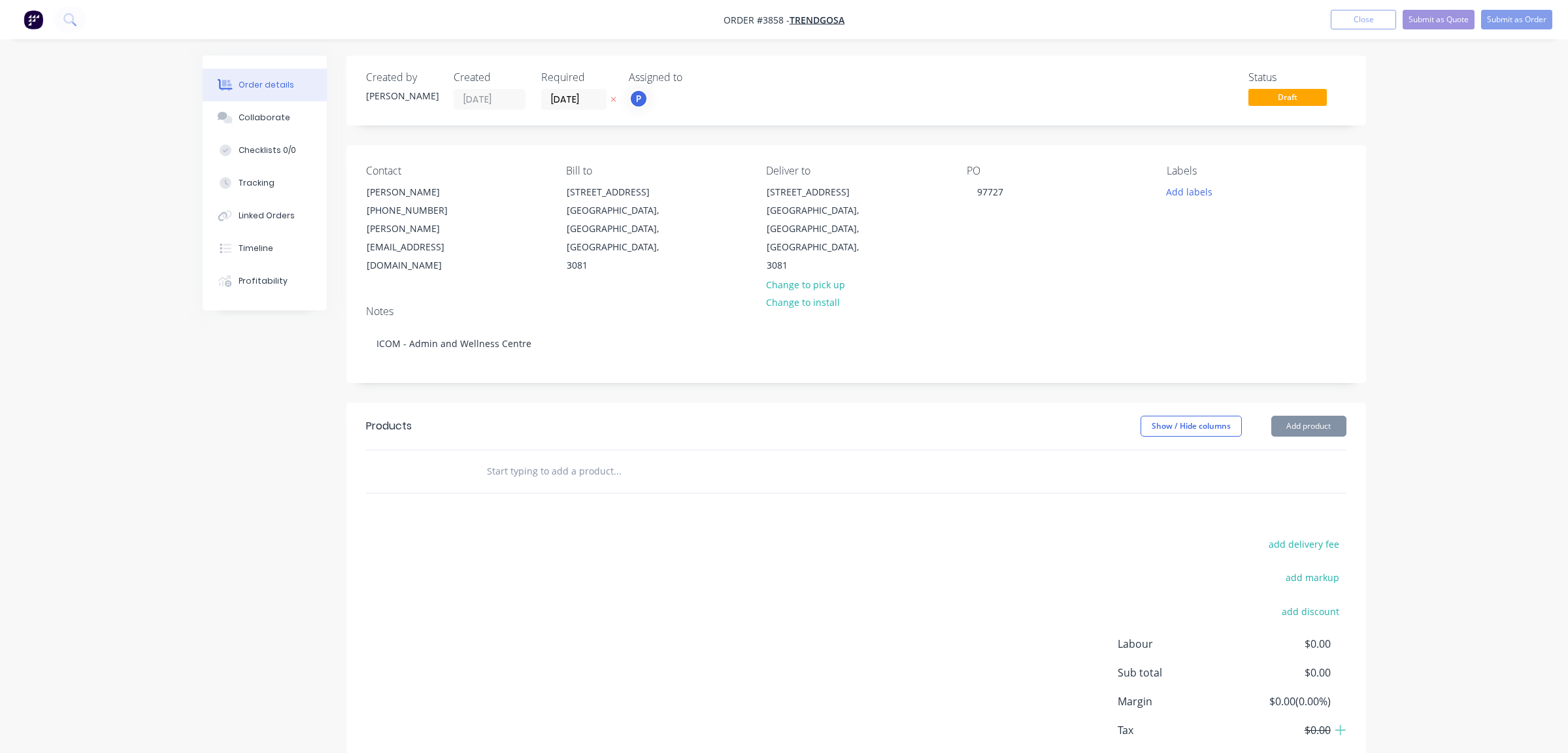
click at [578, 365] on div "Created by [PERSON_NAME] Created [DATE] Required [DATE] Assigned to P Status Dr…" at bounding box center [856, 431] width 1020 height 751
click at [1315, 415] on button "Add product" at bounding box center [1308, 426] width 75 height 21
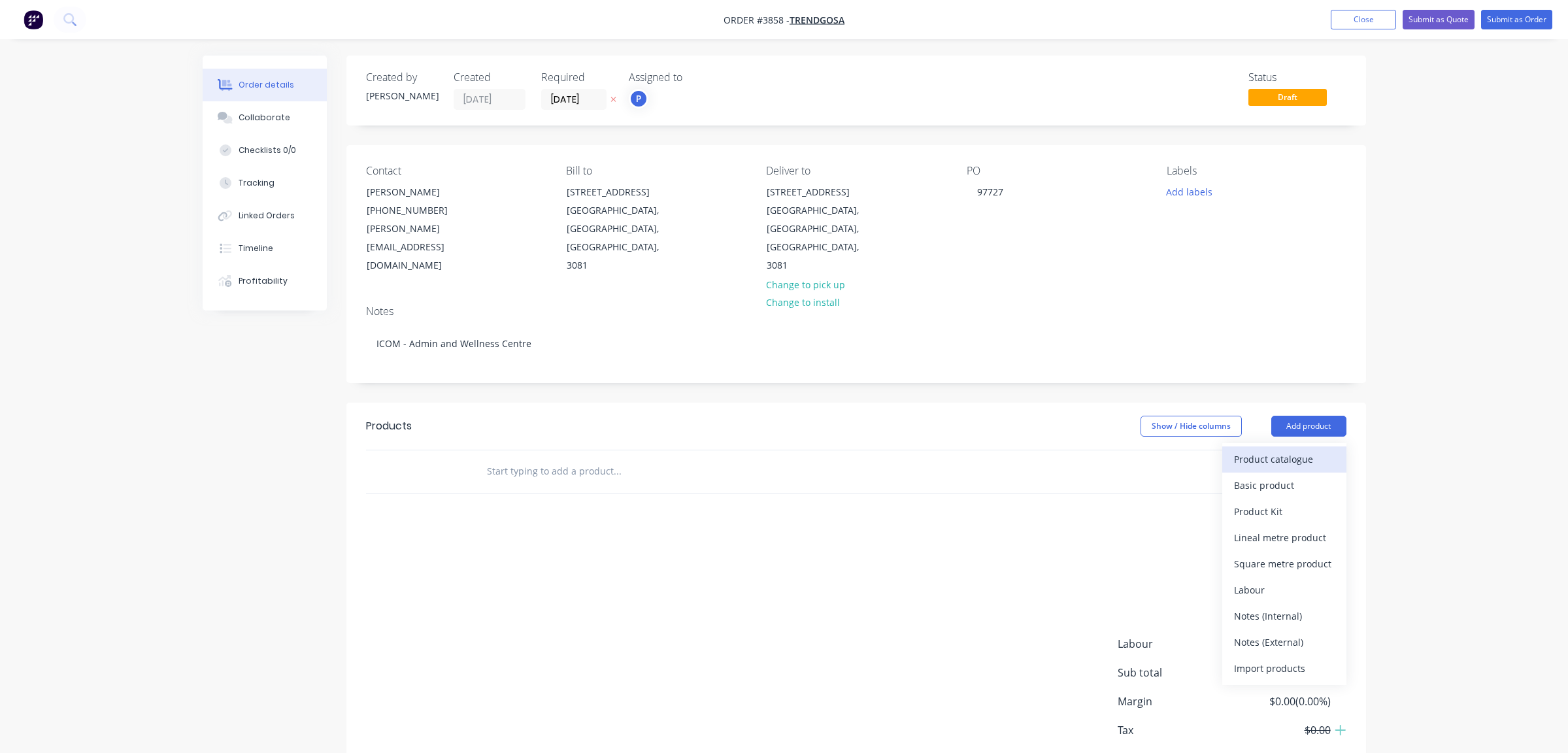
click at [1332, 449] on div "Product catalogue" at bounding box center [1284, 459] width 101 height 19
